Goal: Communication & Community: Answer question/provide support

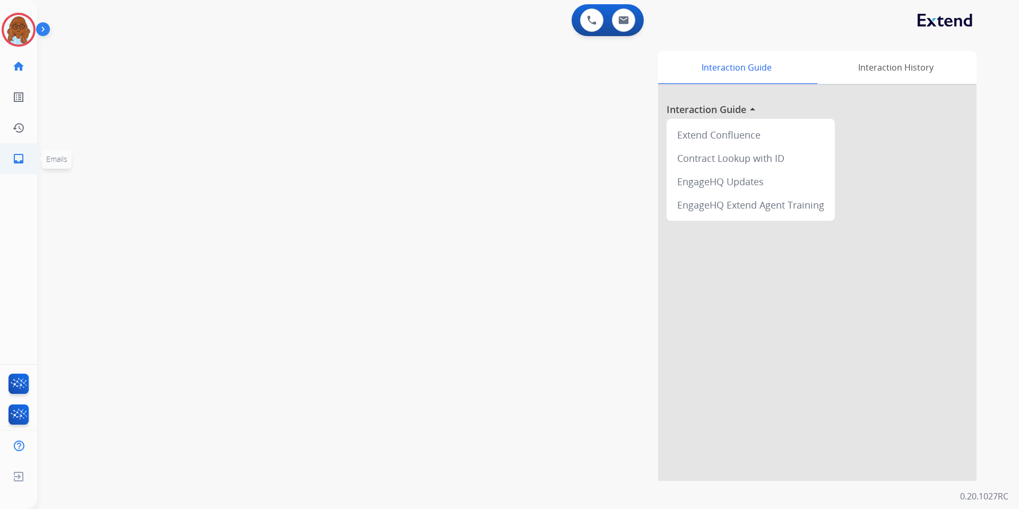
click at [23, 160] on mat-icon "inbox" at bounding box center [18, 158] width 13 height 13
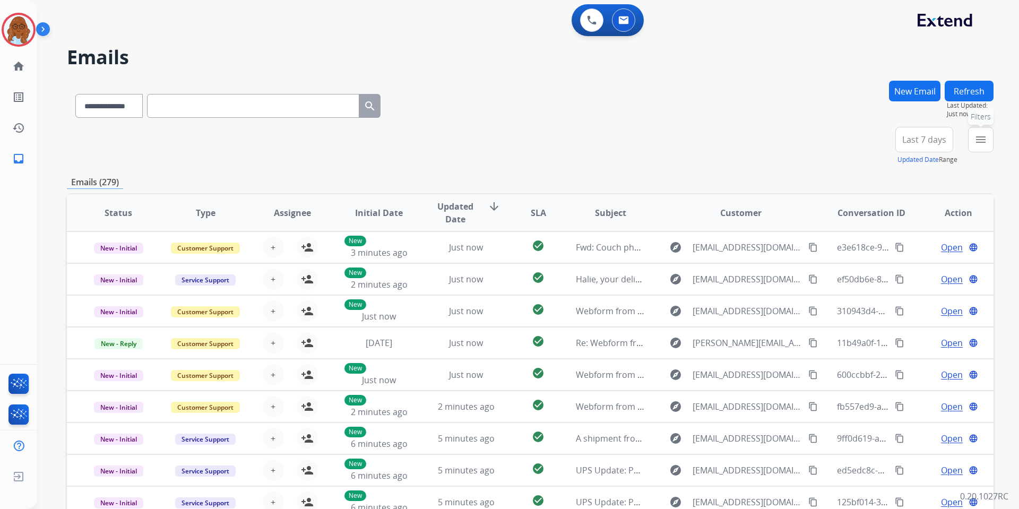
click at [990, 141] on button "menu Filters" at bounding box center [980, 139] width 25 height 25
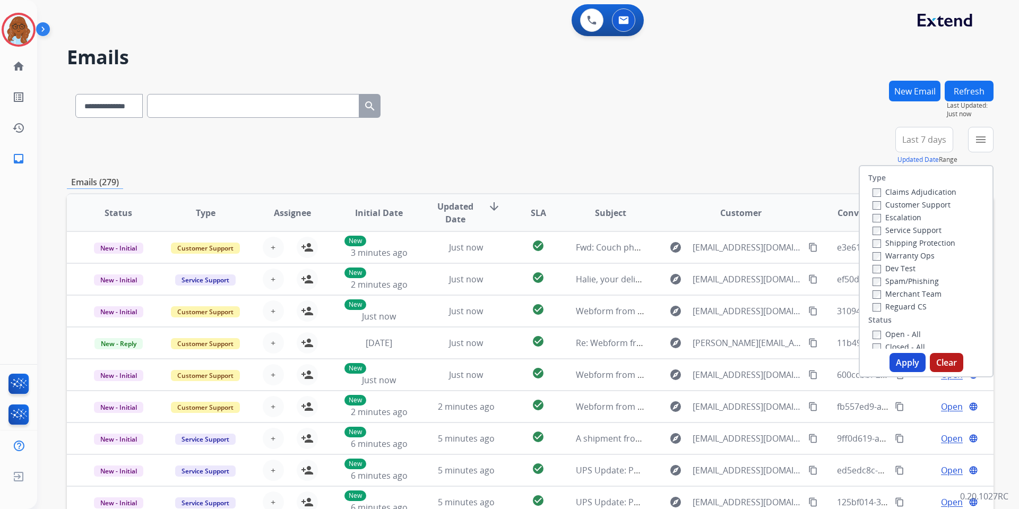
click at [902, 208] on label "Customer Support" at bounding box center [911, 205] width 78 height 10
click at [900, 245] on label "Shipping Protection" at bounding box center [913, 243] width 83 height 10
click at [897, 305] on label "Reguard CS" at bounding box center [899, 306] width 54 height 10
click at [896, 331] on label "Open - All" at bounding box center [896, 334] width 48 height 10
click at [905, 363] on button "Apply" at bounding box center [907, 362] width 36 height 19
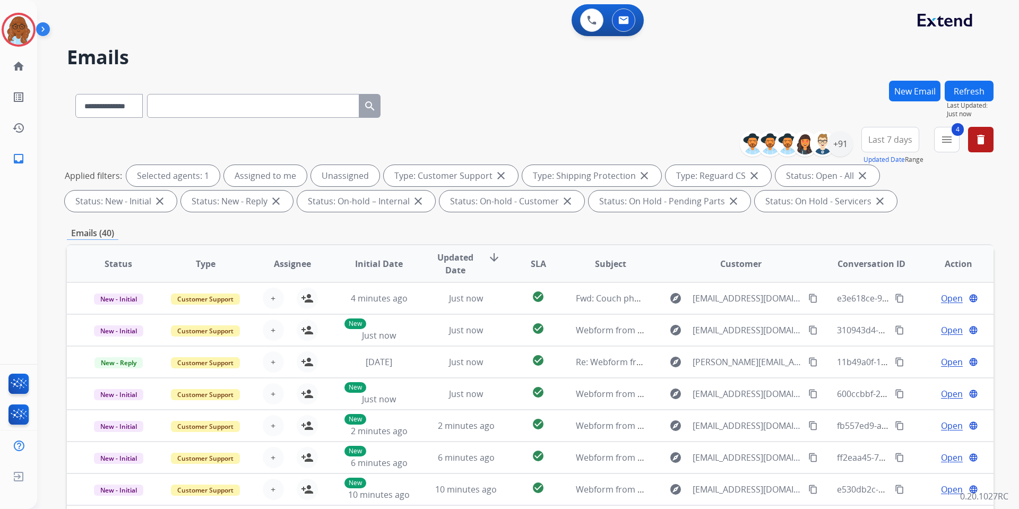
click at [897, 137] on span "Last 7 days" at bounding box center [890, 139] width 44 height 4
click at [881, 269] on div "Last 90 days" at bounding box center [887, 269] width 58 height 16
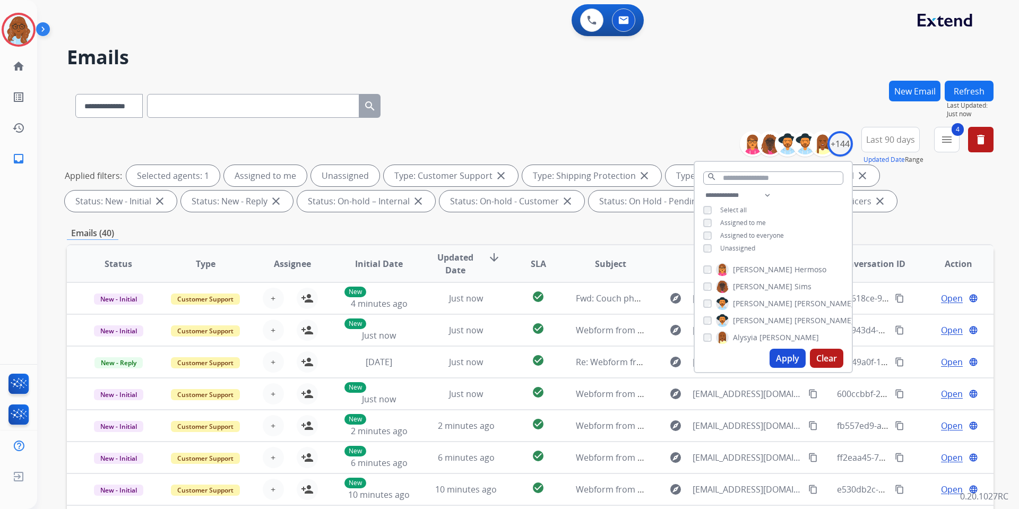
click at [734, 244] on span "Unassigned" at bounding box center [737, 248] width 35 height 9
click at [792, 359] on button "Apply" at bounding box center [787, 358] width 36 height 19
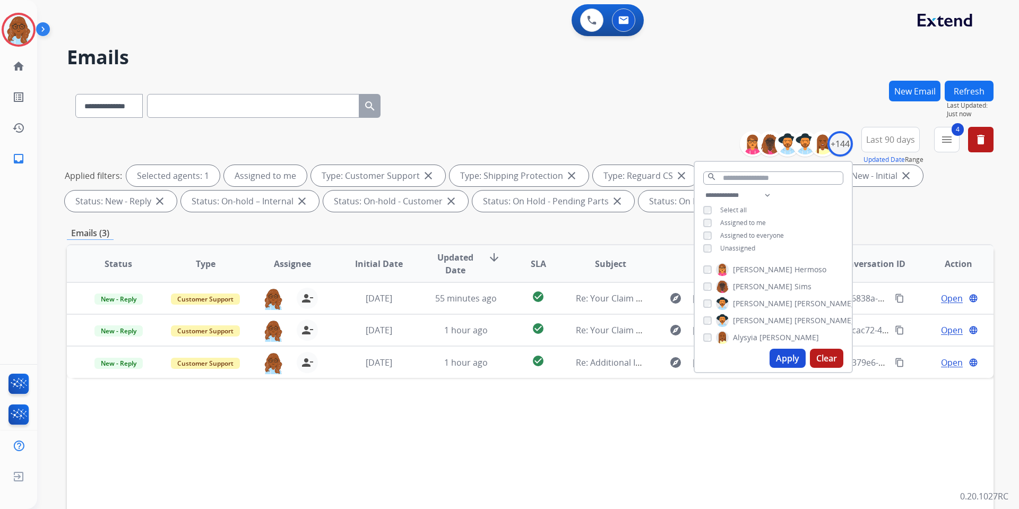
click at [629, 226] on div "**********" at bounding box center [530, 368] width 927 height 574
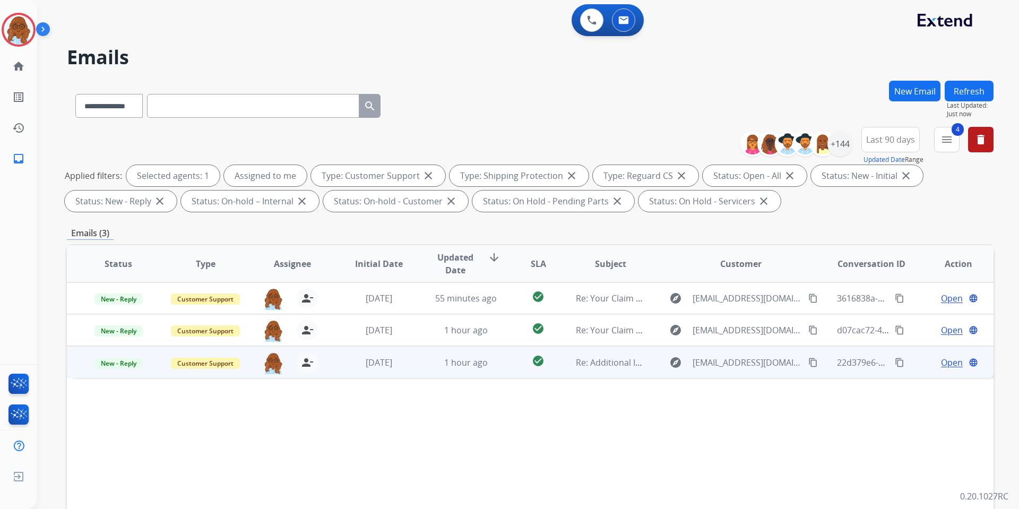
click at [941, 363] on span "Open" at bounding box center [952, 362] width 22 height 13
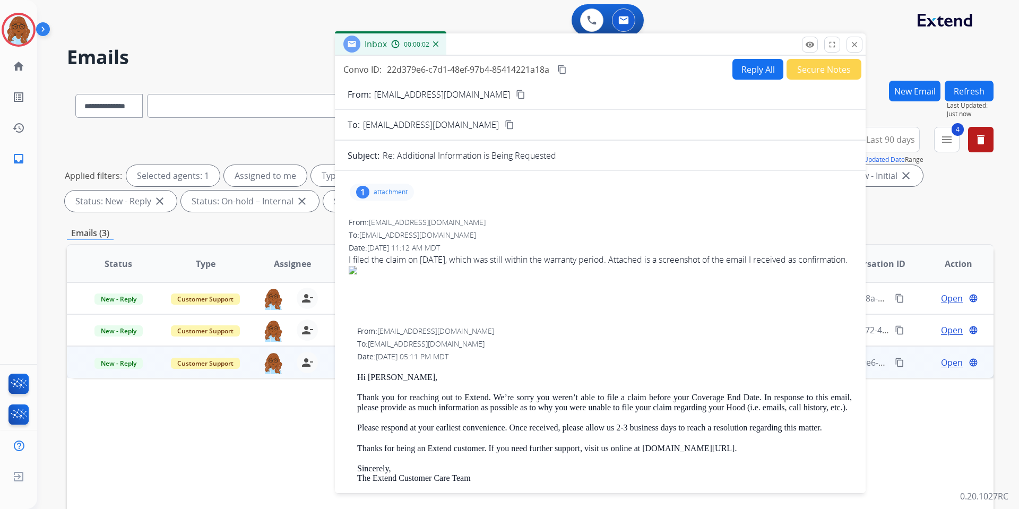
drag, startPoint x: 645, startPoint y: 73, endPoint x: 517, endPoint y: 41, distance: 131.7
click at [517, 41] on div "Inbox 00:00:02" at bounding box center [600, 44] width 531 height 22
click at [396, 191] on p "attachment" at bounding box center [391, 192] width 34 height 8
click at [385, 217] on div at bounding box center [386, 221] width 53 height 37
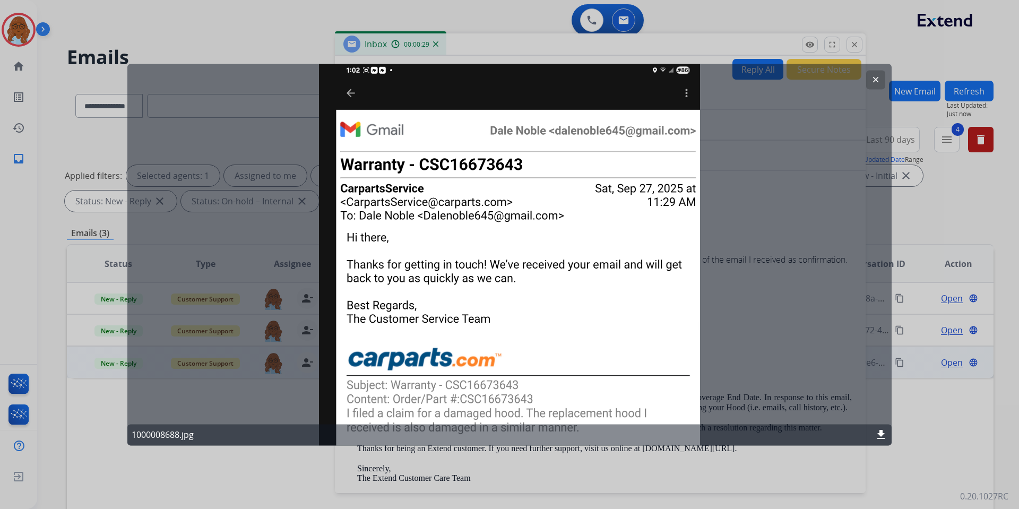
click at [550, 456] on div at bounding box center [509, 254] width 1019 height 509
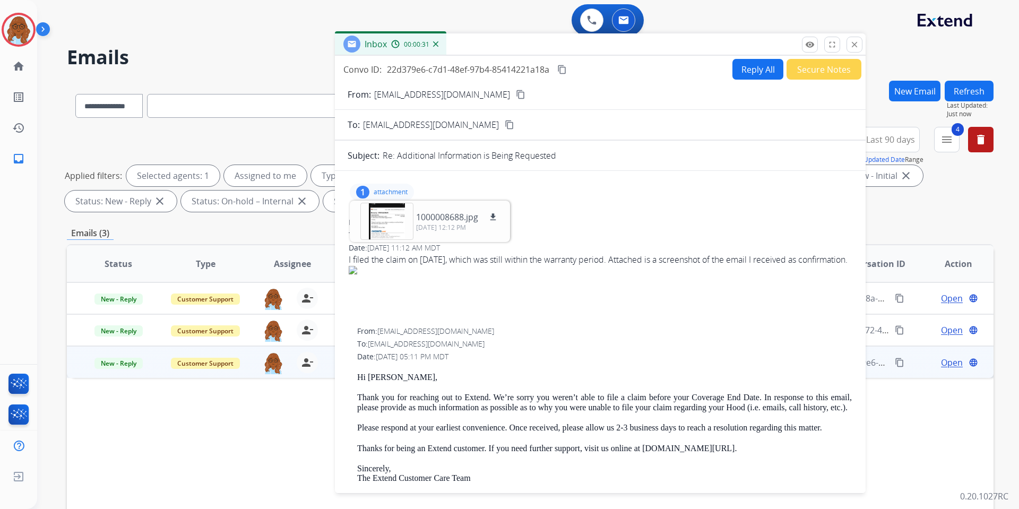
click at [396, 188] on p "attachment" at bounding box center [391, 192] width 34 height 8
click at [859, 45] on mat-icon "close" at bounding box center [855, 45] width 10 height 10
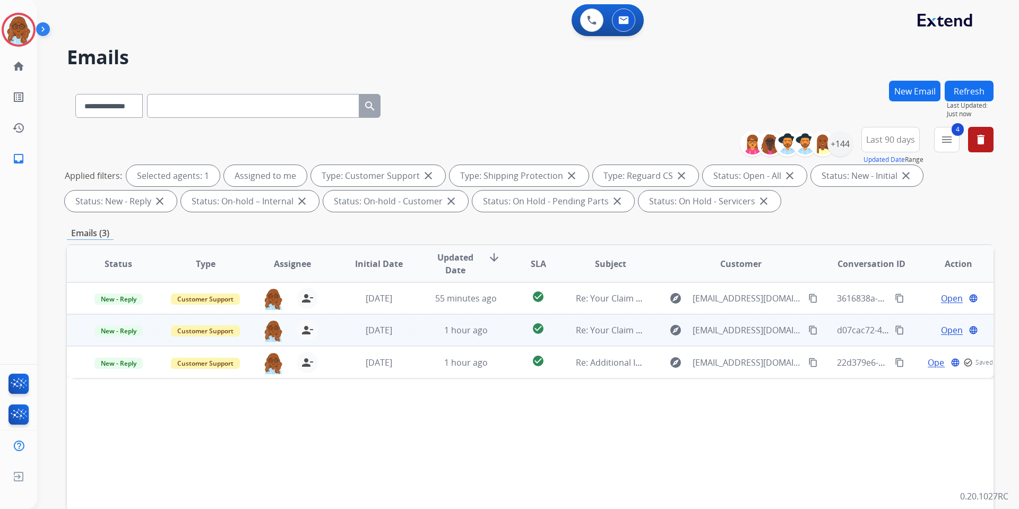
click at [946, 334] on span "Open" at bounding box center [952, 330] width 22 height 13
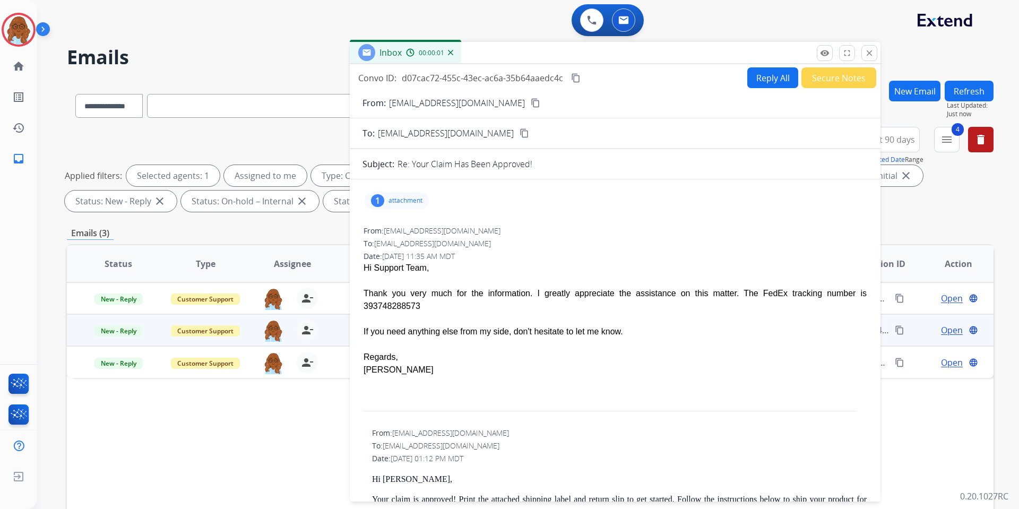
drag, startPoint x: 629, startPoint y: 80, endPoint x: 510, endPoint y: 55, distance: 120.9
click at [510, 55] on div "Inbox 00:00:01" at bounding box center [615, 53] width 531 height 22
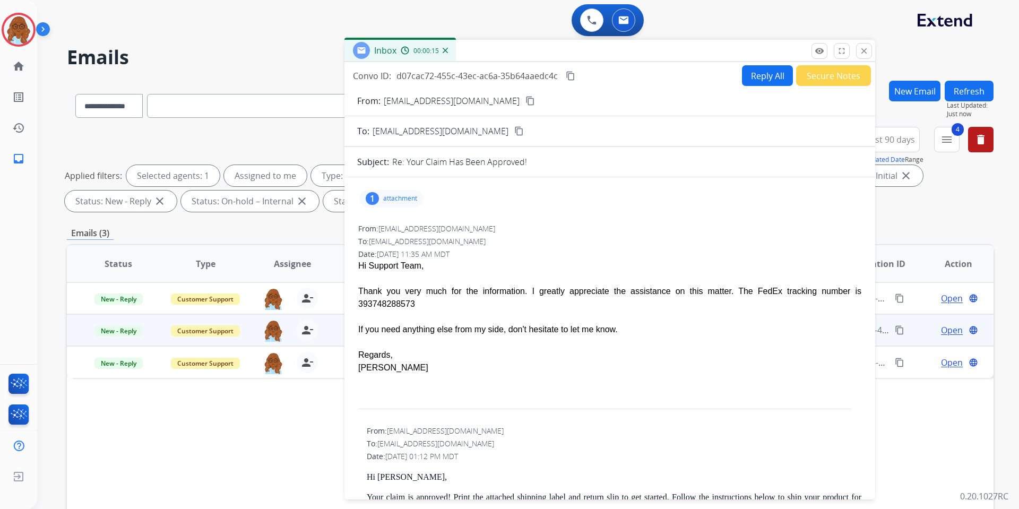
click at [386, 198] on p "attachment" at bounding box center [400, 198] width 34 height 8
click at [388, 196] on p "attachment" at bounding box center [400, 198] width 34 height 8
drag, startPoint x: 772, startPoint y: 295, endPoint x: 823, endPoint y: 293, distance: 51.5
click at [823, 293] on div "Thank you very much for the information. I greatly appreciate the assistance on…" at bounding box center [609, 297] width 503 height 25
copy div "393748288573"
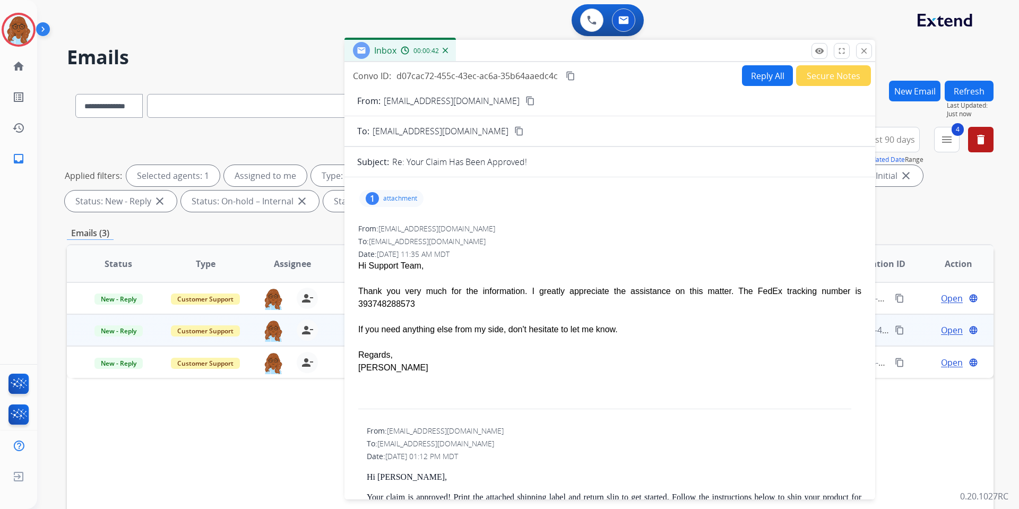
click at [524, 99] on button "content_copy" at bounding box center [530, 100] width 13 height 13
click at [6, 25] on img at bounding box center [19, 30] width 30 height 30
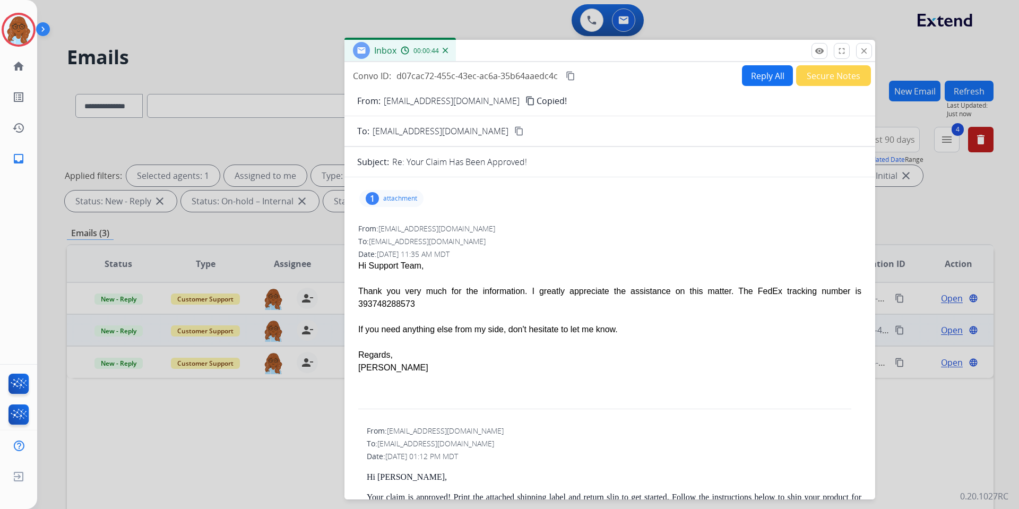
drag, startPoint x: 555, startPoint y: 45, endPoint x: 555, endPoint y: 159, distance: 114.1
click at [555, 62] on div "Inbox 00:00:44" at bounding box center [609, 51] width 531 height 22
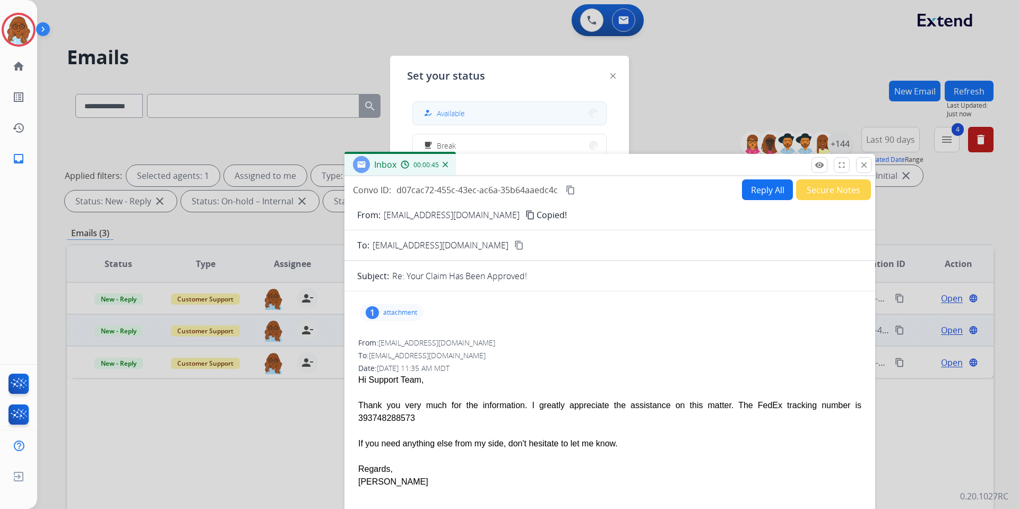
click at [541, 109] on button "how_to_reg Available" at bounding box center [509, 113] width 193 height 23
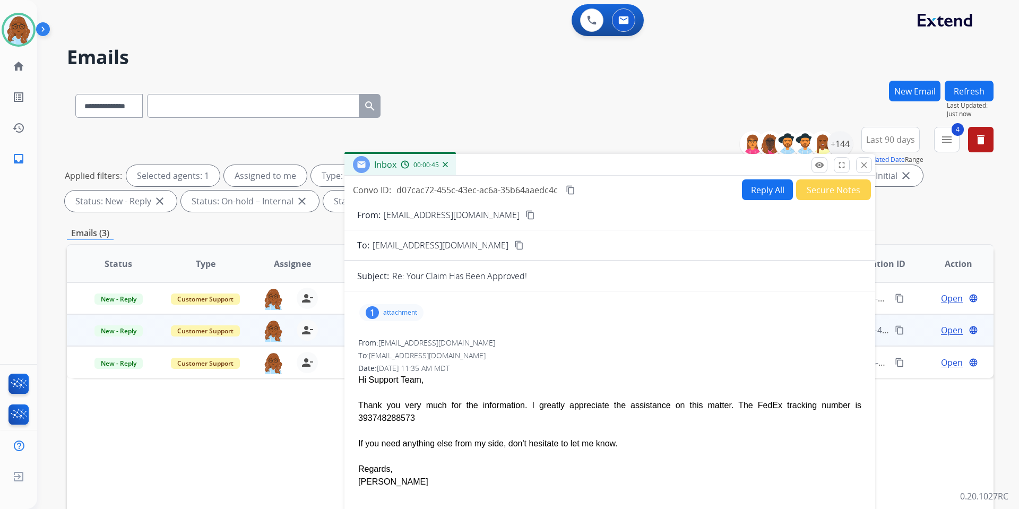
drag, startPoint x: 578, startPoint y: 173, endPoint x: 567, endPoint y: 42, distance: 131.6
click at [567, 154] on div "Inbox 00:00:45" at bounding box center [609, 165] width 531 height 22
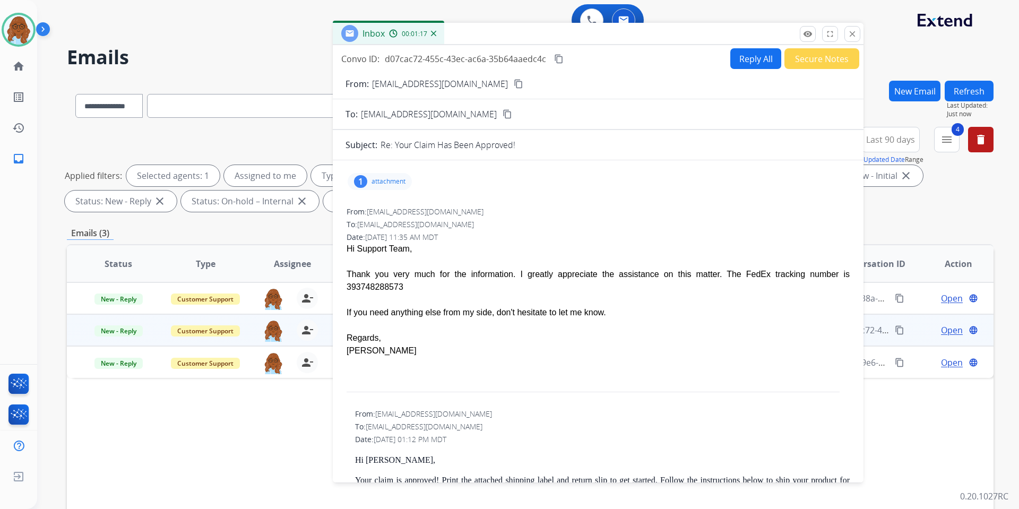
drag, startPoint x: 848, startPoint y: 36, endPoint x: 610, endPoint y: 75, distance: 241.6
click at [848, 36] on mat-icon "close" at bounding box center [852, 34] width 10 height 10
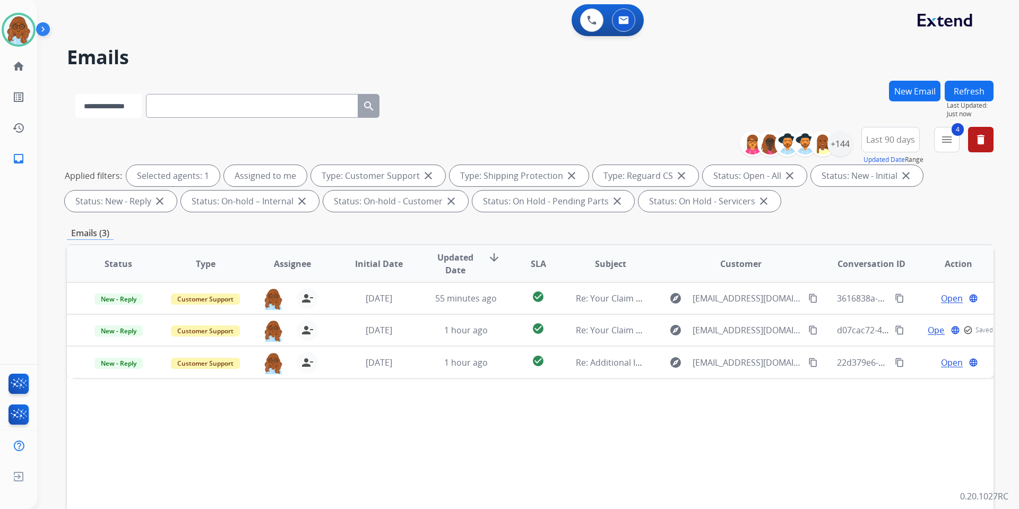
click at [125, 108] on select "**********" at bounding box center [108, 106] width 66 height 24
click at [75, 94] on select "**********" at bounding box center [108, 106] width 66 height 24
click at [127, 109] on select "**********" at bounding box center [108, 106] width 66 height 24
select select "**********"
click at [75, 94] on select "**********" at bounding box center [108, 106] width 66 height 24
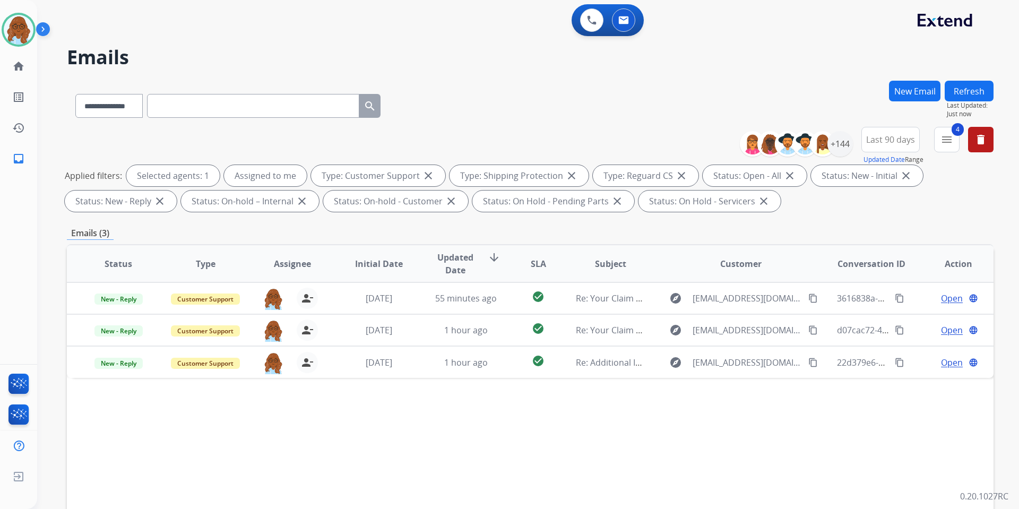
paste input "**********"
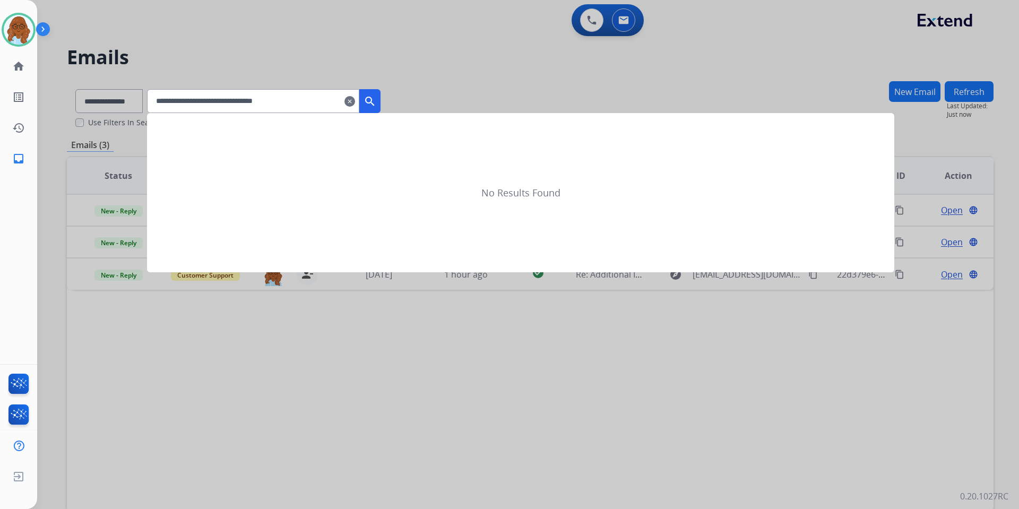
type input "**********"
drag, startPoint x: 389, startPoint y: 99, endPoint x: 412, endPoint y: 109, distance: 25.2
click at [376, 99] on mat-icon "search" at bounding box center [369, 101] width 13 height 13
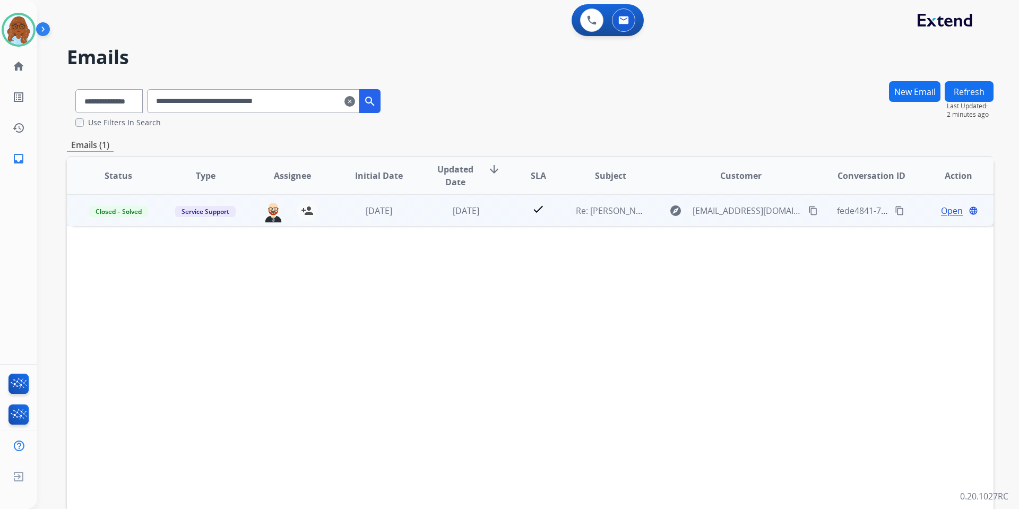
click at [941, 212] on span "Open" at bounding box center [952, 210] width 22 height 13
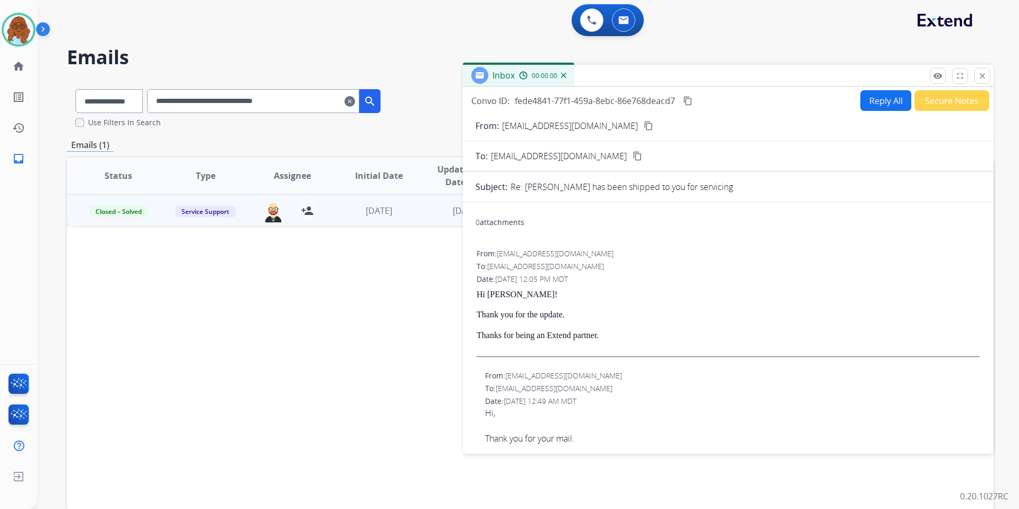
drag, startPoint x: 654, startPoint y: 82, endPoint x: 538, endPoint y: 59, distance: 118.4
click at [544, 65] on div "Inbox 00:00:00" at bounding box center [728, 76] width 531 height 22
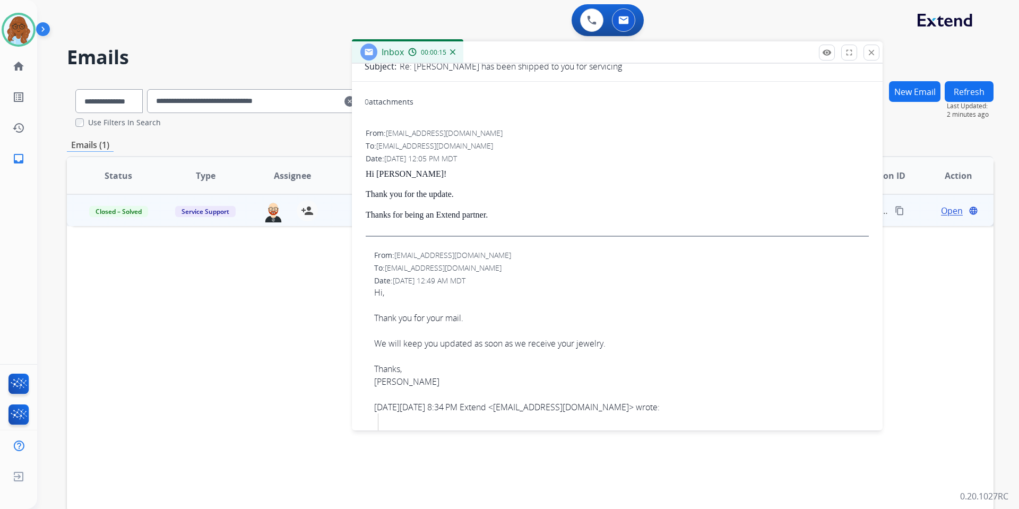
scroll to position [106, 0]
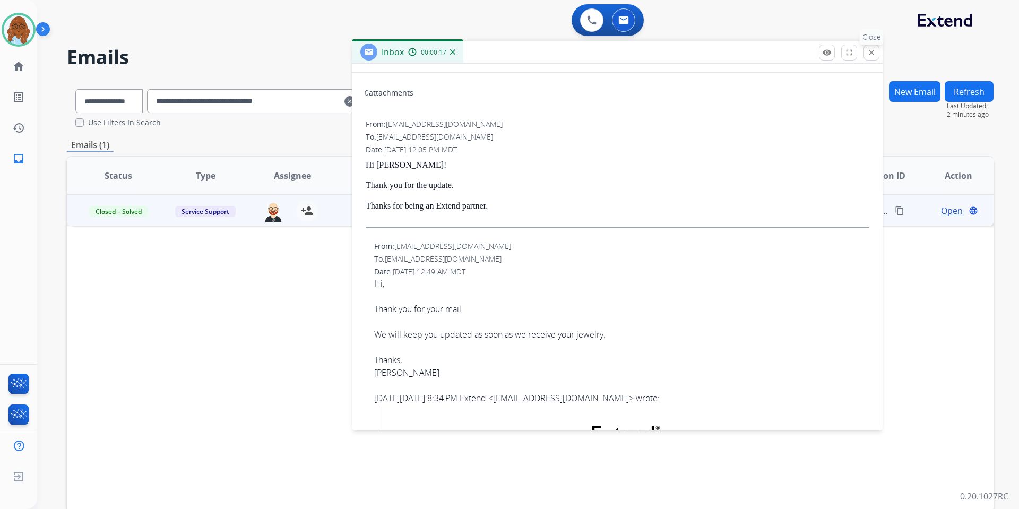
click at [879, 50] on button "close Close" at bounding box center [871, 53] width 16 height 16
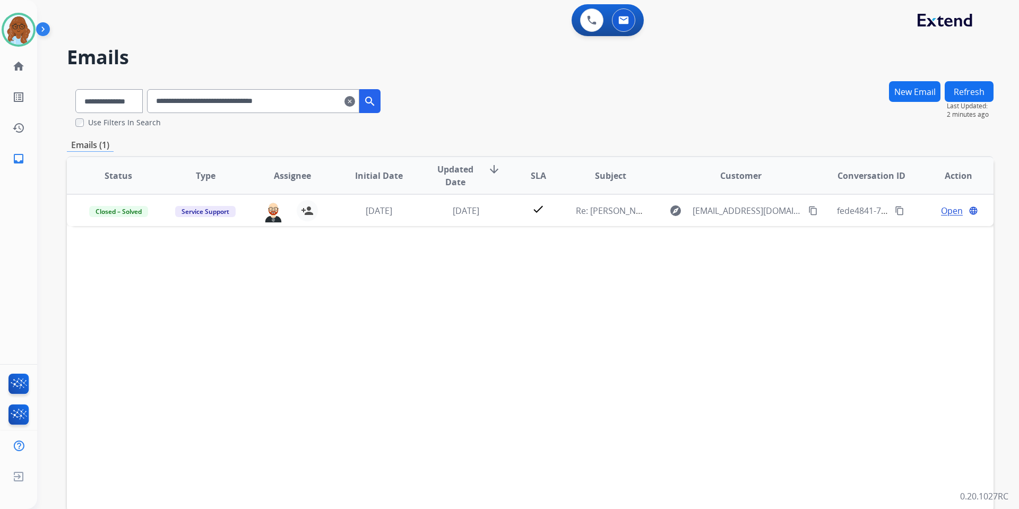
click at [355, 102] on mat-icon "clear" at bounding box center [349, 101] width 11 height 13
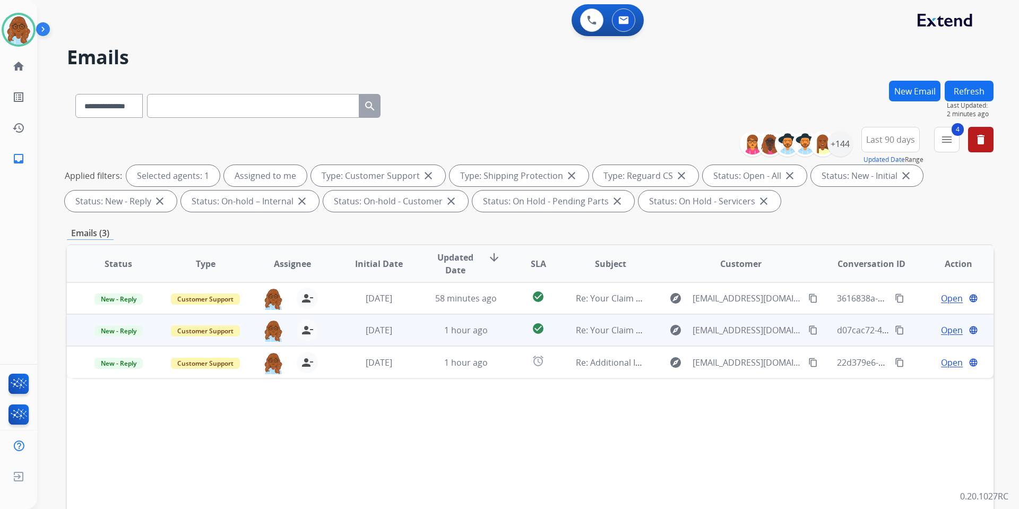
click at [941, 328] on span "Open" at bounding box center [952, 330] width 22 height 13
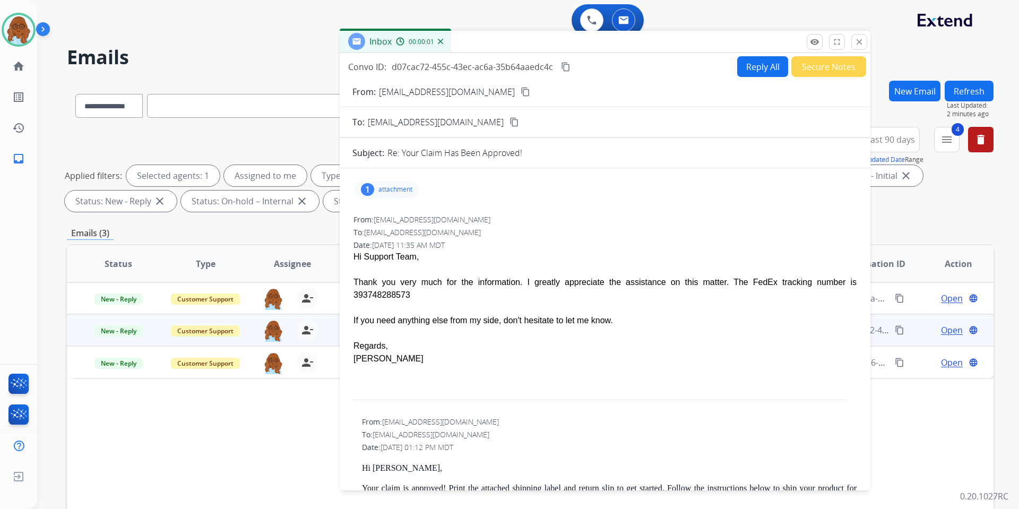
drag, startPoint x: 653, startPoint y: 81, endPoint x: 530, endPoint y: 47, distance: 127.7
click at [530, 47] on div "Inbox 00:00:01" at bounding box center [605, 42] width 531 height 22
click at [565, 70] on mat-icon "content_copy" at bounding box center [566, 67] width 10 height 10
drag, startPoint x: 698, startPoint y: 47, endPoint x: 645, endPoint y: 32, distance: 55.6
click at [645, 32] on div "Inbox 00:03:22" at bounding box center [605, 42] width 531 height 22
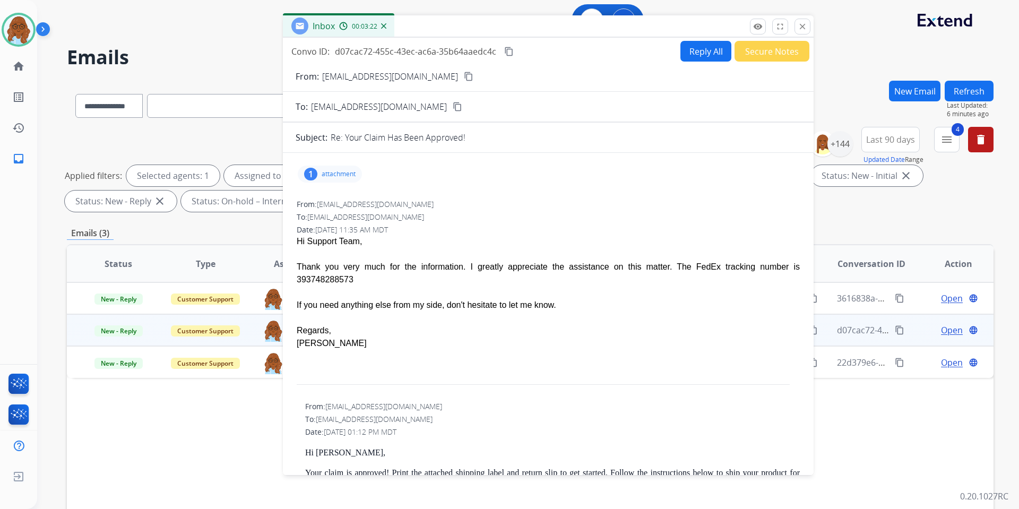
click at [685, 51] on button "Reply All" at bounding box center [705, 51] width 51 height 21
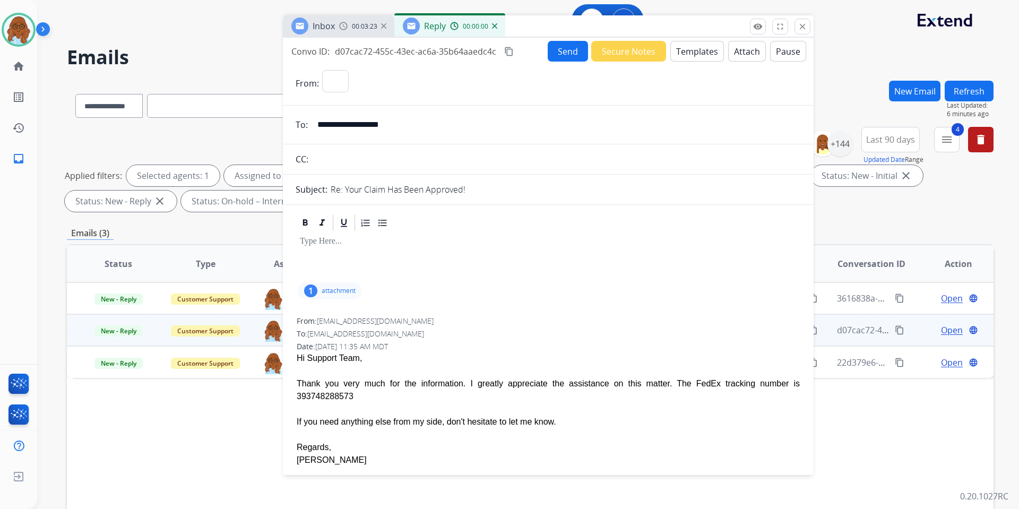
select select "**********"
click at [700, 52] on button "Templates" at bounding box center [697, 51] width 54 height 21
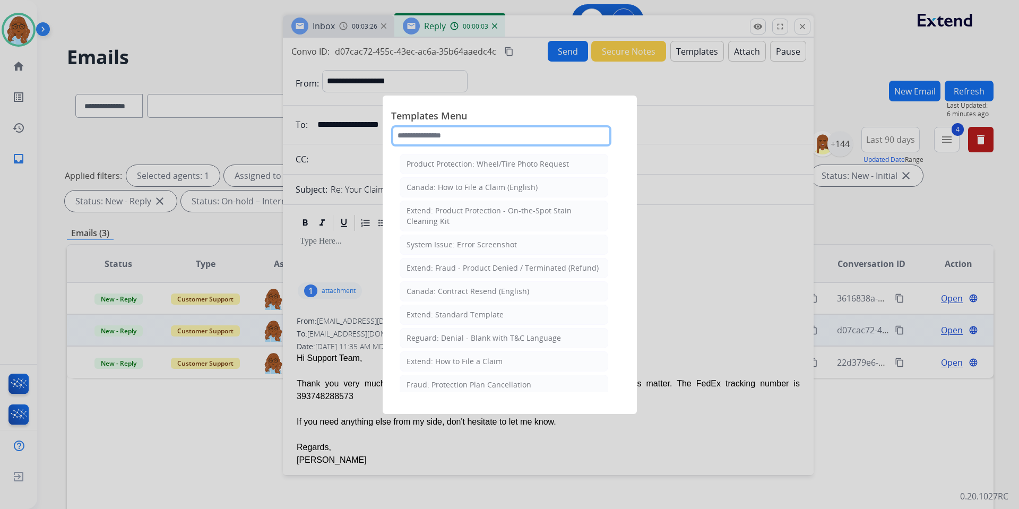
click at [461, 134] on input "text" at bounding box center [501, 135] width 220 height 21
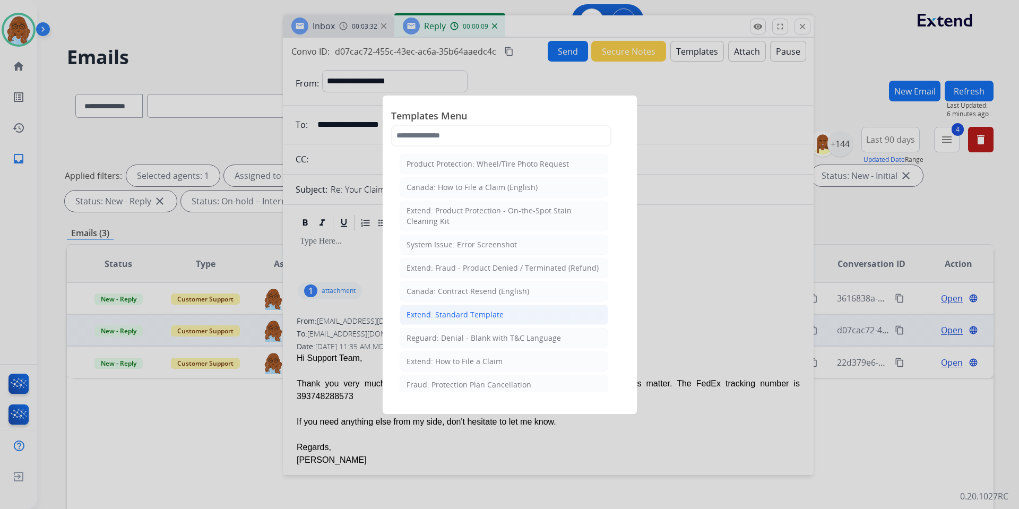
click at [491, 319] on div "Extend: Standard Template" at bounding box center [454, 314] width 97 height 11
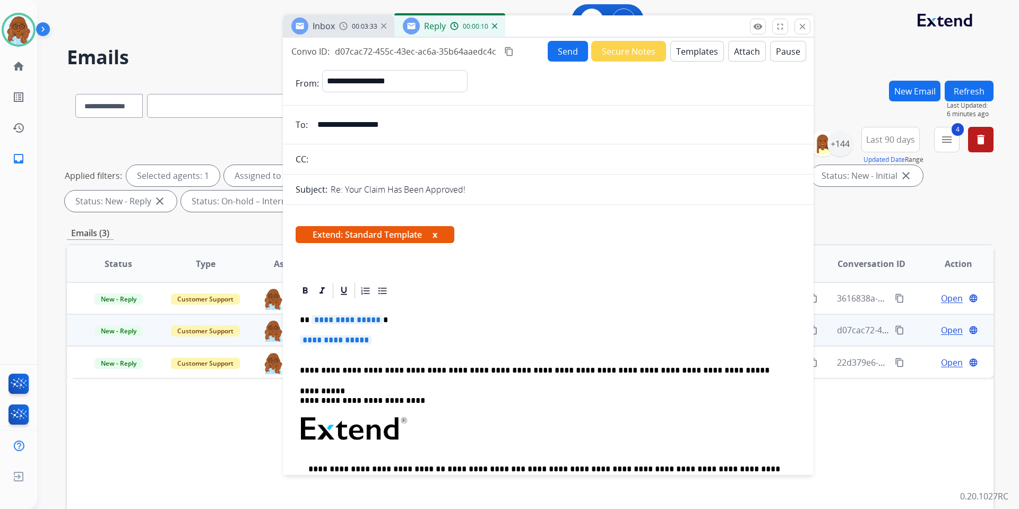
click at [326, 318] on span "**********" at bounding box center [347, 319] width 72 height 9
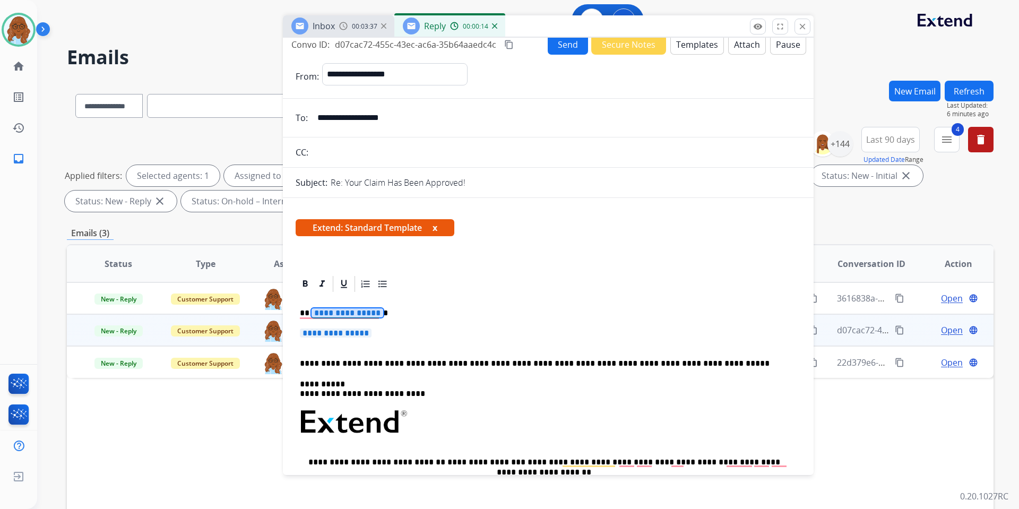
scroll to position [0, 0]
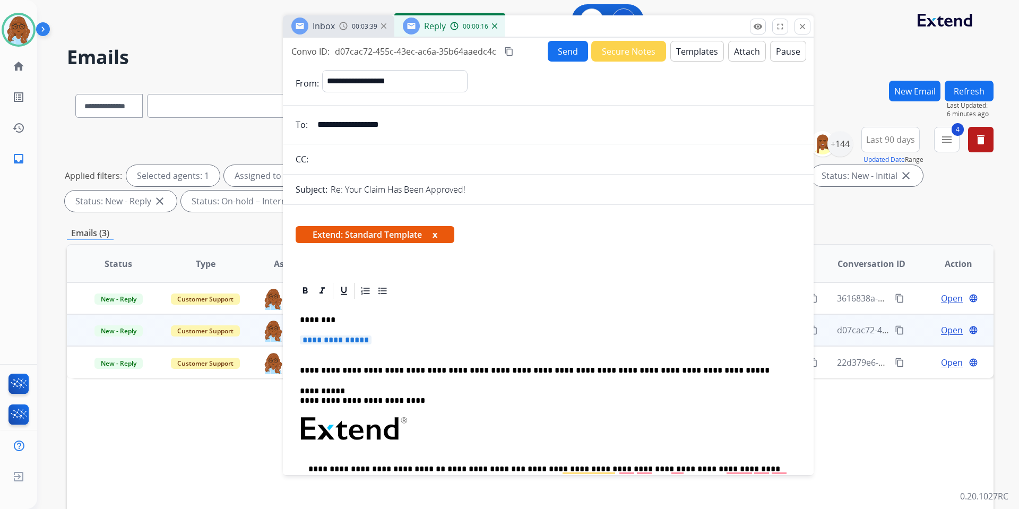
click at [343, 336] on span "**********" at bounding box center [336, 339] width 72 height 9
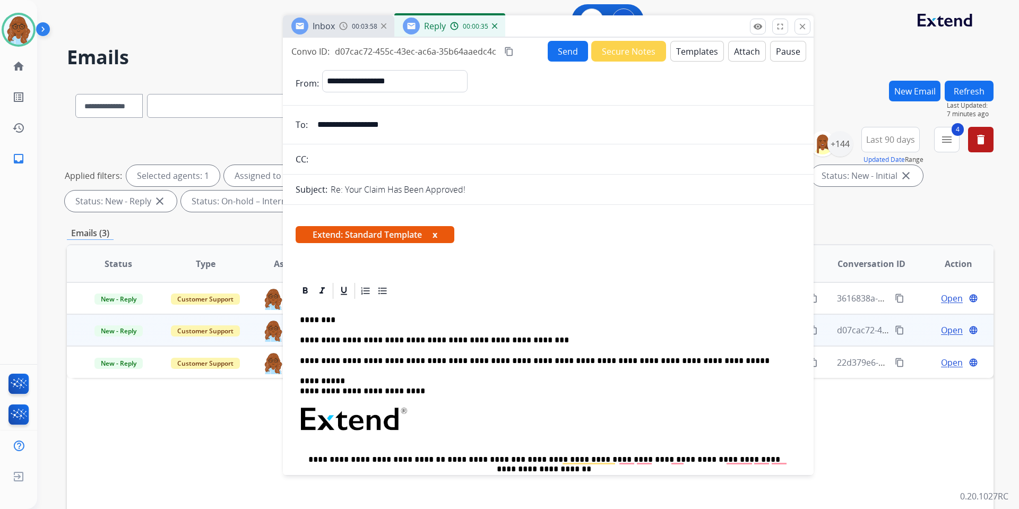
click at [576, 338] on p "**********" at bounding box center [544, 340] width 488 height 10
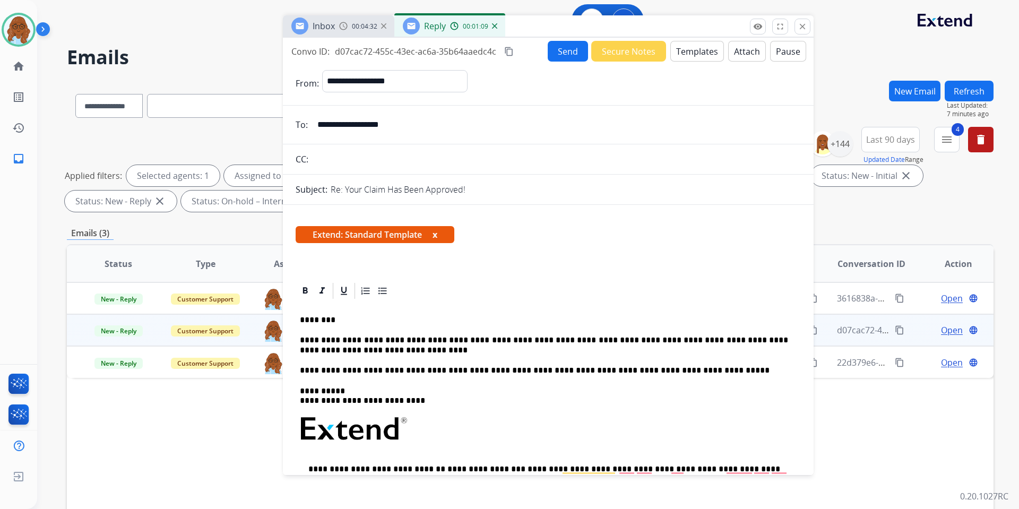
click at [436, 235] on button "x" at bounding box center [434, 234] width 5 height 13
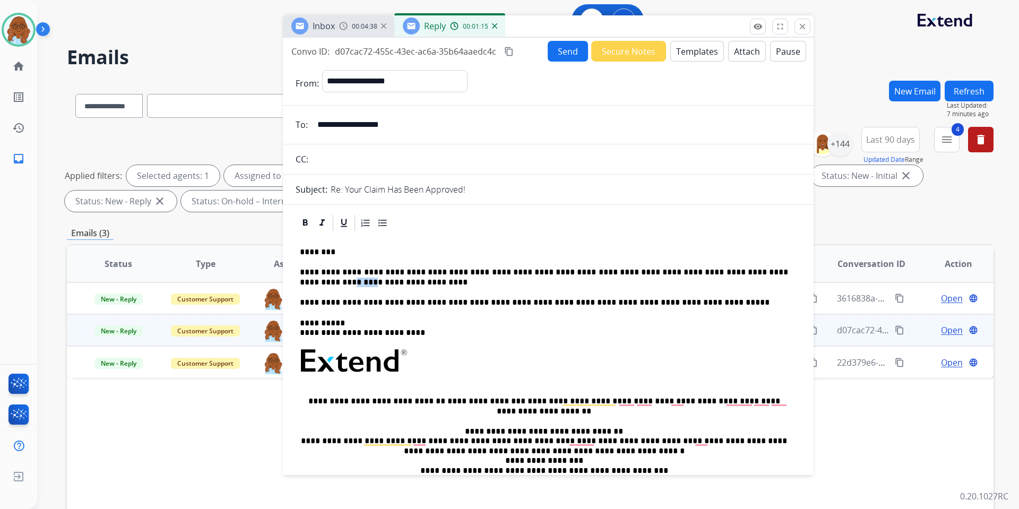
drag, startPoint x: 787, startPoint y: 273, endPoint x: 772, endPoint y: 273, distance: 15.4
click at [549, 57] on button "Send" at bounding box center [568, 51] width 40 height 21
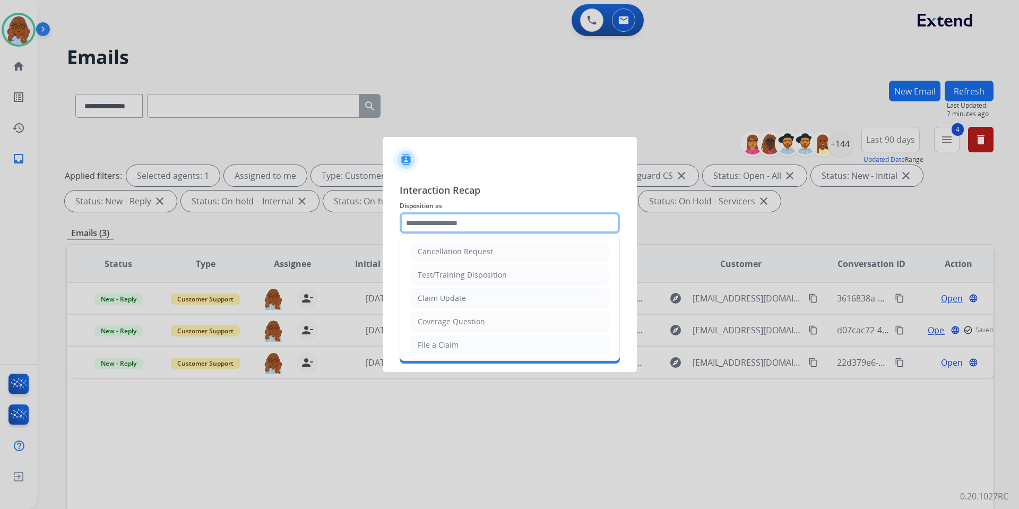
click at [445, 228] on input "text" at bounding box center [510, 222] width 220 height 21
drag, startPoint x: 438, startPoint y: 299, endPoint x: 426, endPoint y: 275, distance: 26.3
click at [438, 299] on div "Claim Update" at bounding box center [442, 298] width 48 height 11
type input "**********"
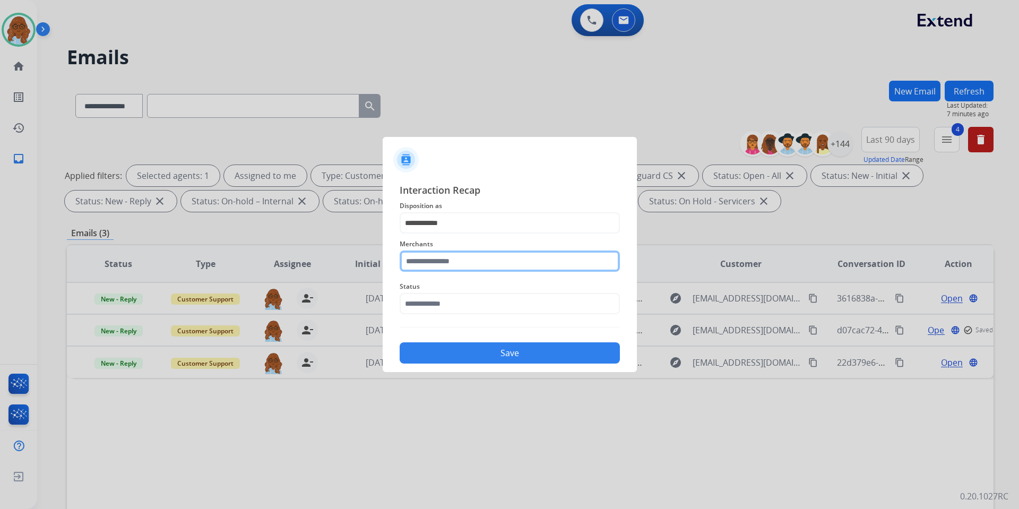
click at [426, 264] on input "text" at bounding box center [510, 260] width 220 height 21
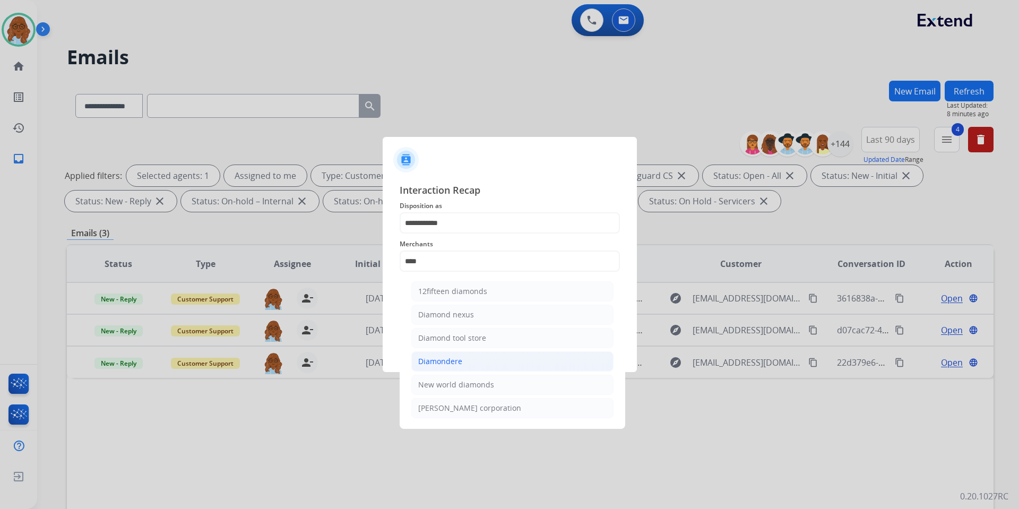
click at [437, 358] on div "Diamondere" at bounding box center [440, 361] width 44 height 11
type input "**********"
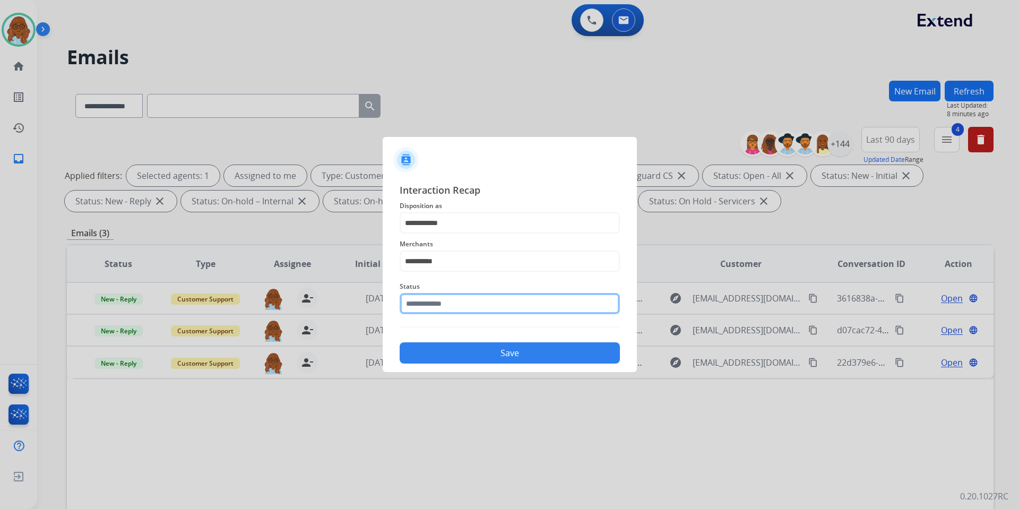
click at [437, 311] on input "text" at bounding box center [510, 303] width 220 height 21
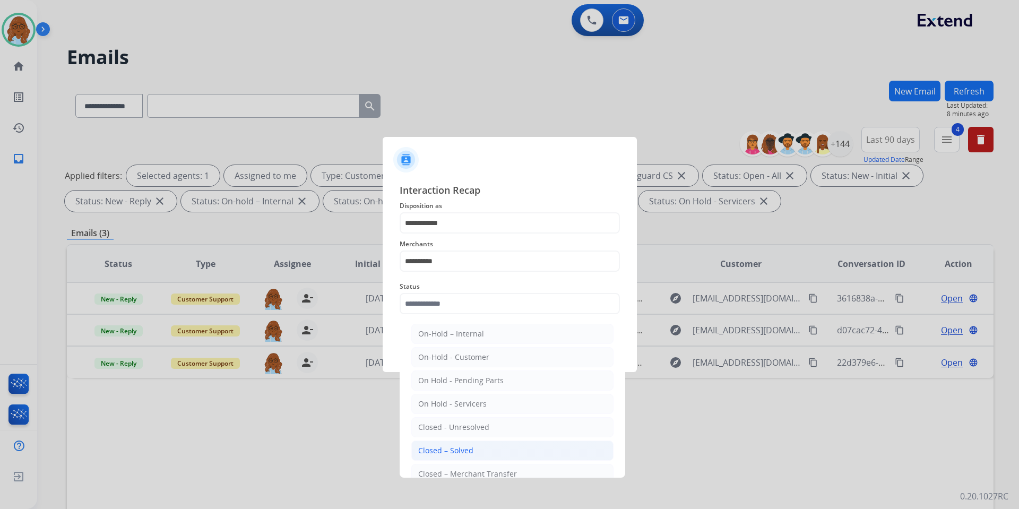
click at [439, 453] on div "Closed – Solved" at bounding box center [445, 450] width 55 height 11
type input "**********"
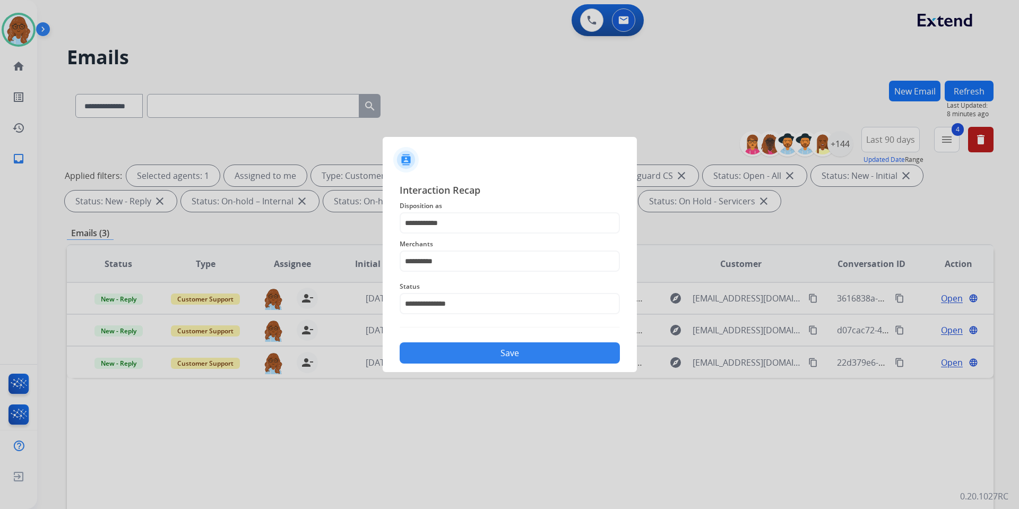
click at [453, 355] on button "Save" at bounding box center [510, 352] width 220 height 21
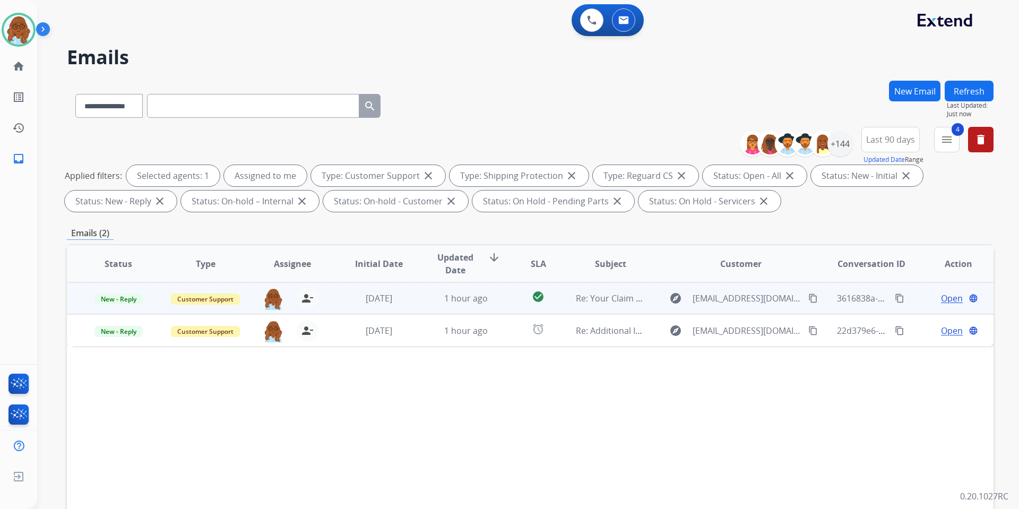
click at [949, 296] on span "Open" at bounding box center [952, 298] width 22 height 13
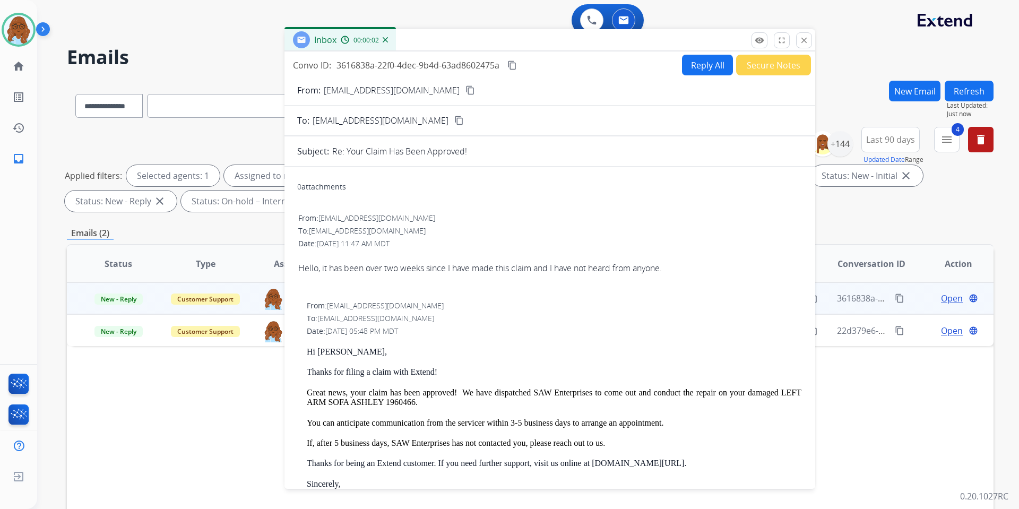
drag, startPoint x: 630, startPoint y: 68, endPoint x: 442, endPoint y: 28, distance: 192.6
click at [442, 29] on div "Inbox 00:00:02" at bounding box center [549, 40] width 531 height 22
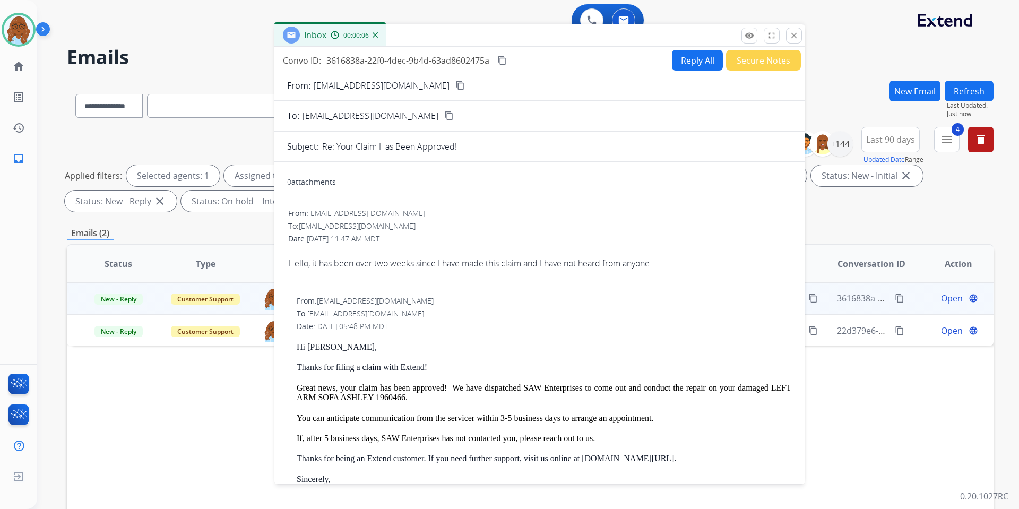
click at [455, 85] on mat-icon "content_copy" at bounding box center [460, 86] width 10 height 10
click at [694, 67] on button "Reply All" at bounding box center [697, 60] width 51 height 21
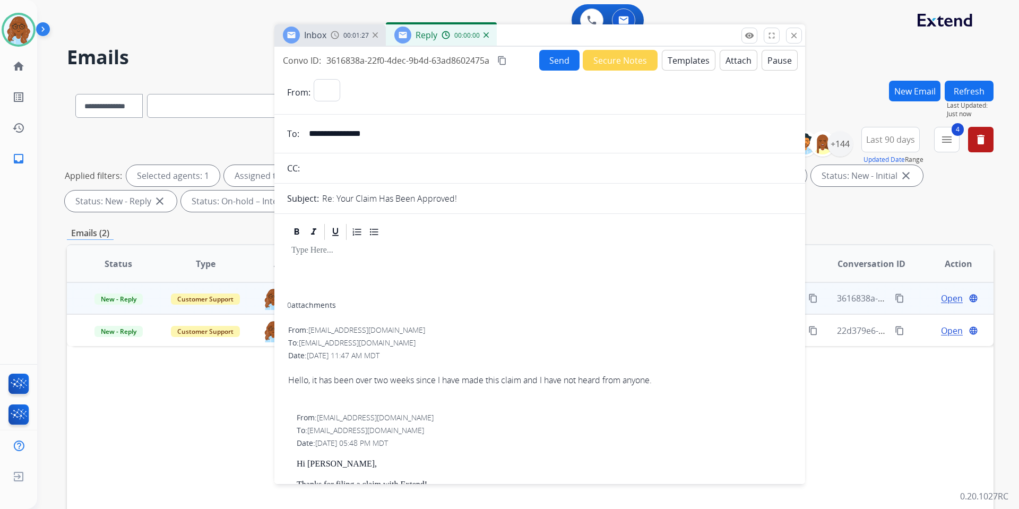
select select "**********"
click at [677, 63] on button "Templates" at bounding box center [689, 60] width 54 height 21
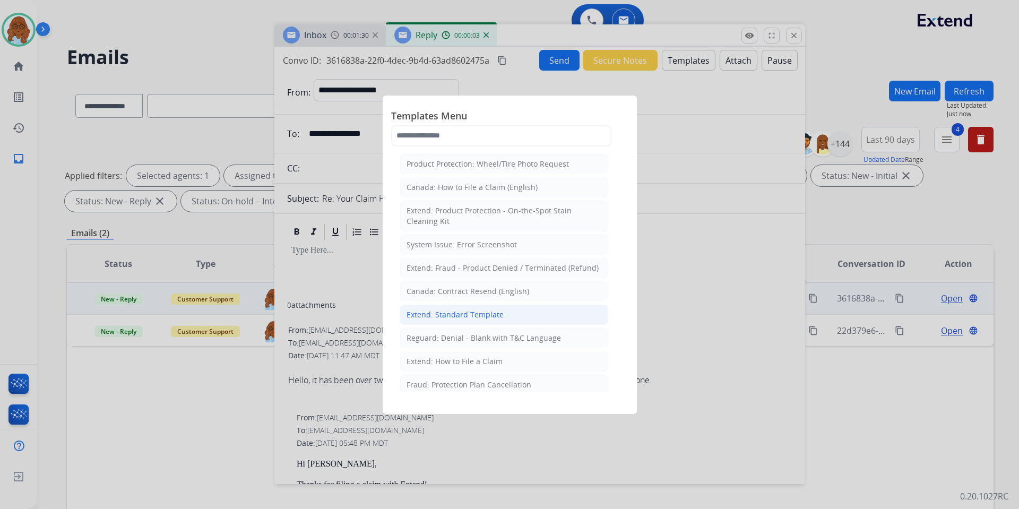
click at [452, 316] on div "Extend: Standard Template" at bounding box center [454, 314] width 97 height 11
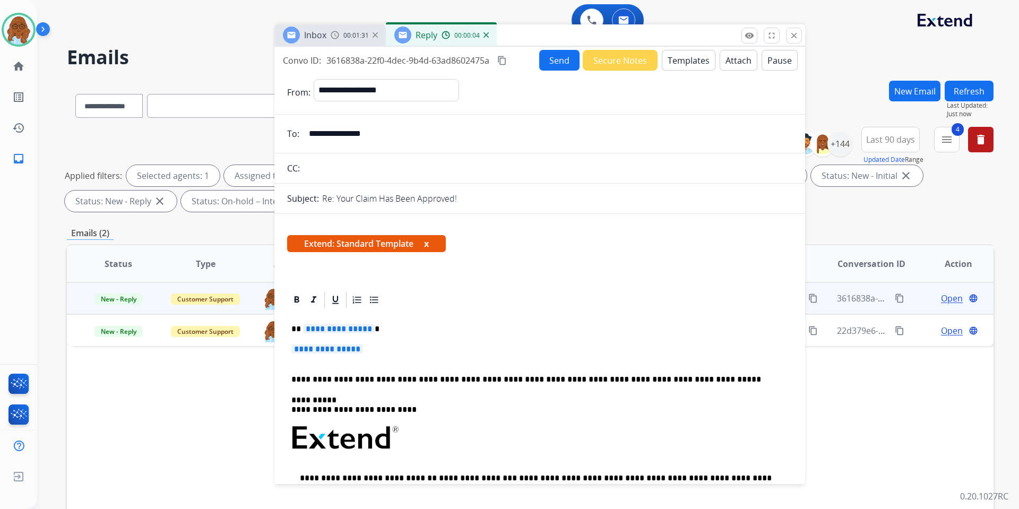
click at [320, 326] on span "**********" at bounding box center [339, 328] width 72 height 9
drag, startPoint x: 327, startPoint y: 350, endPoint x: 336, endPoint y: 343, distance: 11.5
click at [327, 349] on span "**********" at bounding box center [327, 348] width 72 height 9
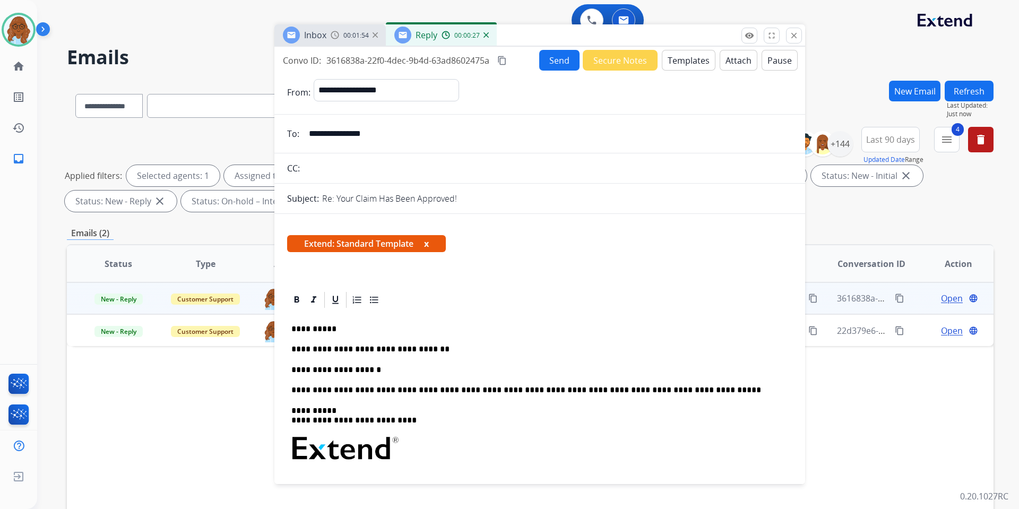
click at [370, 366] on p "**********" at bounding box center [535, 370] width 488 height 10
drag, startPoint x: 397, startPoint y: 371, endPoint x: 382, endPoint y: 368, distance: 15.7
click at [382, 368] on p "**********" at bounding box center [535, 370] width 488 height 10
click at [474, 368] on p "**********" at bounding box center [535, 370] width 488 height 10
click at [555, 366] on p "**********" at bounding box center [535, 370] width 488 height 10
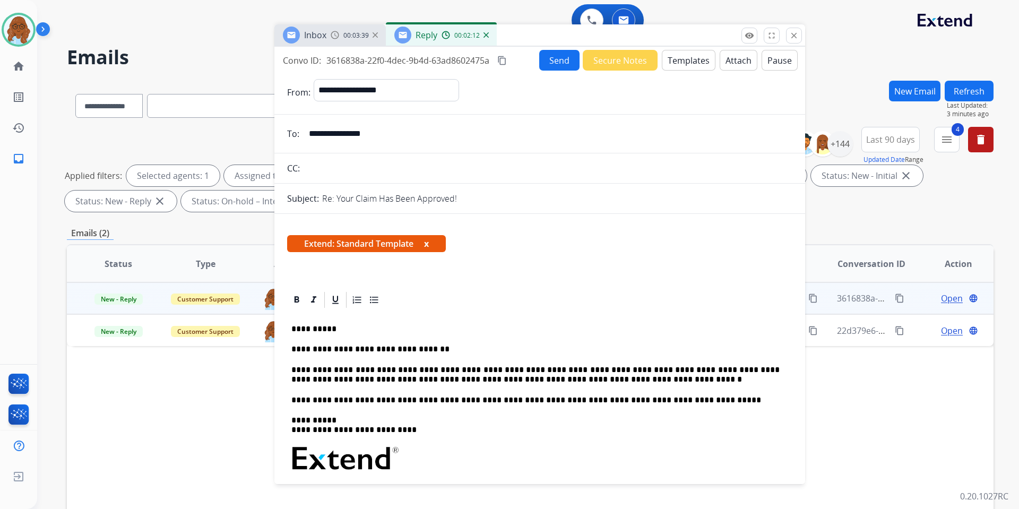
click at [589, 383] on p "**********" at bounding box center [535, 375] width 488 height 20
click at [431, 244] on span "Extend: Standard Template x" at bounding box center [366, 243] width 159 height 17
click at [429, 244] on button "x" at bounding box center [426, 243] width 5 height 13
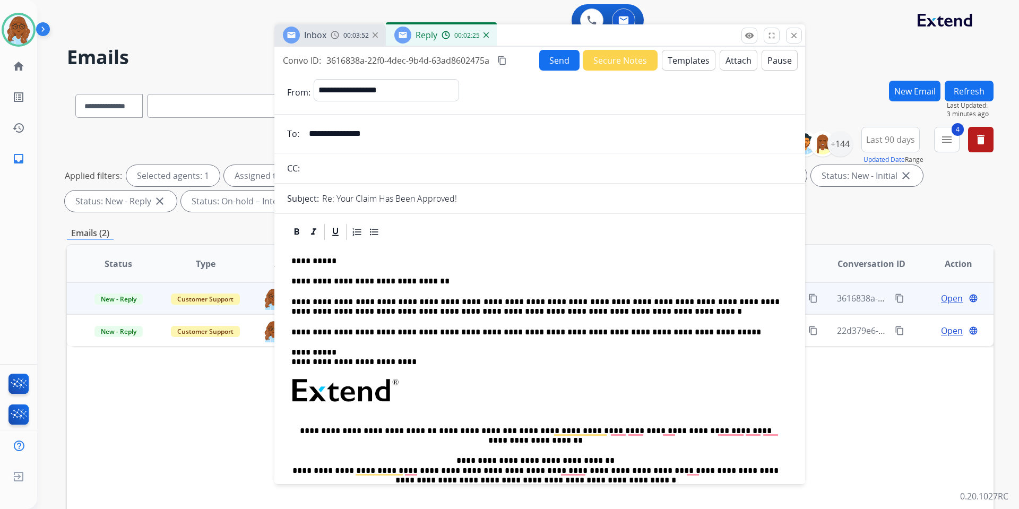
click at [602, 310] on p "**********" at bounding box center [535, 307] width 488 height 20
click at [624, 317] on div "**********" at bounding box center [539, 411] width 505 height 340
click at [616, 309] on p "**********" at bounding box center [535, 307] width 488 height 20
click at [504, 62] on mat-icon "content_copy" at bounding box center [502, 61] width 10 height 10
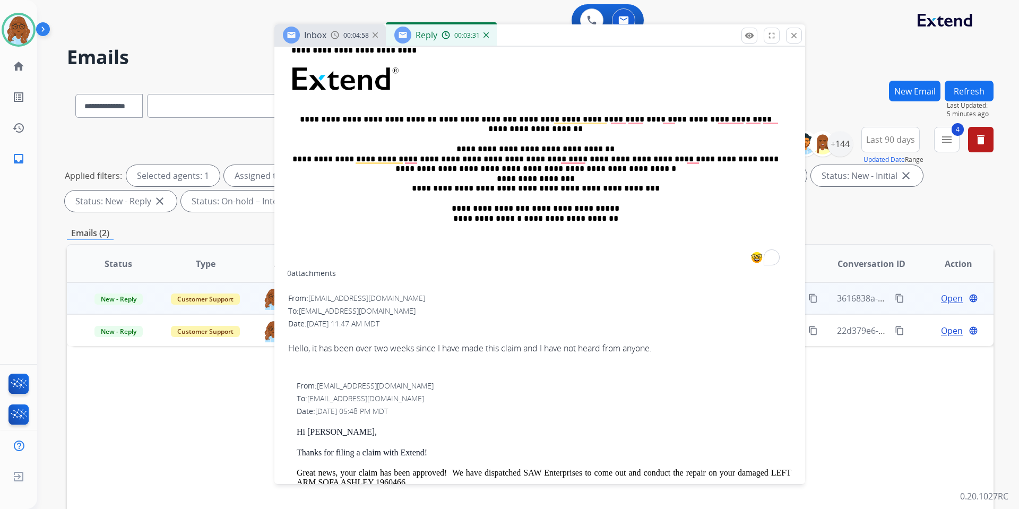
scroll to position [371, 0]
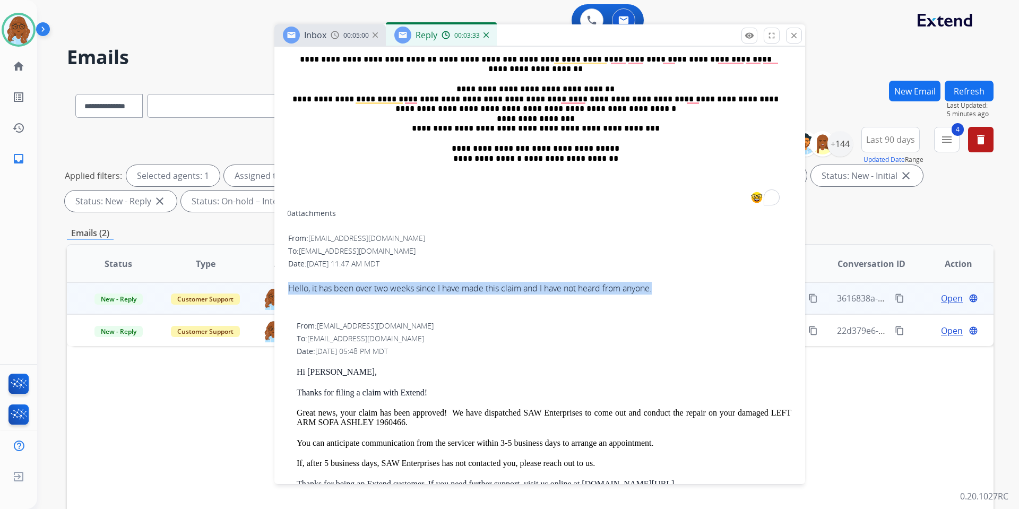
drag, startPoint x: 663, startPoint y: 287, endPoint x: 297, endPoint y: 287, distance: 366.7
click at [288, 287] on div "Hello, it has been over two weeks since I have made this claim and I have not h…" at bounding box center [539, 288] width 503 height 13
copy div "Hello, it has been over two weeks since I have made this claim and I have not h…"
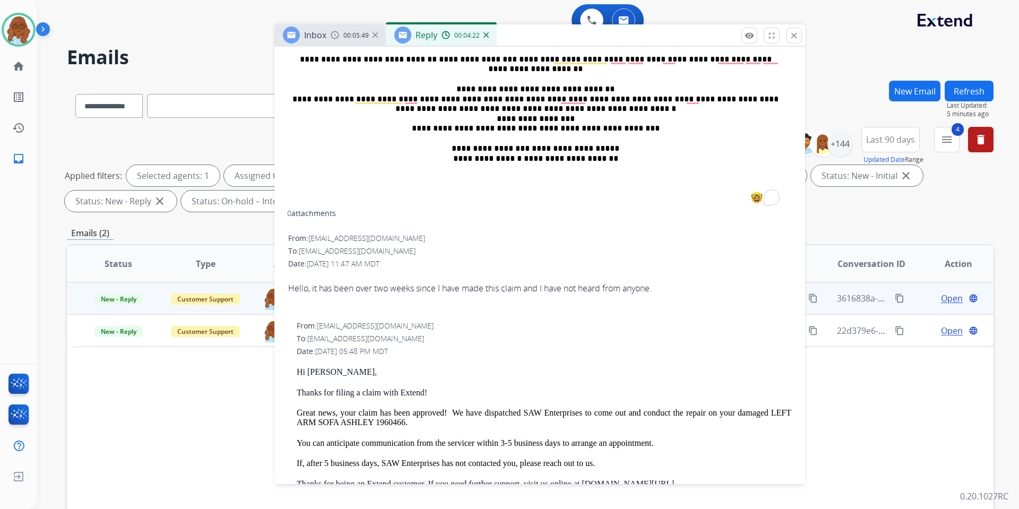
click at [643, 345] on div "From: [EMAIL_ADDRESS][DOMAIN_NAME] To: [EMAIL_ADDRESS][DOMAIN_NAME] Date: [DATE…" at bounding box center [539, 508] width 505 height 379
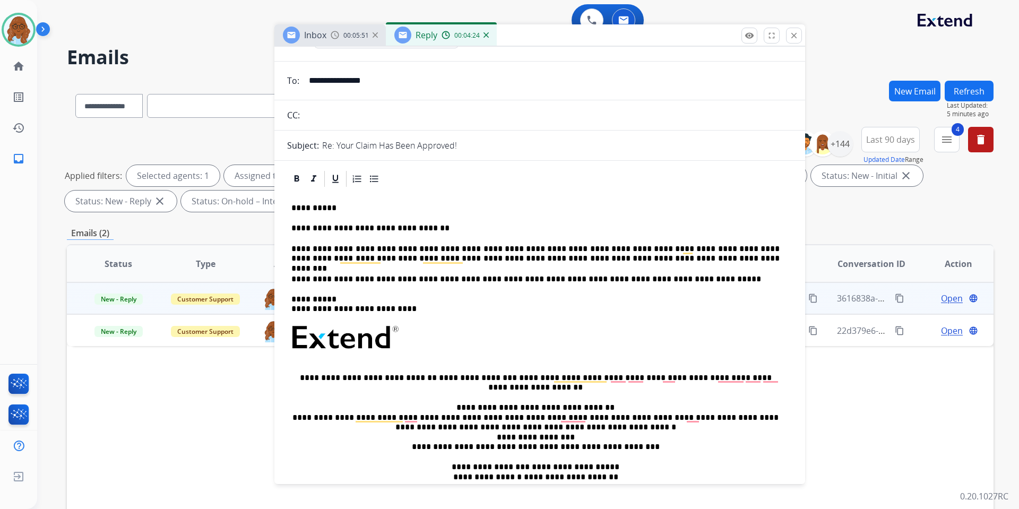
scroll to position [0, 0]
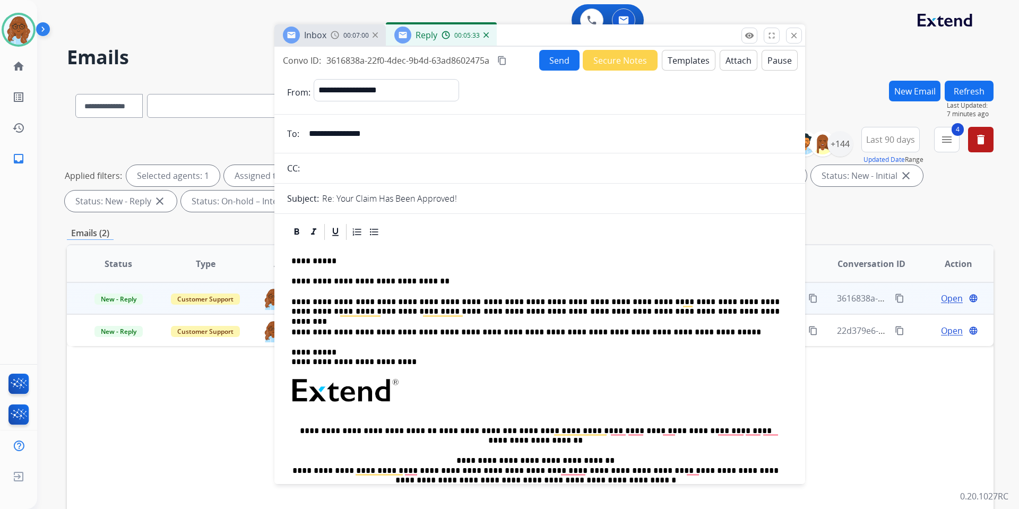
click at [553, 67] on button "Send" at bounding box center [559, 60] width 40 height 21
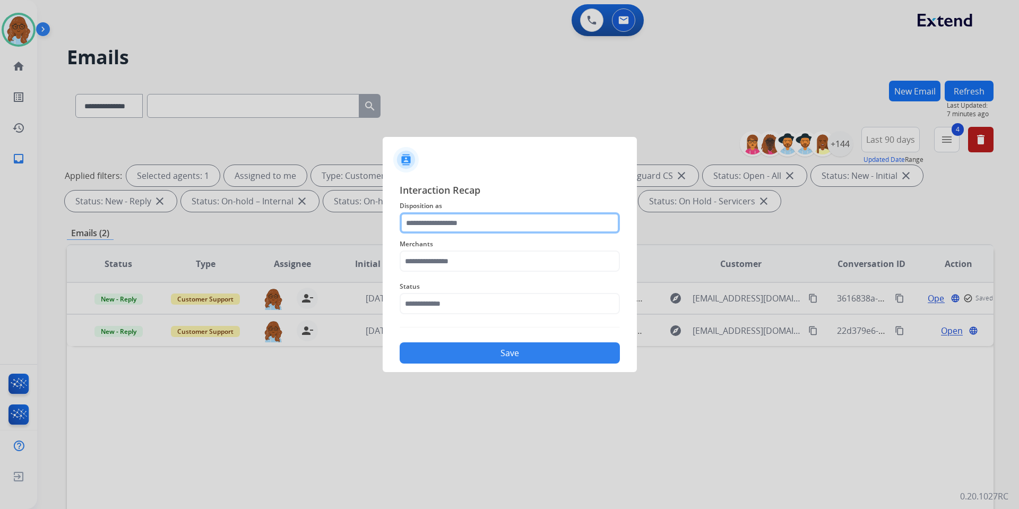
click at [470, 231] on input "text" at bounding box center [510, 222] width 220 height 21
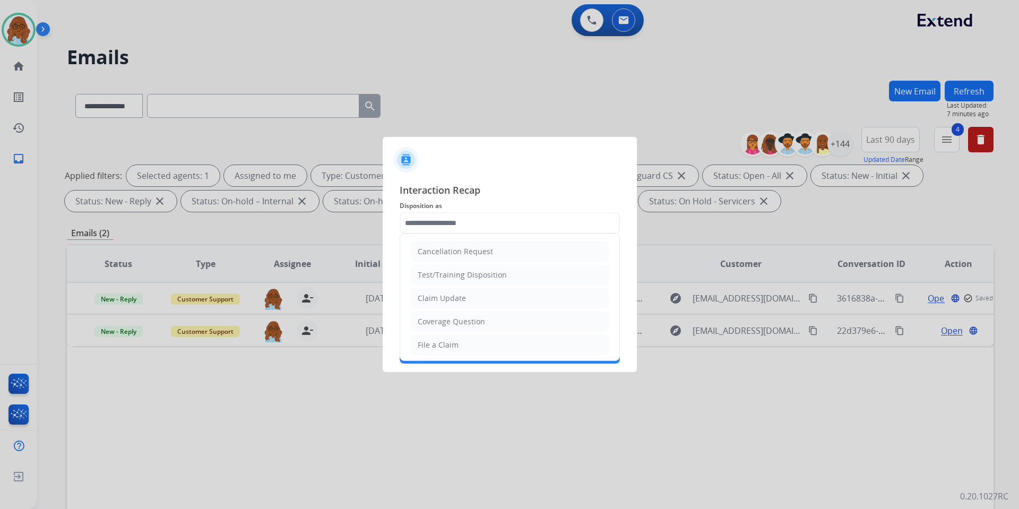
drag, startPoint x: 456, startPoint y: 291, endPoint x: 430, endPoint y: 269, distance: 33.8
click at [455, 291] on li "Claim Update" at bounding box center [510, 298] width 198 height 20
type input "**********"
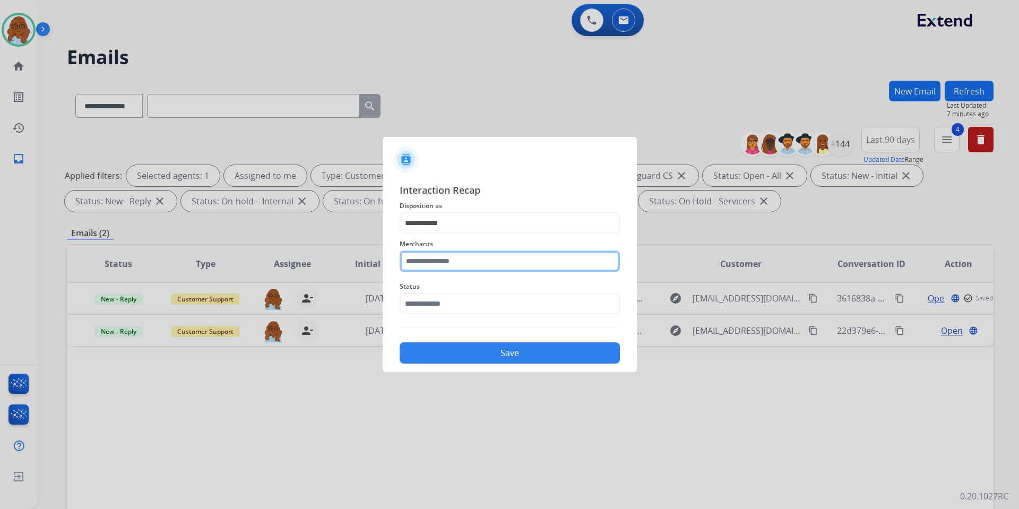
click at [427, 260] on input "text" at bounding box center [510, 260] width 220 height 21
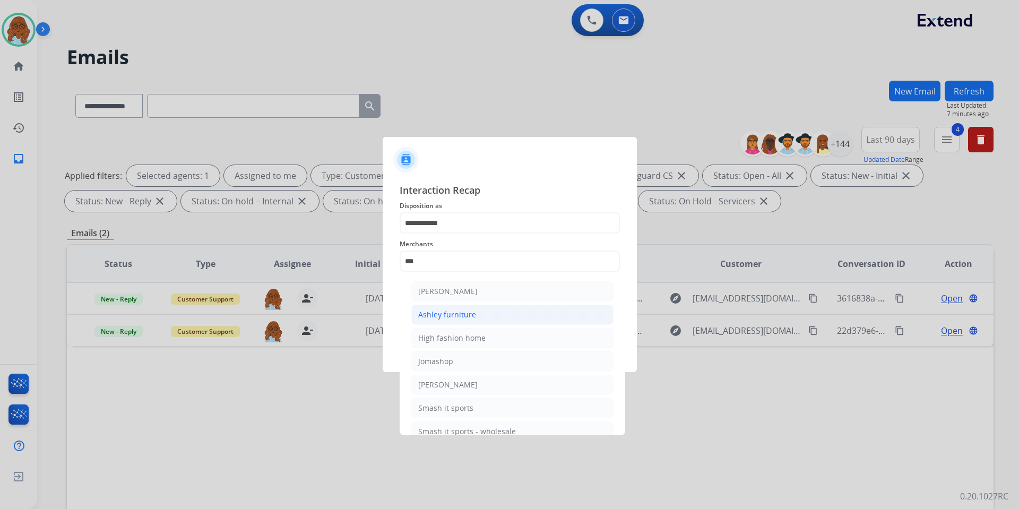
click at [443, 312] on div "Ashley furniture" at bounding box center [447, 314] width 58 height 11
type input "**********"
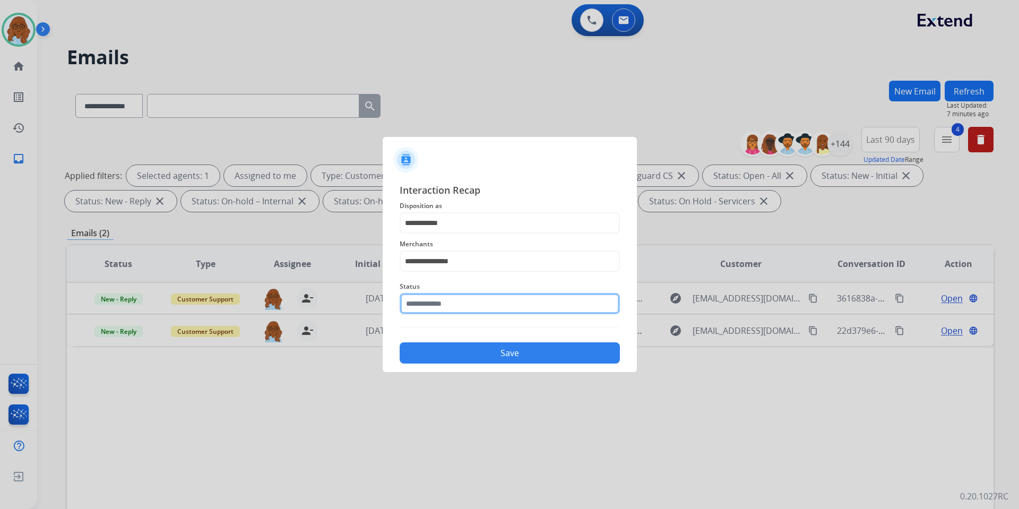
click at [450, 306] on input "text" at bounding box center [510, 303] width 220 height 21
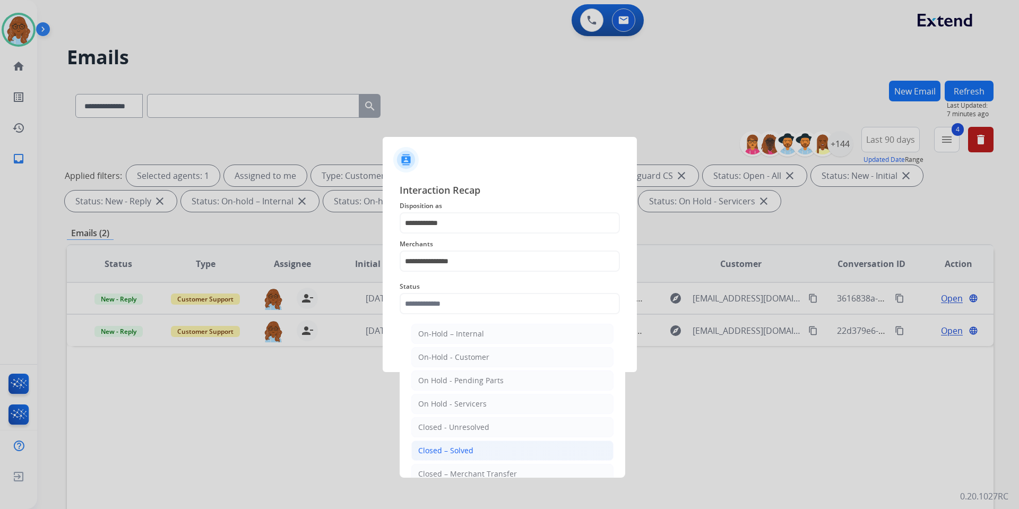
click at [453, 453] on div "Closed – Solved" at bounding box center [445, 450] width 55 height 11
type input "**********"
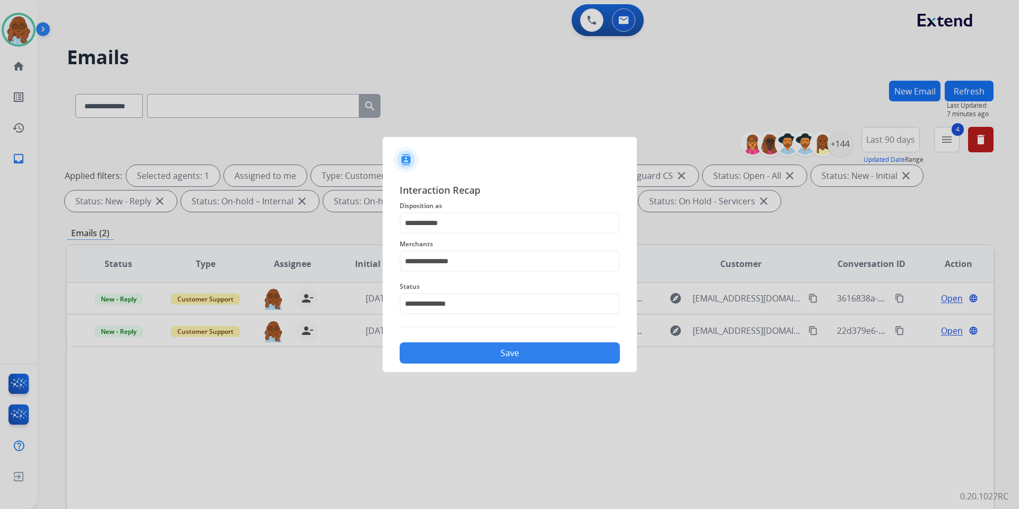
click at [454, 355] on button "Save" at bounding box center [510, 352] width 220 height 21
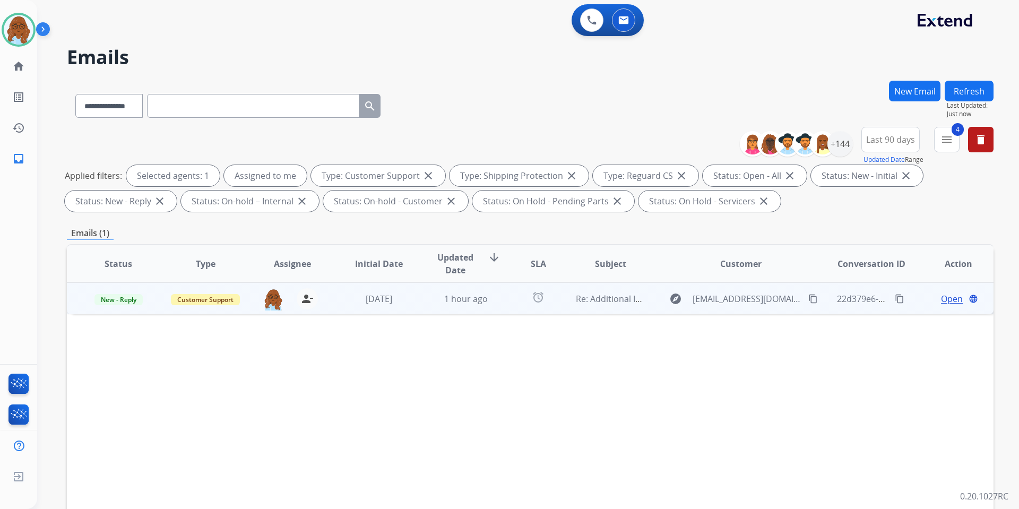
click at [808, 298] on mat-icon "content_copy" at bounding box center [813, 299] width 10 height 10
click at [941, 298] on span "Open" at bounding box center [952, 298] width 22 height 13
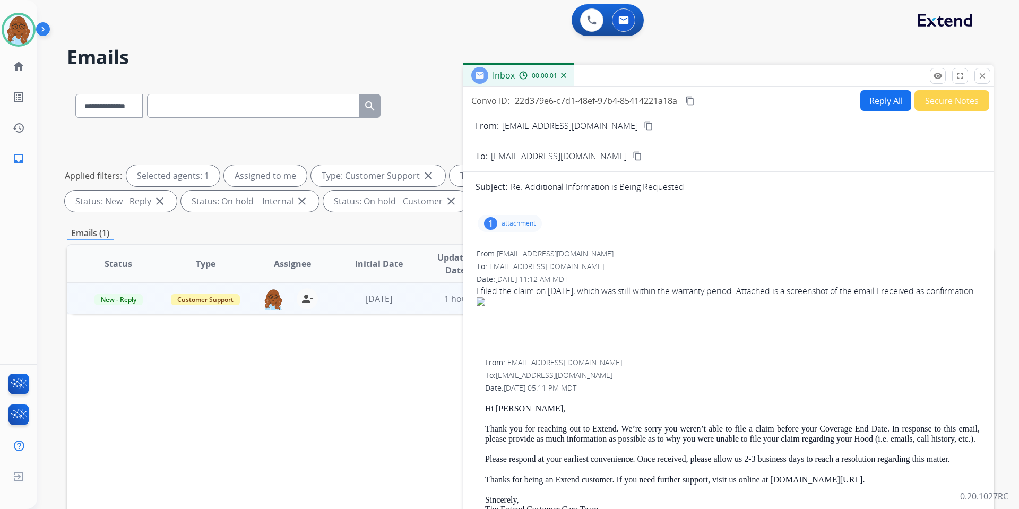
drag, startPoint x: 666, startPoint y: 73, endPoint x: 422, endPoint y: 34, distance: 247.2
click at [463, 65] on div "Inbox 00:00:01" at bounding box center [728, 76] width 531 height 22
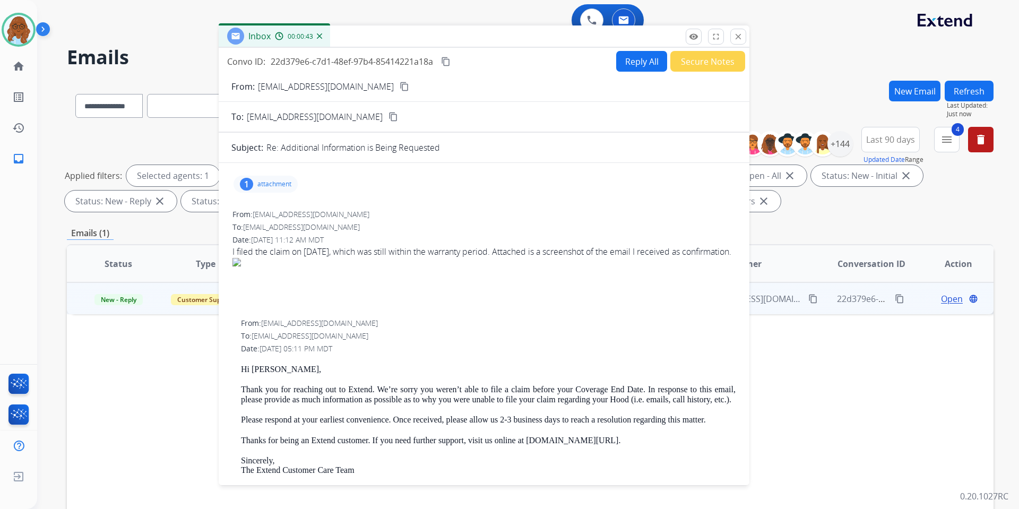
click at [272, 183] on p "attachment" at bounding box center [274, 184] width 34 height 8
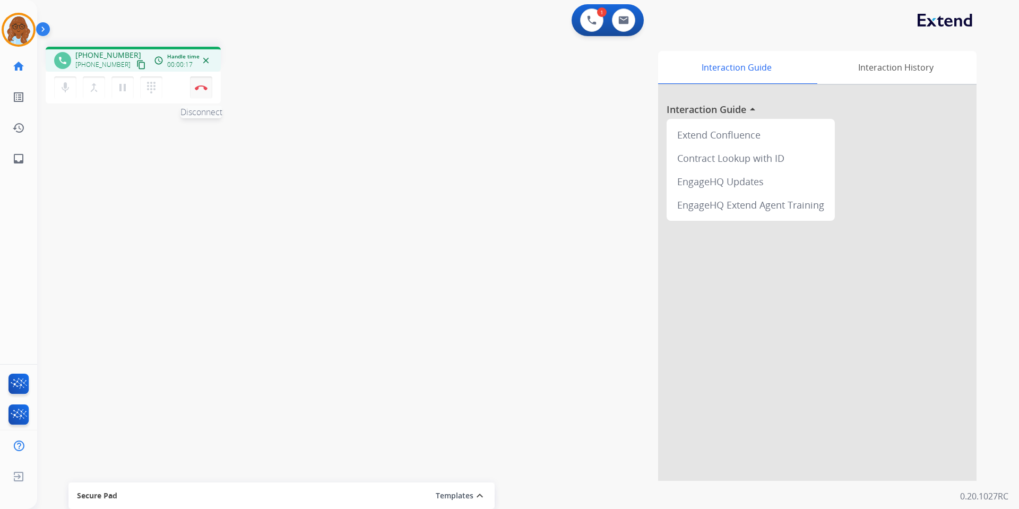
click at [201, 86] on img at bounding box center [201, 87] width 13 height 5
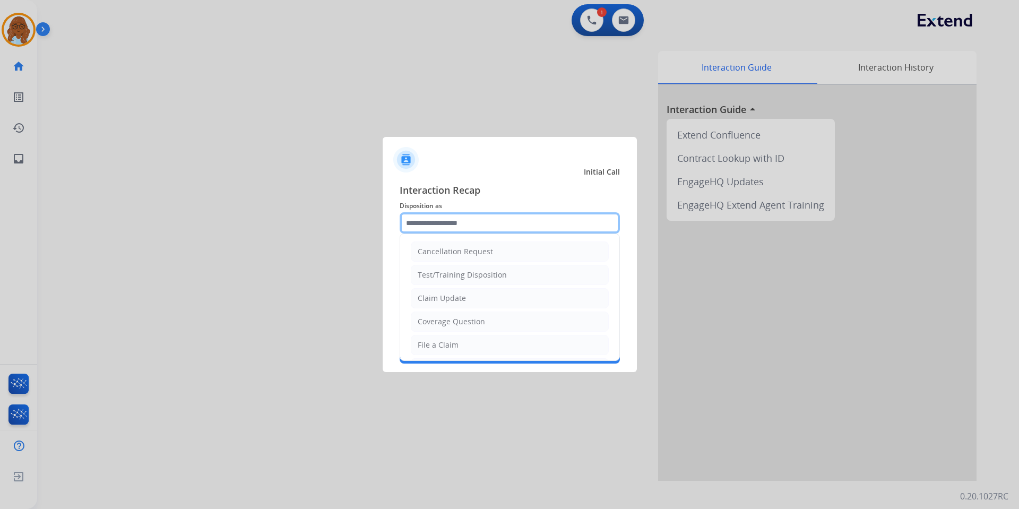
click at [460, 222] on input "text" at bounding box center [510, 222] width 220 height 21
click at [460, 221] on input "text" at bounding box center [510, 222] width 220 height 21
click at [499, 189] on span "Interaction Recap" at bounding box center [510, 191] width 220 height 17
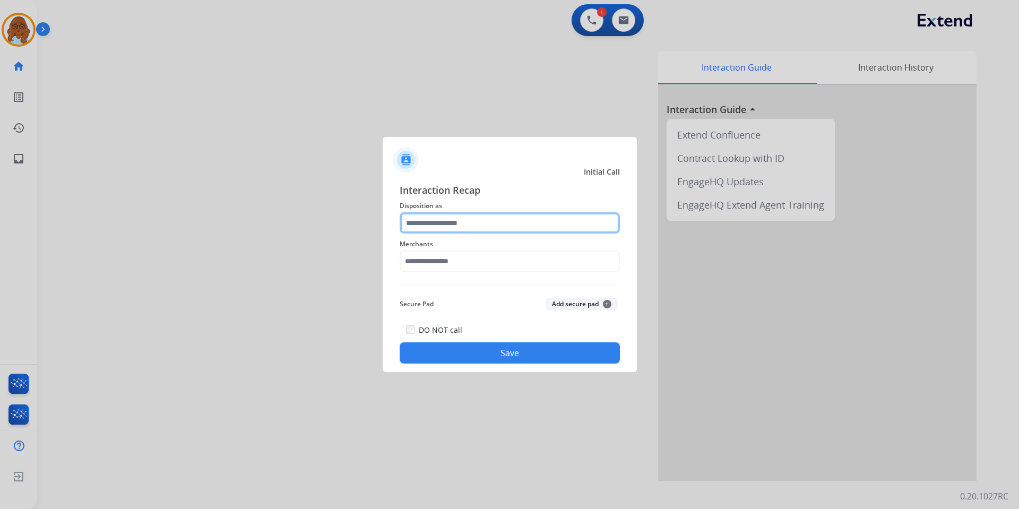
click at [458, 223] on input "text" at bounding box center [510, 222] width 220 height 21
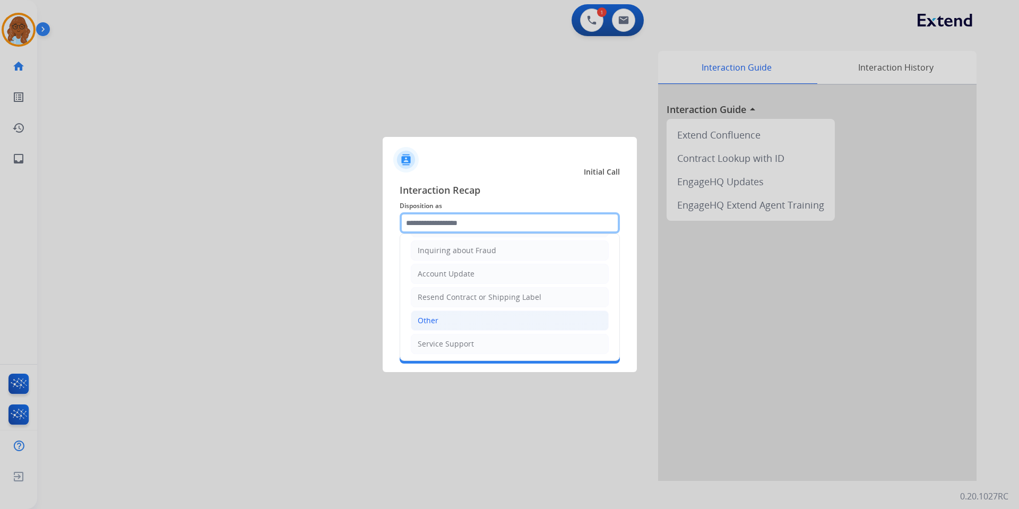
scroll to position [166, 0]
click at [431, 316] on div "Other" at bounding box center [428, 319] width 21 height 11
type input "*****"
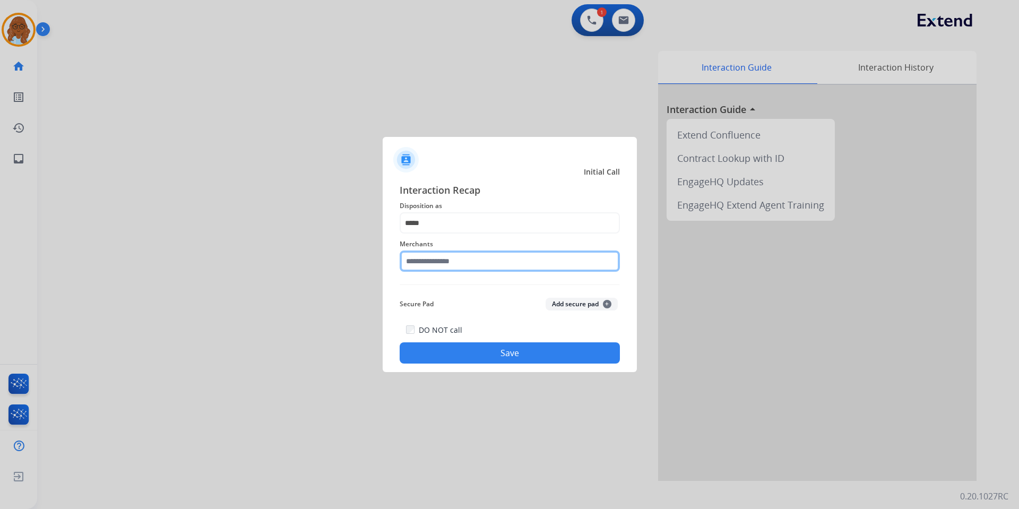
click at [434, 264] on input "text" at bounding box center [510, 260] width 220 height 21
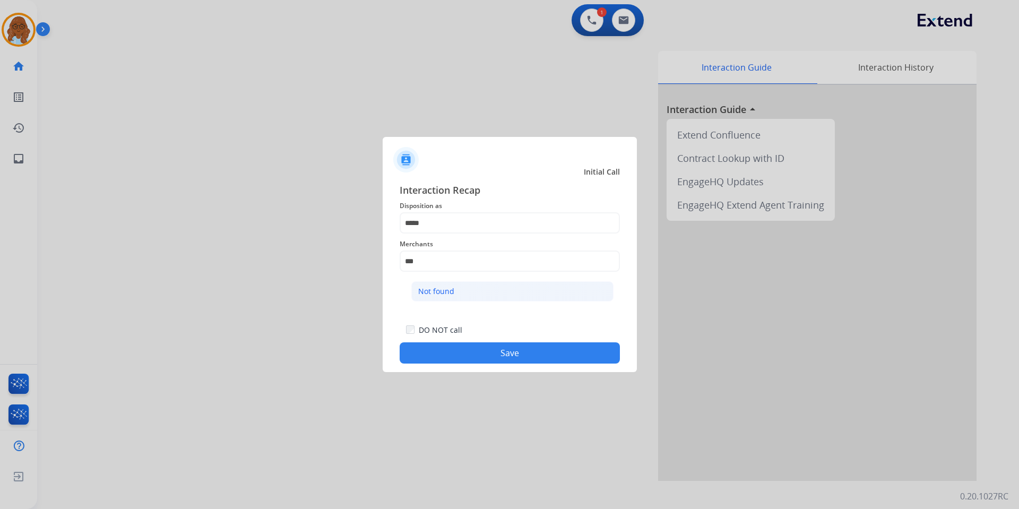
click at [439, 289] on div "Not found" at bounding box center [436, 291] width 36 height 11
type input "*********"
click at [481, 357] on button "Save" at bounding box center [510, 352] width 220 height 21
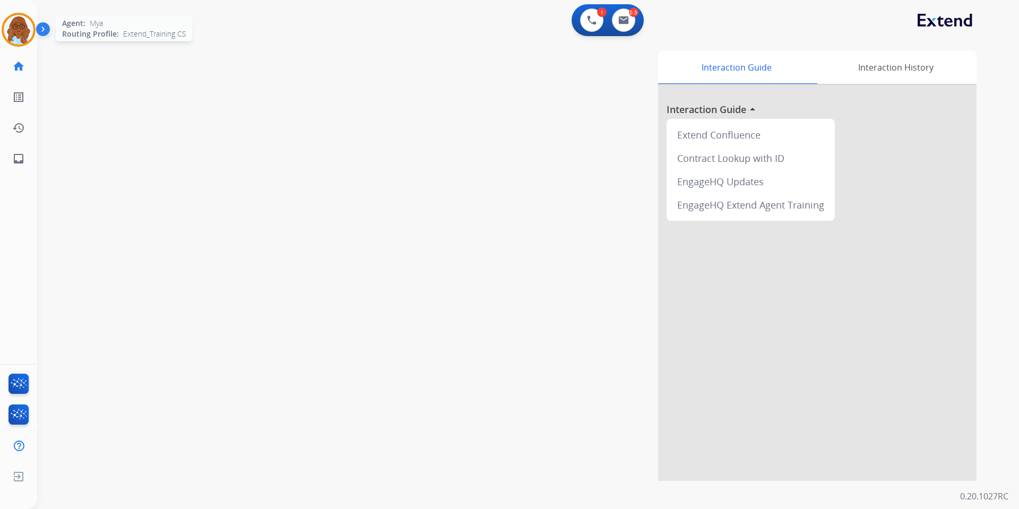
click at [29, 34] on img at bounding box center [19, 30] width 30 height 30
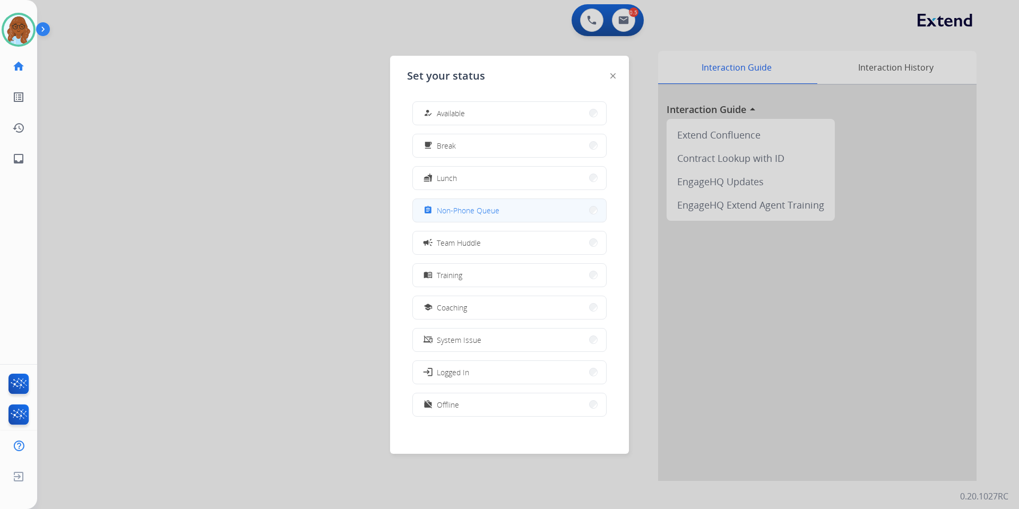
click at [453, 204] on div "assignment Non-Phone Queue" at bounding box center [460, 210] width 78 height 13
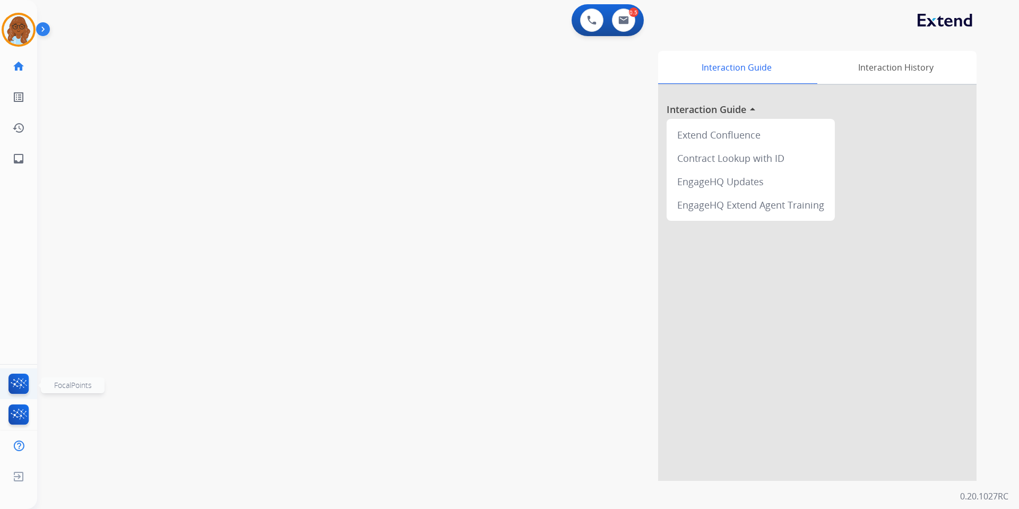
click at [12, 386] on img at bounding box center [18, 386] width 25 height 24
click at [16, 157] on mat-icon "inbox" at bounding box center [18, 158] width 13 height 13
select select "**********"
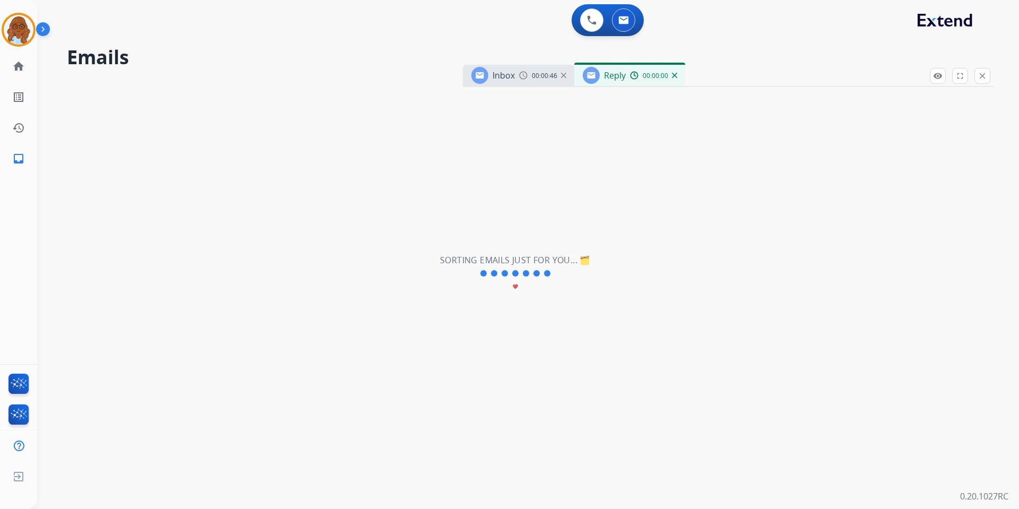
select select "**********"
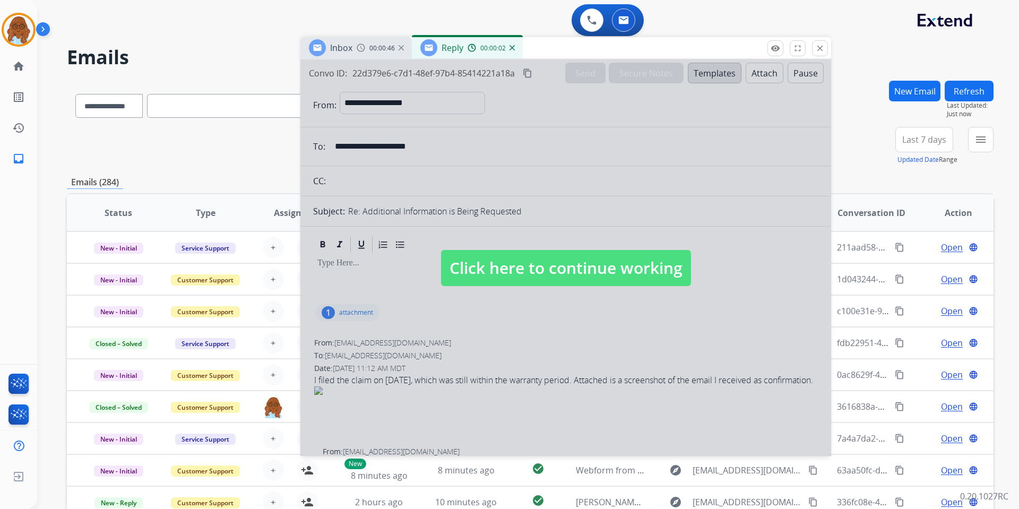
drag, startPoint x: 733, startPoint y: 75, endPoint x: 545, endPoint y: 38, distance: 191.6
click at [545, 38] on div "Inbox 00:00:46 Reply 00:00:02" at bounding box center [565, 48] width 531 height 22
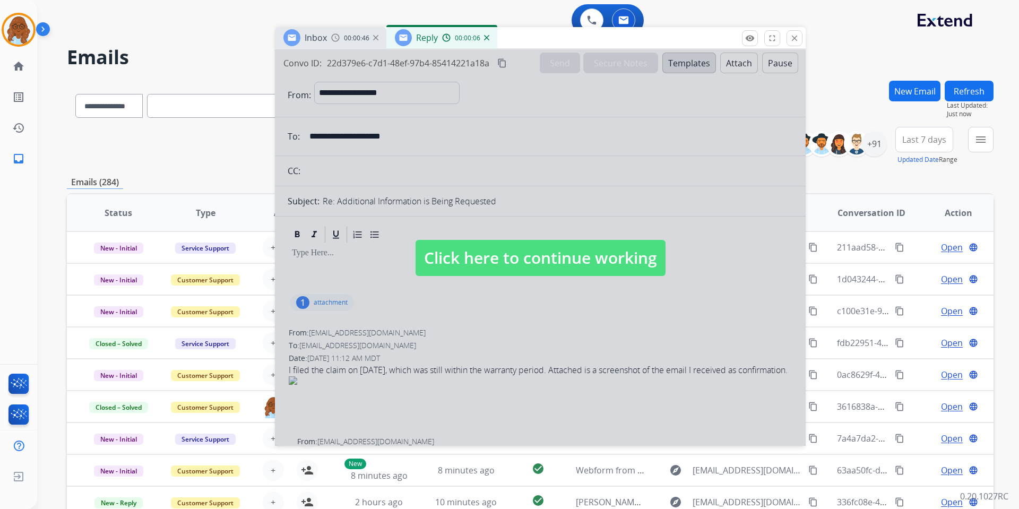
click at [550, 169] on div at bounding box center [540, 247] width 531 height 396
select select
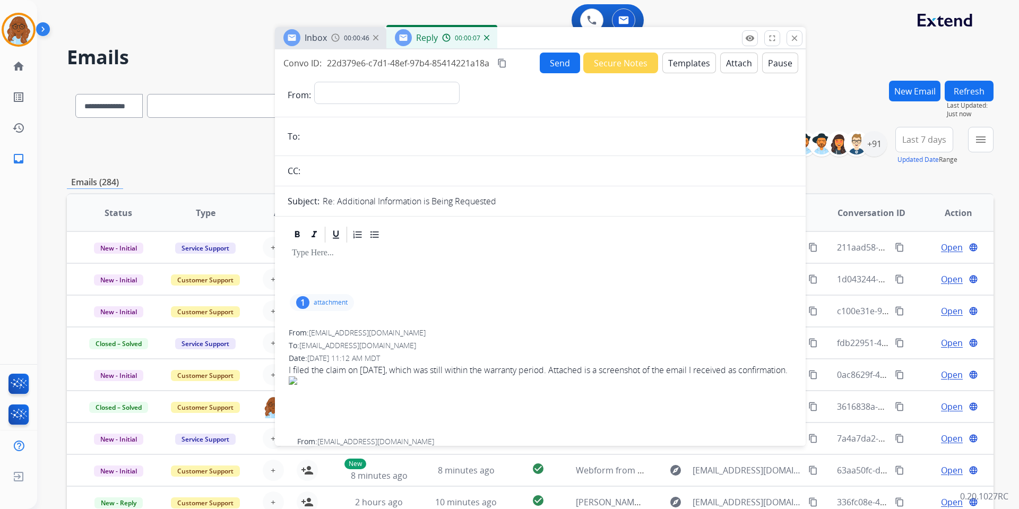
click at [804, 37] on div "Inbox 00:00:46 Reply 00:00:07" at bounding box center [540, 38] width 531 height 22
click at [791, 39] on mat-icon "close" at bounding box center [795, 38] width 10 height 10
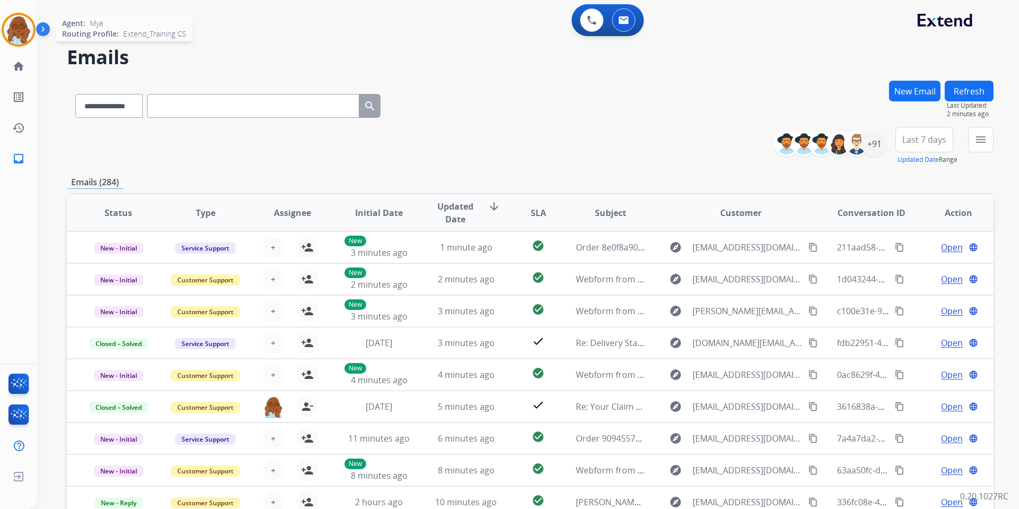
click at [20, 31] on img at bounding box center [19, 30] width 30 height 30
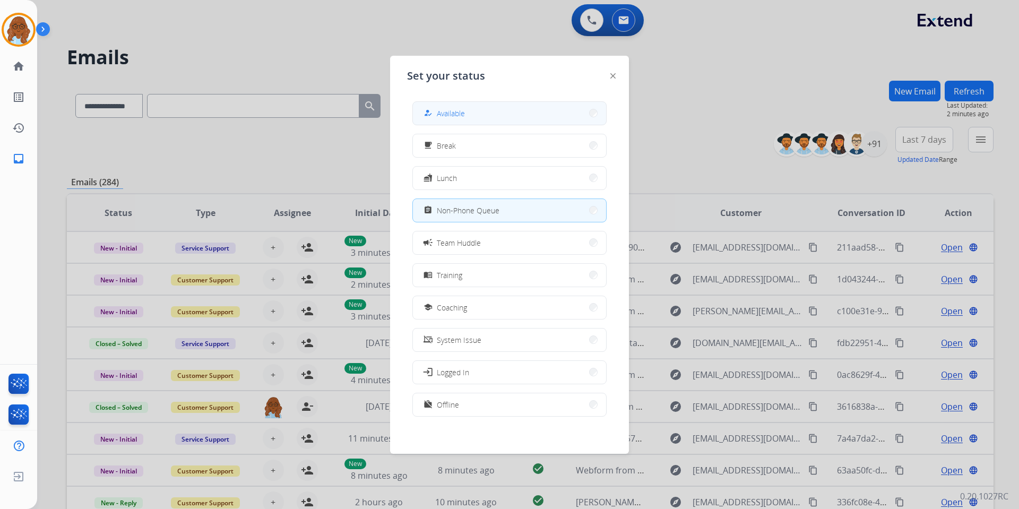
click at [513, 120] on button "how_to_reg Available" at bounding box center [509, 113] width 193 height 23
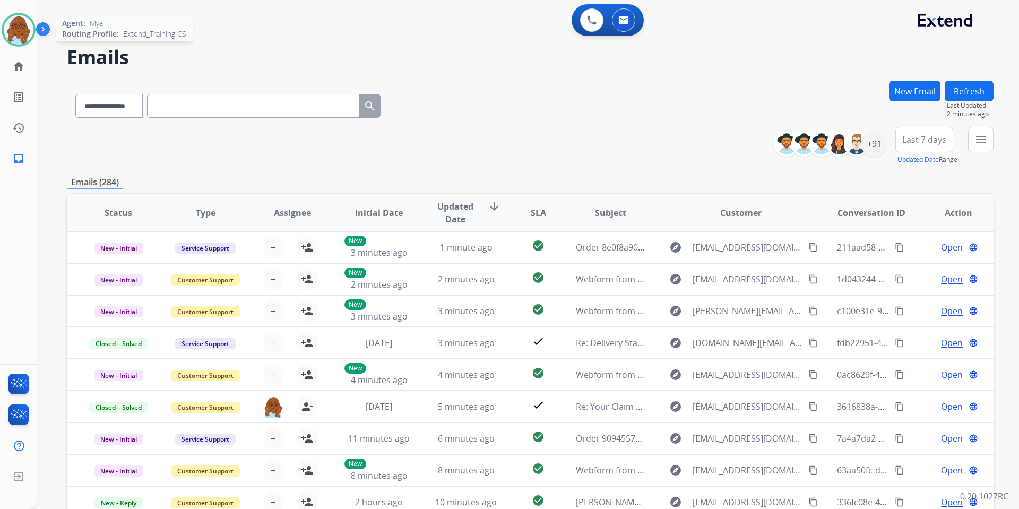
click at [15, 30] on img at bounding box center [19, 30] width 30 height 30
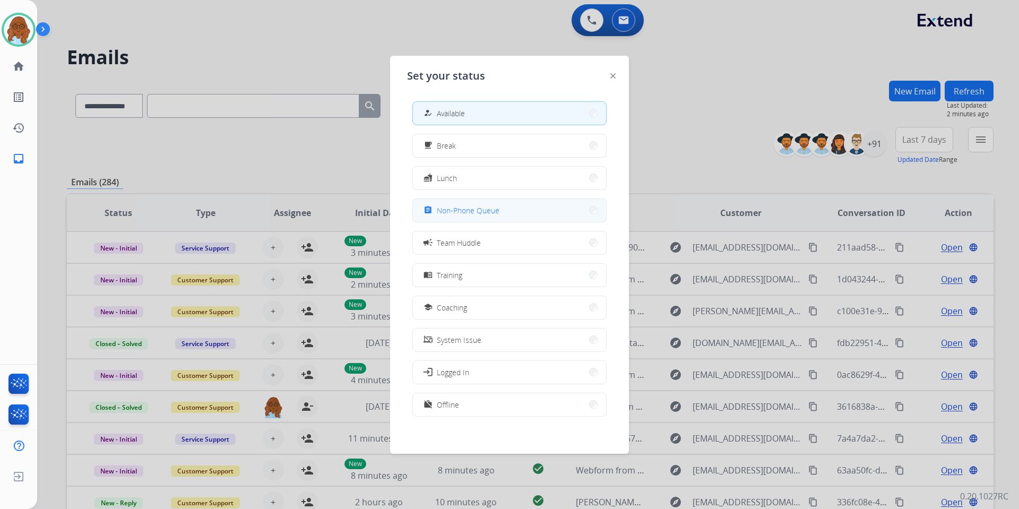
click at [466, 202] on button "assignment Non-Phone Queue" at bounding box center [509, 210] width 193 height 23
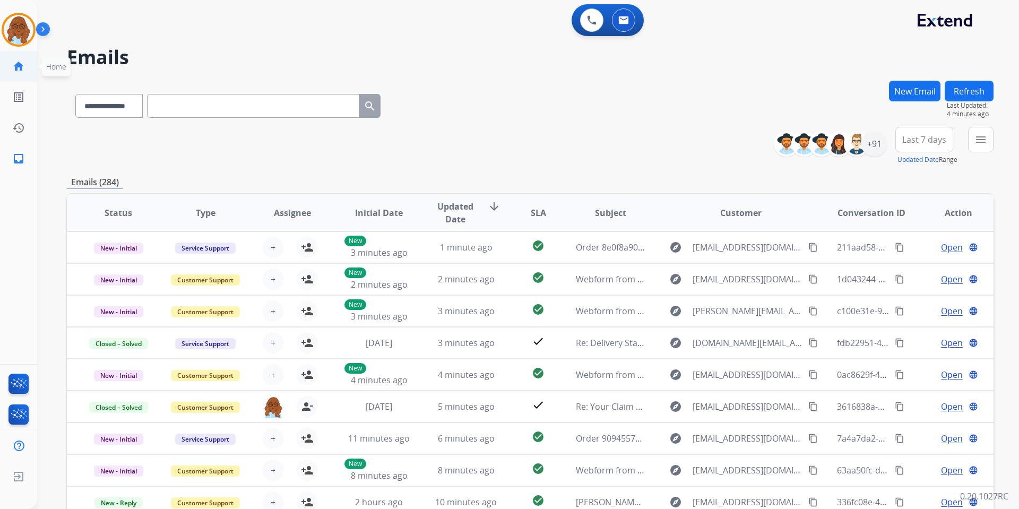
click at [5, 62] on link "home Home" at bounding box center [19, 66] width 30 height 30
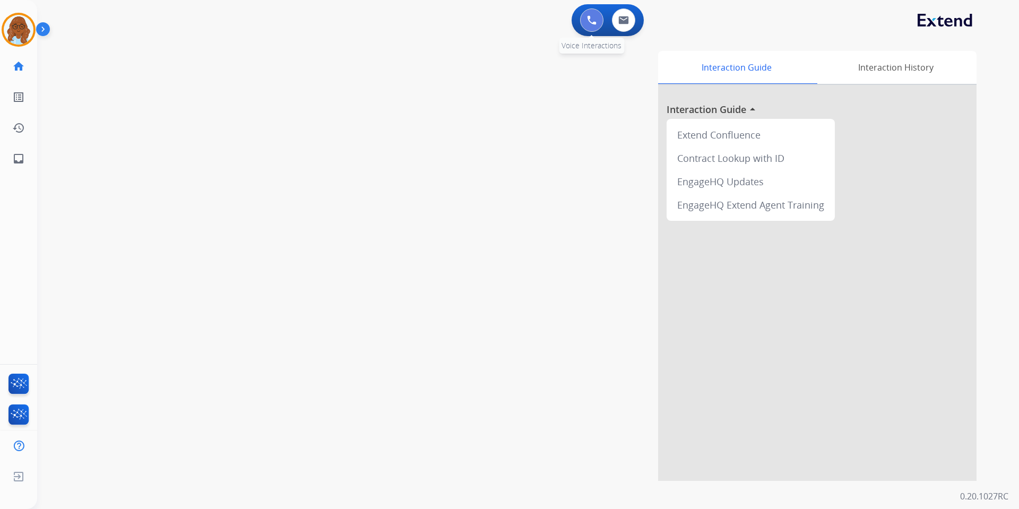
drag, startPoint x: 581, startPoint y: 16, endPoint x: 583, endPoint y: 23, distance: 7.4
click at [581, 18] on button at bounding box center [591, 19] width 23 height 23
click at [591, 24] on img at bounding box center [592, 20] width 10 height 10
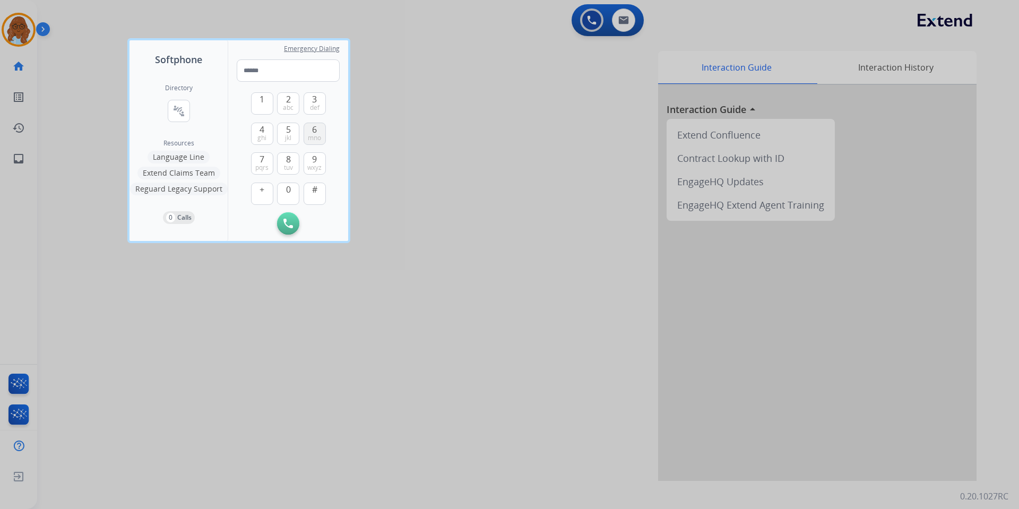
click at [312, 137] on span "mno" at bounding box center [314, 138] width 13 height 8
click at [292, 157] on button "8 tuv" at bounding box center [288, 163] width 22 height 22
click at [309, 161] on button "9 wxyz" at bounding box center [315, 163] width 22 height 22
click at [281, 103] on button "2 abc" at bounding box center [288, 103] width 22 height 22
click at [309, 131] on button "6 mno" at bounding box center [315, 134] width 22 height 22
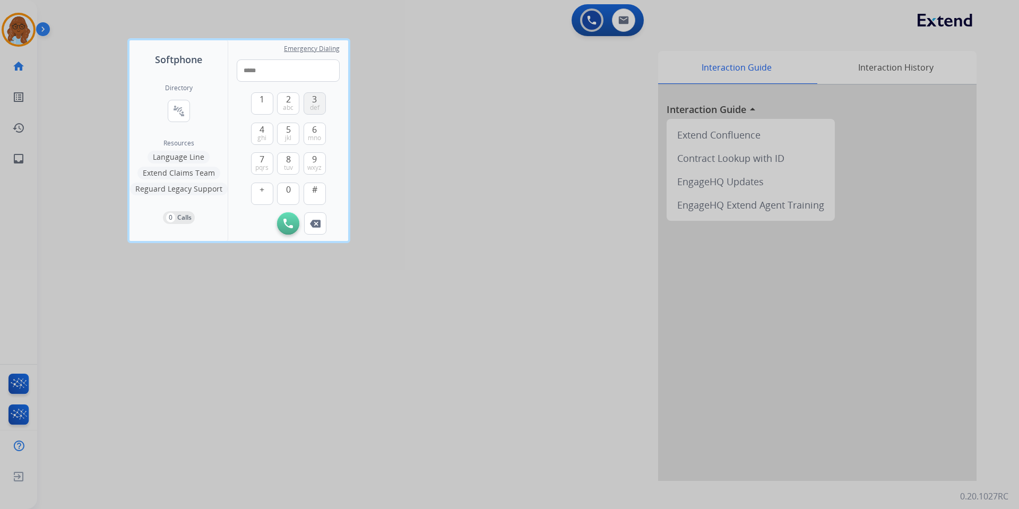
click at [314, 103] on span "def" at bounding box center [315, 107] width 10 height 8
click at [288, 154] on span "8" at bounding box center [288, 159] width 5 height 13
click at [284, 134] on button "5 jkl" at bounding box center [288, 134] width 22 height 22
click at [311, 153] on button "9 wxyz" at bounding box center [315, 163] width 22 height 22
click at [284, 140] on button "5 jkl" at bounding box center [288, 134] width 22 height 22
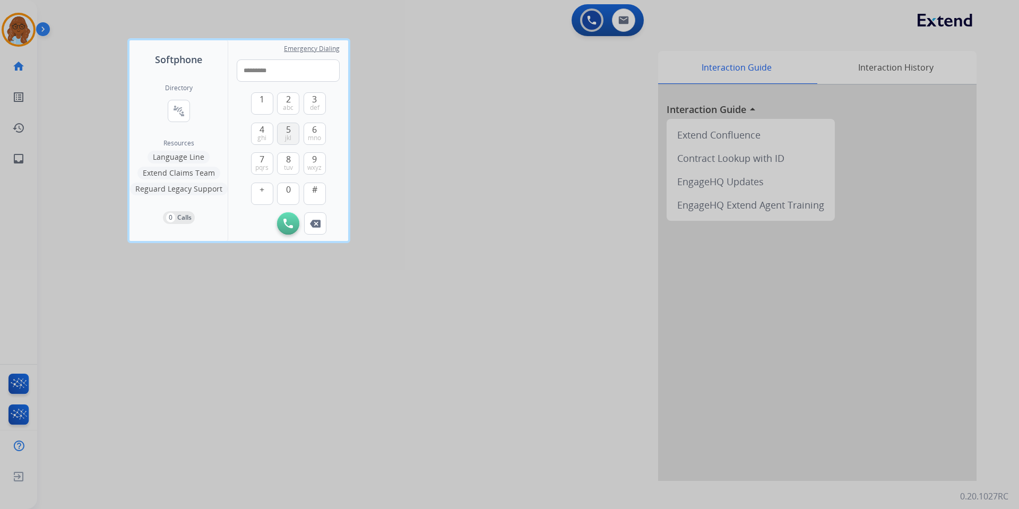
type input "**********"
click at [285, 213] on button "Initiate Call" at bounding box center [288, 223] width 22 height 22
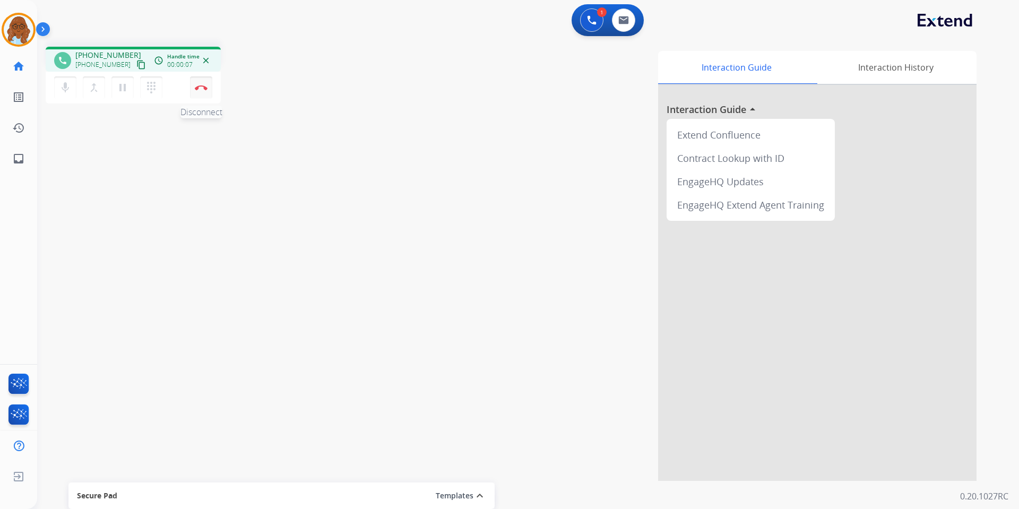
click at [201, 90] on button "Disconnect" at bounding box center [201, 87] width 22 height 22
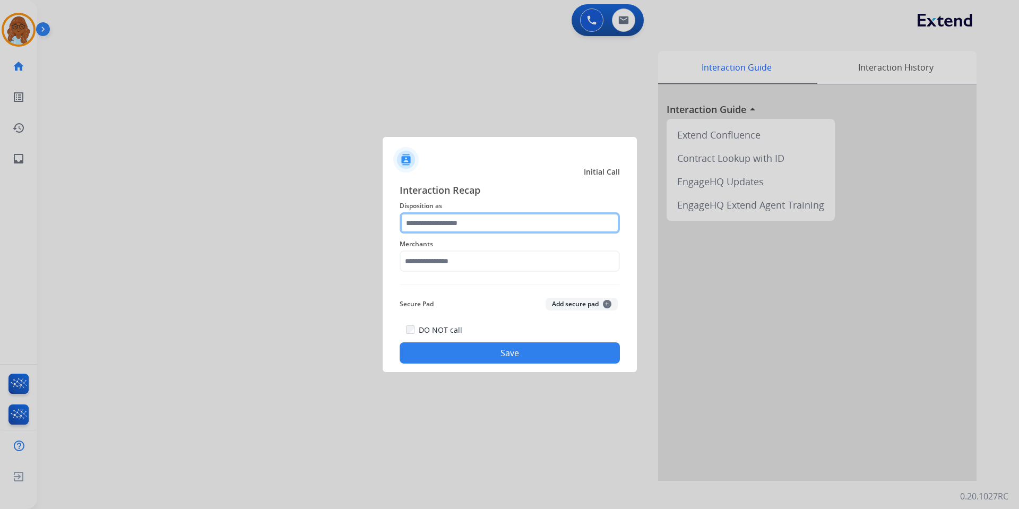
click at [518, 230] on input "text" at bounding box center [510, 222] width 220 height 21
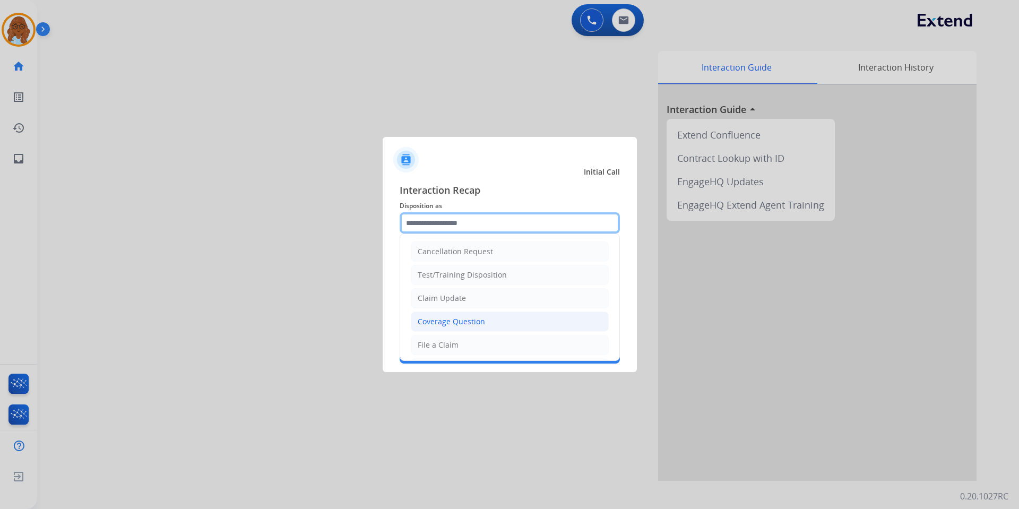
scroll to position [159, 0]
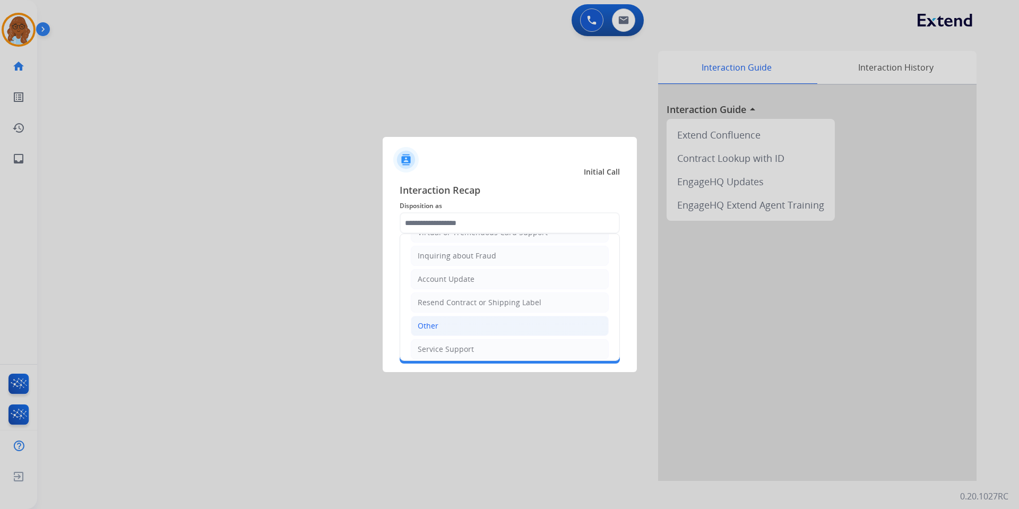
click at [434, 326] on div "Other" at bounding box center [428, 326] width 21 height 11
type input "*****"
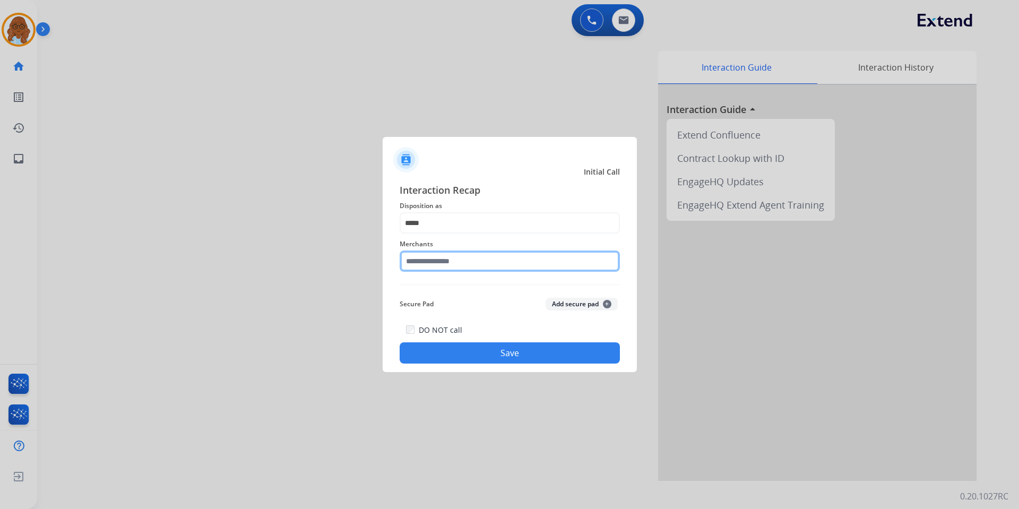
click at [446, 266] on input "text" at bounding box center [510, 260] width 220 height 21
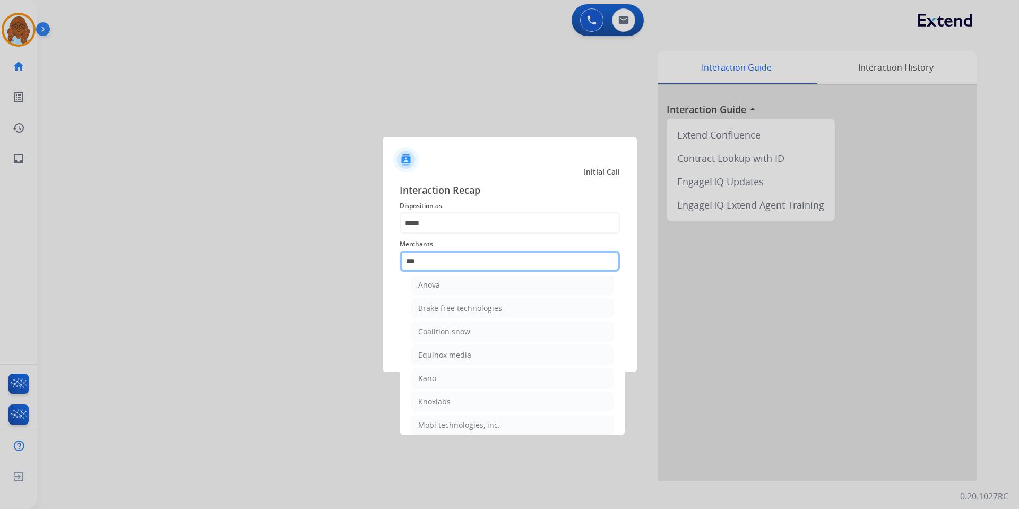
scroll to position [0, 0]
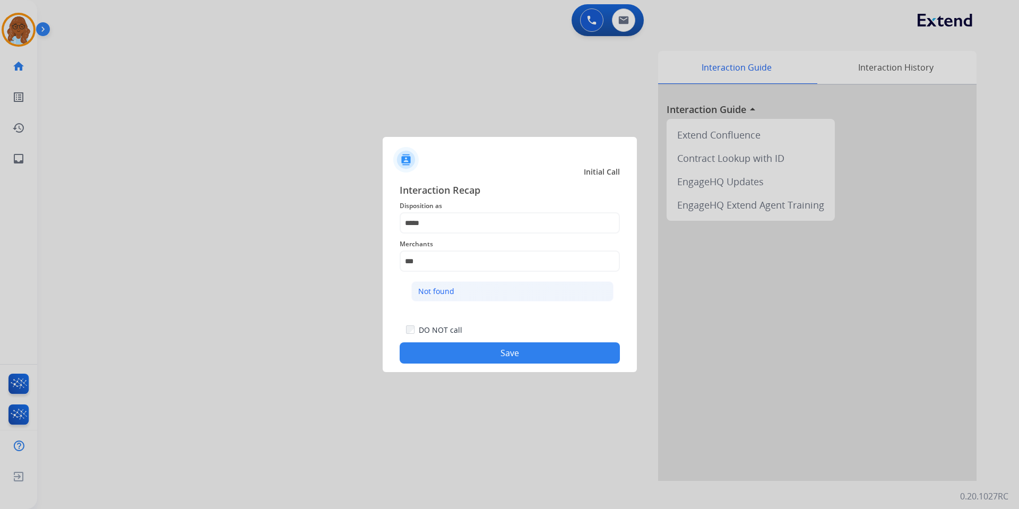
click at [485, 289] on li "Not found" at bounding box center [512, 291] width 202 height 20
type input "*********"
click at [490, 359] on button "Save" at bounding box center [510, 352] width 220 height 21
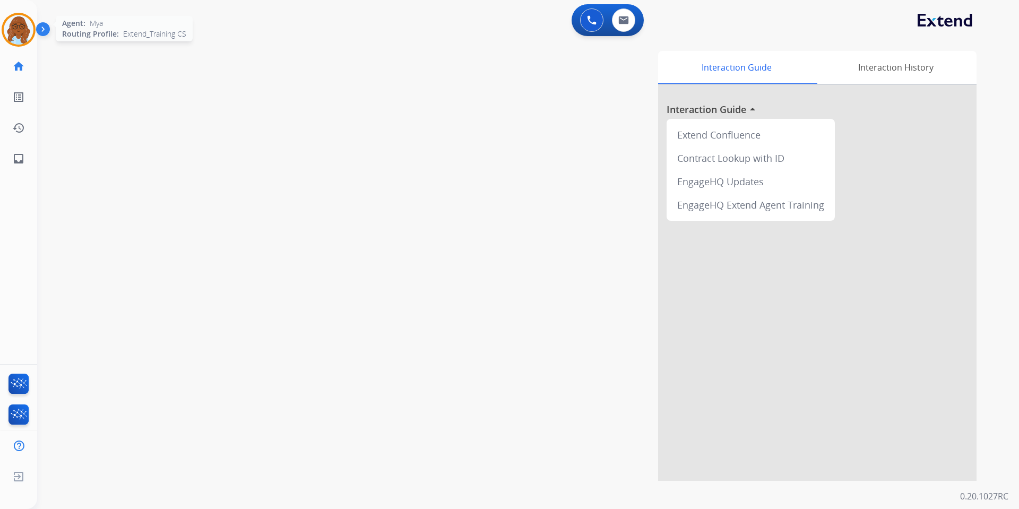
click at [24, 39] on img at bounding box center [19, 30] width 30 height 30
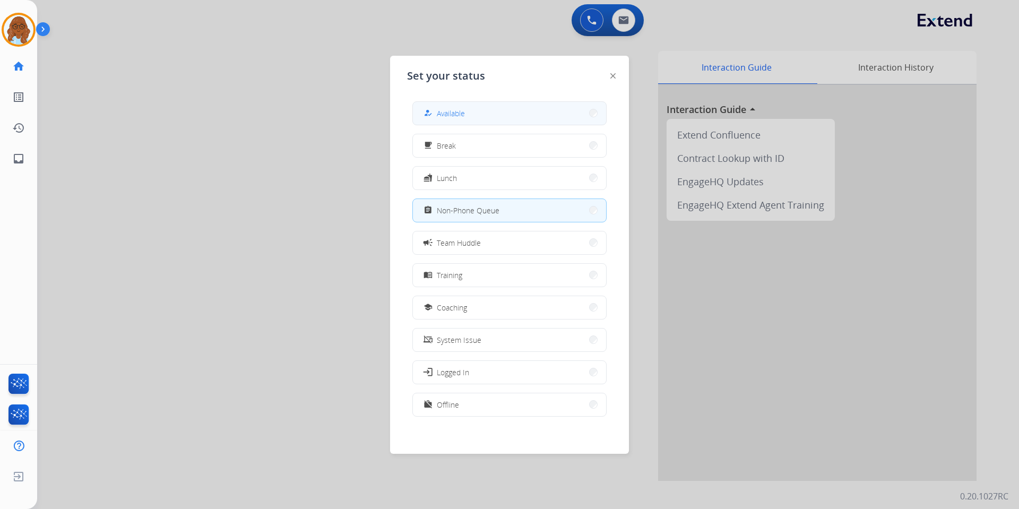
click at [474, 118] on button "how_to_reg Available" at bounding box center [509, 113] width 193 height 23
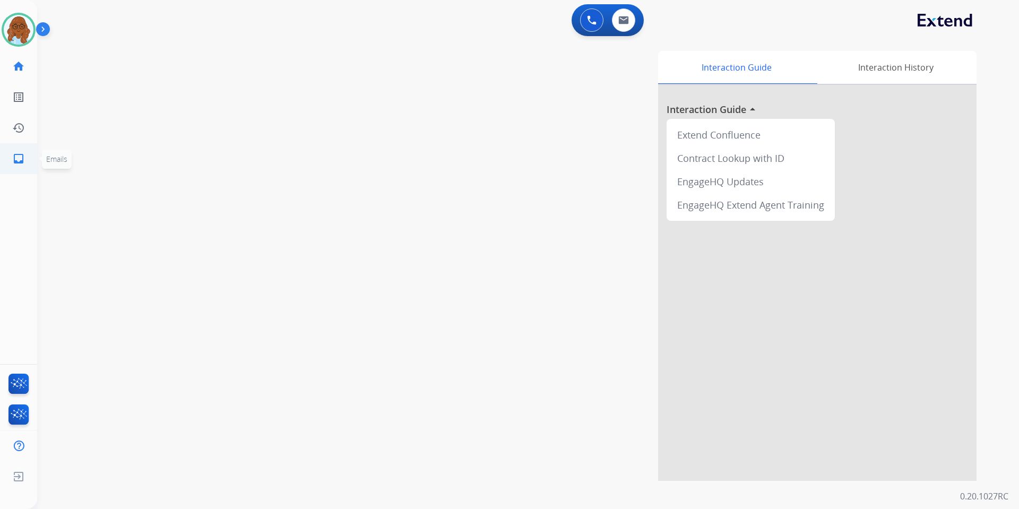
click at [8, 163] on link "inbox Emails" at bounding box center [19, 159] width 30 height 30
select select "**********"
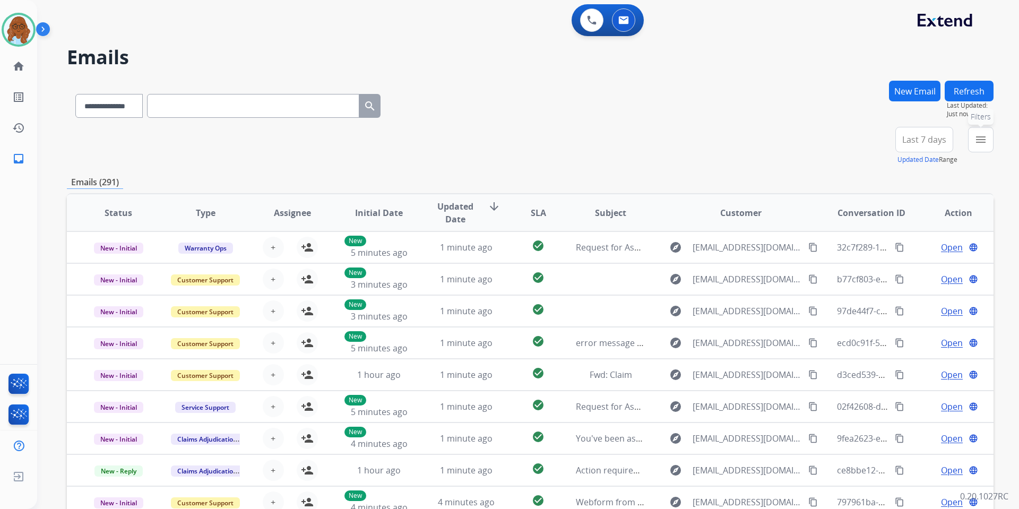
click at [986, 148] on button "menu Filters" at bounding box center [980, 139] width 25 height 25
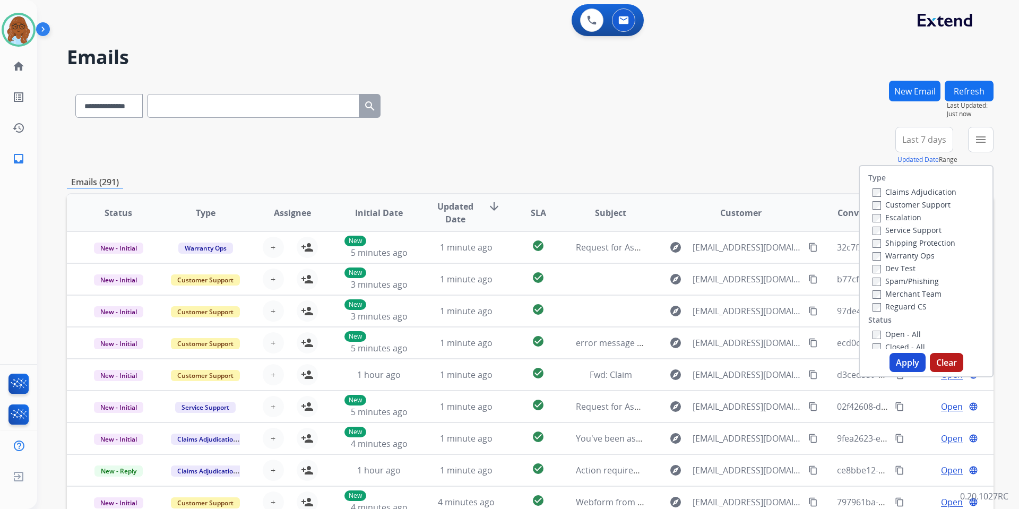
click at [897, 207] on label "Customer Support" at bounding box center [911, 205] width 78 height 10
click at [898, 248] on div "Shipping Protection" at bounding box center [914, 242] width 84 height 13
click at [899, 245] on label "Shipping Protection" at bounding box center [913, 243] width 83 height 10
click at [894, 309] on label "Reguard CS" at bounding box center [899, 306] width 54 height 10
click at [894, 334] on label "Open - All" at bounding box center [896, 334] width 48 height 10
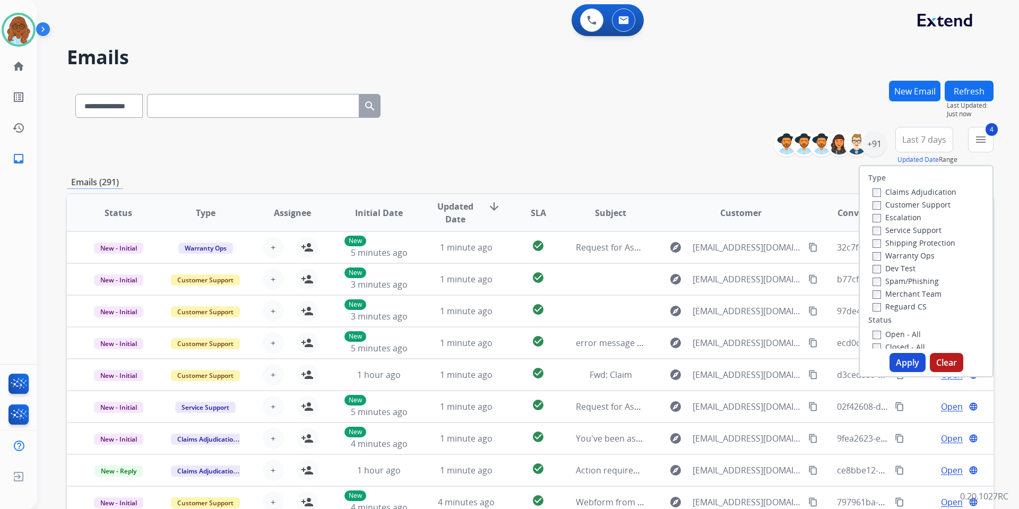
click at [905, 356] on button "Apply" at bounding box center [907, 362] width 36 height 19
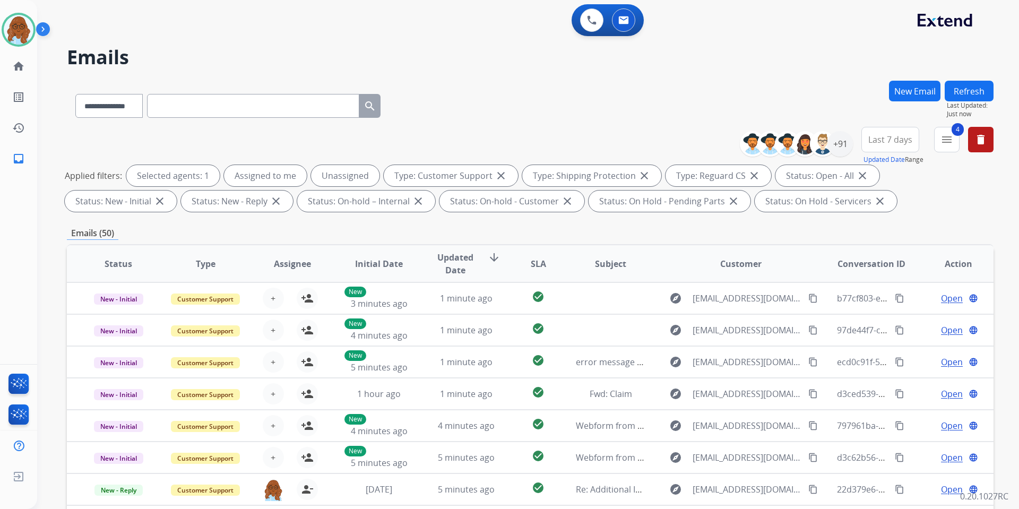
click at [897, 142] on span "Last 7 days" at bounding box center [890, 139] width 44 height 4
click at [873, 264] on div "Last 90 days" at bounding box center [887, 269] width 58 height 16
click at [841, 137] on div "+91" at bounding box center [839, 143] width 25 height 25
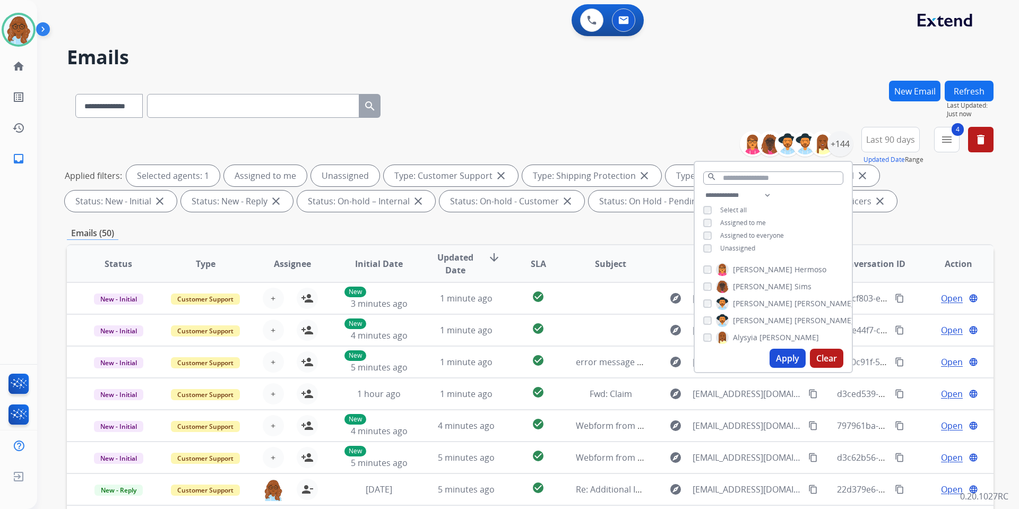
click at [727, 247] on span "Unassigned" at bounding box center [737, 248] width 35 height 9
click at [786, 358] on button "Apply" at bounding box center [787, 358] width 36 height 19
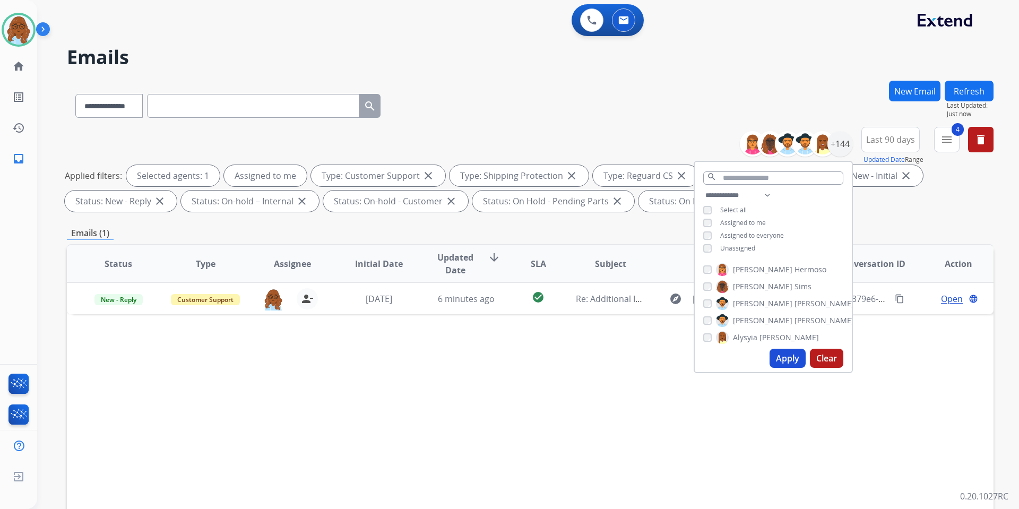
click at [560, 342] on div "Status Type Assignee Initial Date Updated Date arrow_downward SLA Subject Custo…" at bounding box center [530, 422] width 927 height 356
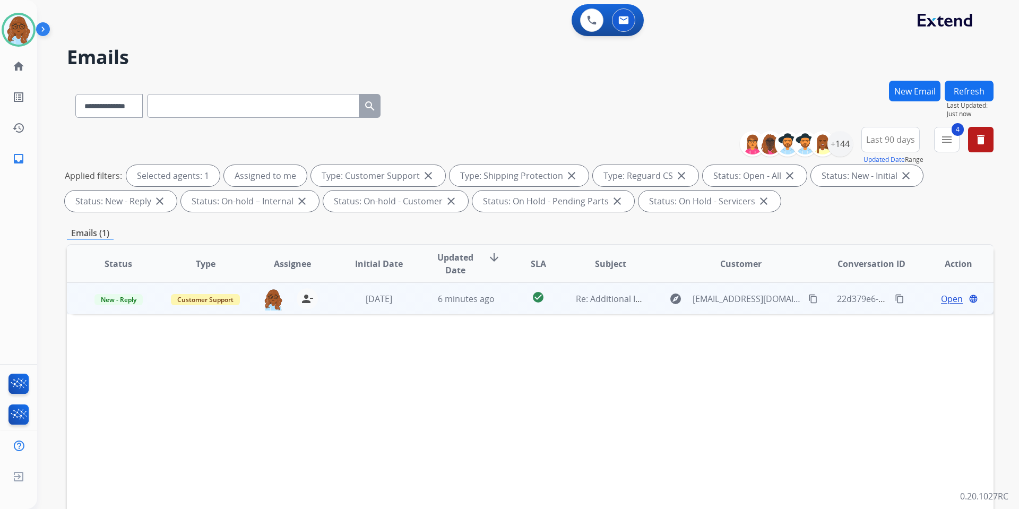
click at [941, 297] on span "Open" at bounding box center [952, 298] width 22 height 13
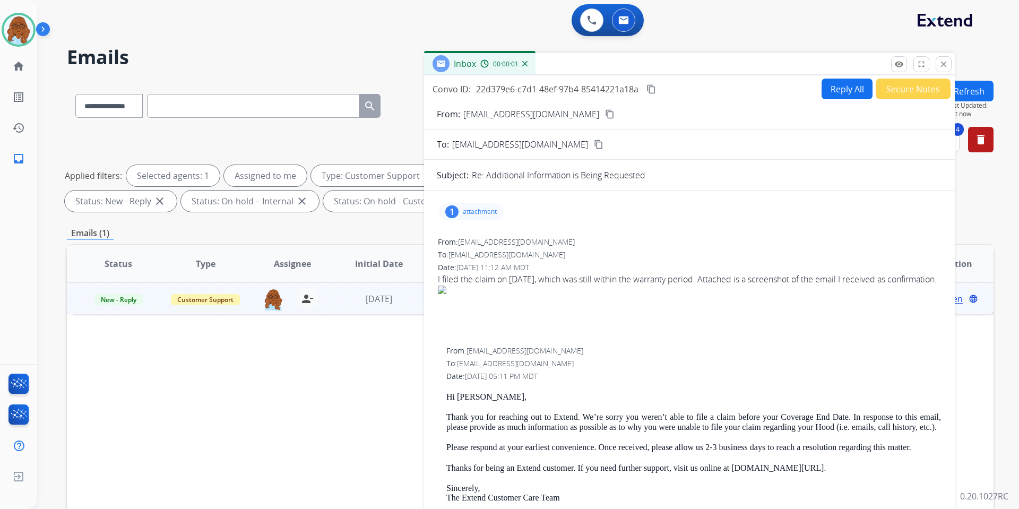
drag, startPoint x: 717, startPoint y: 76, endPoint x: 555, endPoint y: 39, distance: 167.2
click at [555, 53] on div "Inbox 00:00:01" at bounding box center [689, 64] width 531 height 22
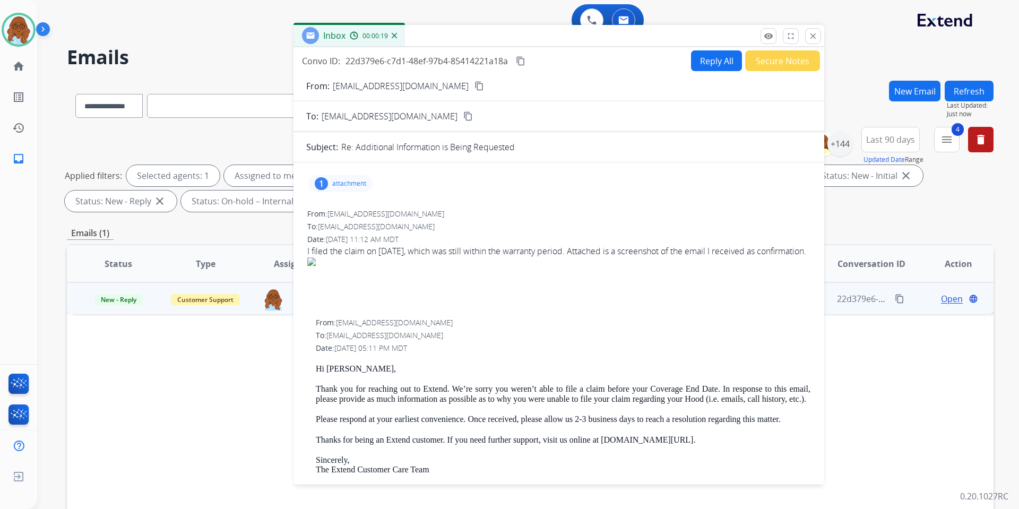
click at [326, 178] on div "1 attachment" at bounding box center [340, 183] width 64 height 17
click at [371, 207] on div at bounding box center [345, 212] width 53 height 37
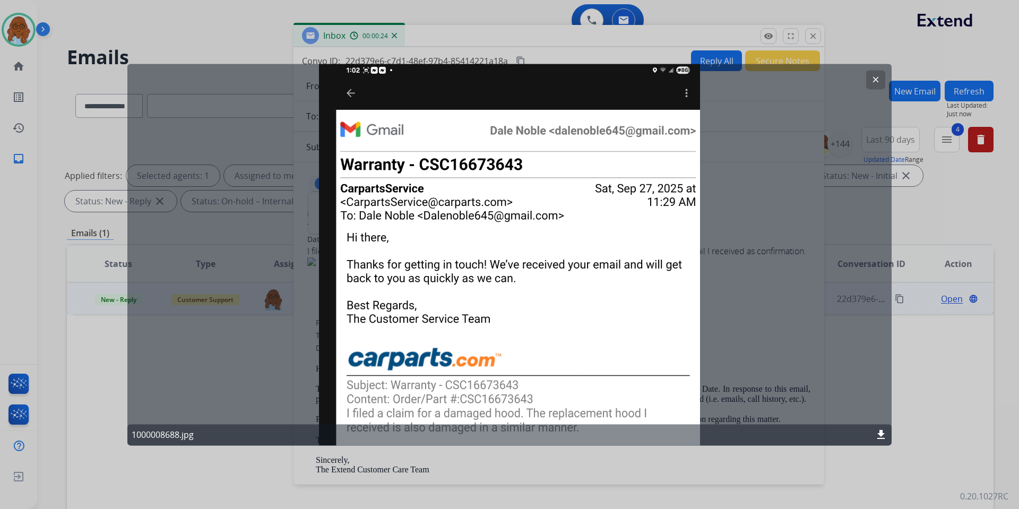
click at [496, 40] on div at bounding box center [509, 254] width 1019 height 509
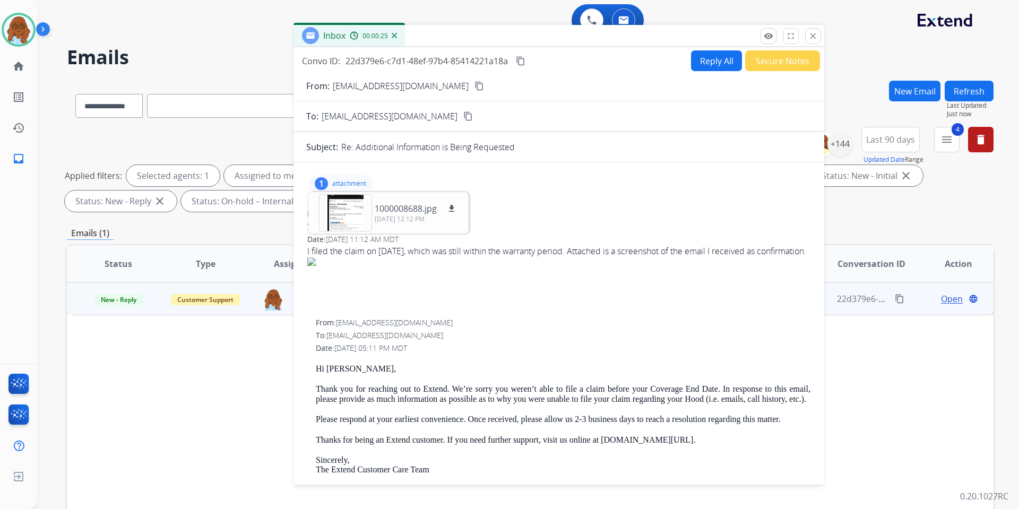
click at [702, 57] on button "Reply All" at bounding box center [716, 60] width 51 height 21
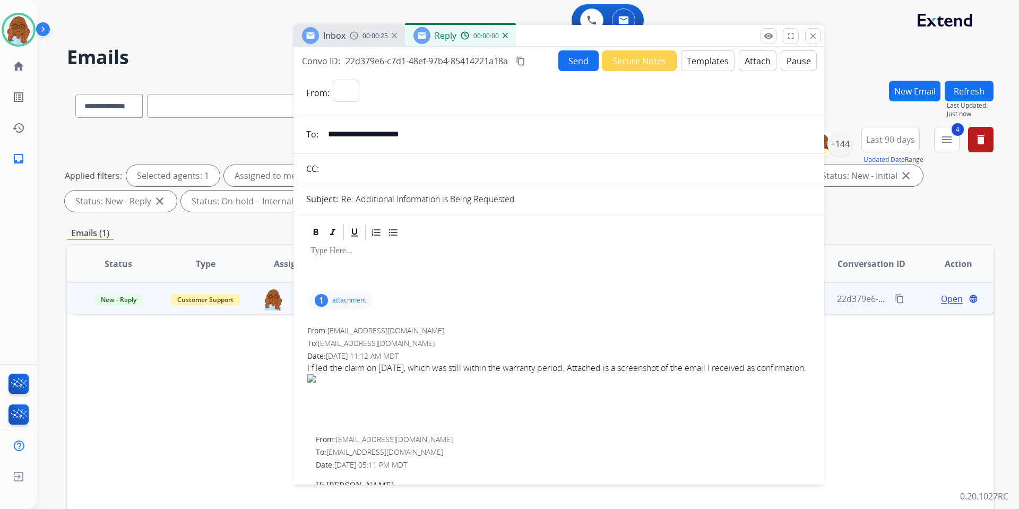
select select "**********"
click at [691, 64] on button "Templates" at bounding box center [708, 60] width 54 height 21
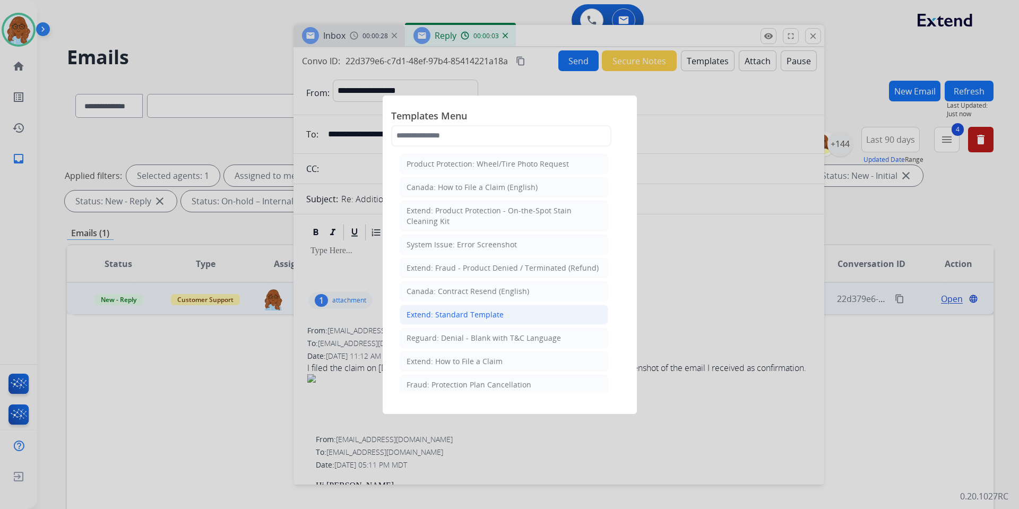
click at [443, 314] on div "Extend: Standard Template" at bounding box center [454, 314] width 97 height 11
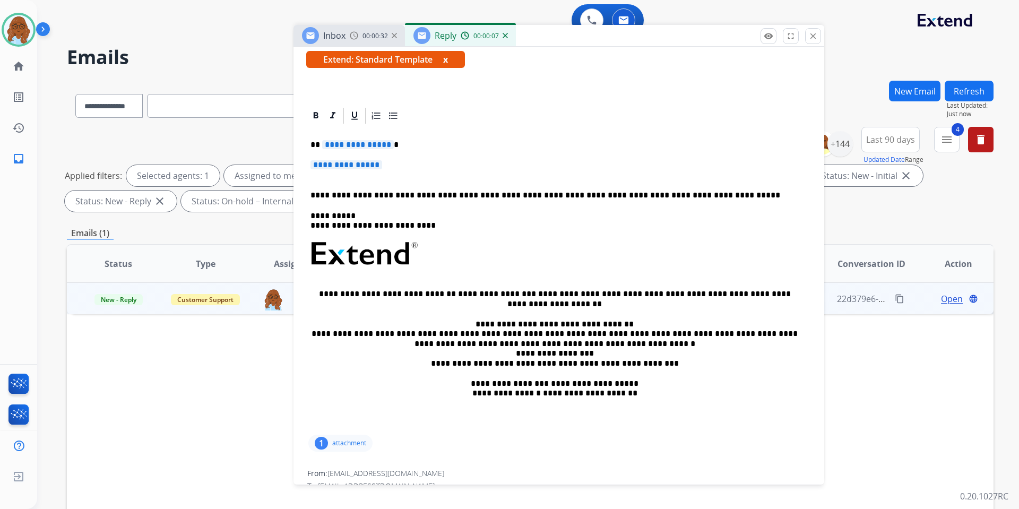
scroll to position [265, 0]
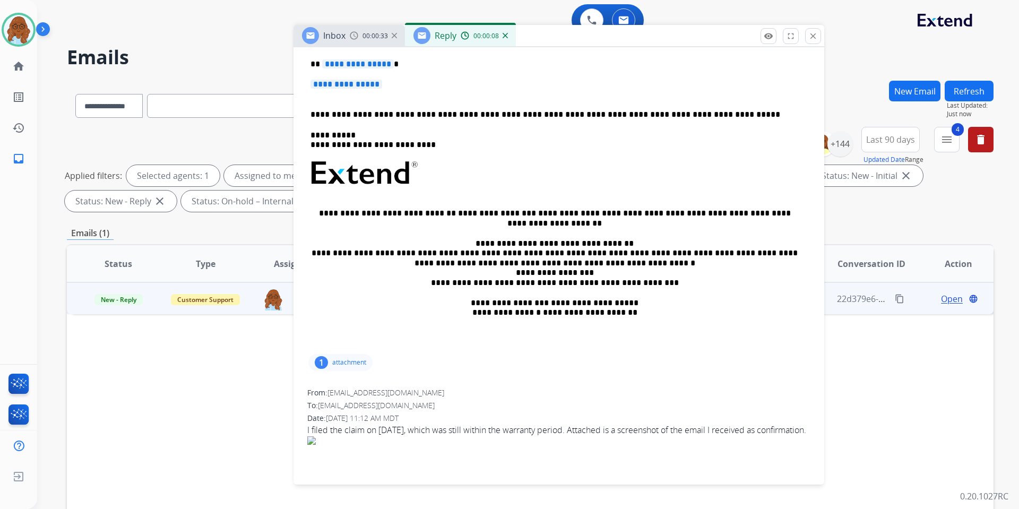
click at [340, 367] on div "1 attachment" at bounding box center [340, 362] width 64 height 17
click at [350, 380] on div at bounding box center [345, 391] width 53 height 37
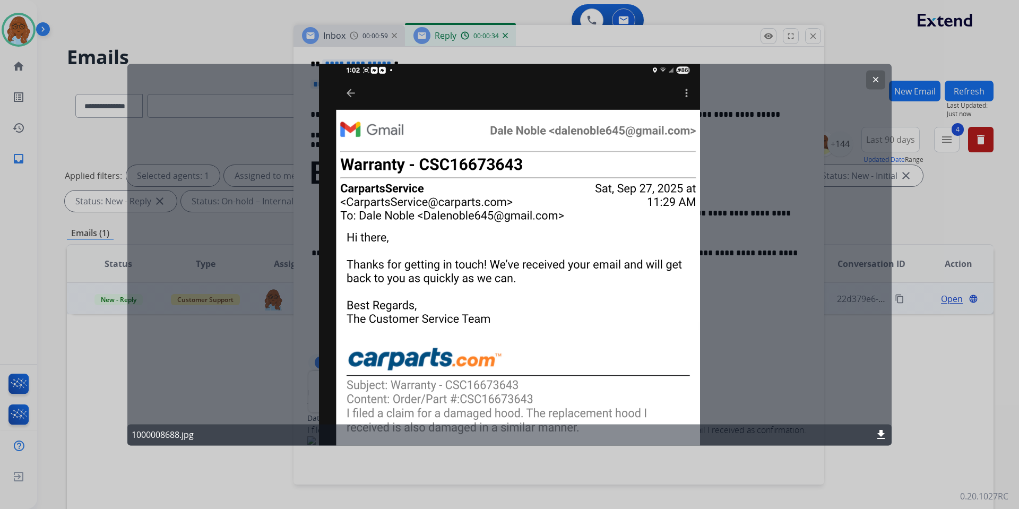
click at [695, 49] on div at bounding box center [509, 254] width 1019 height 509
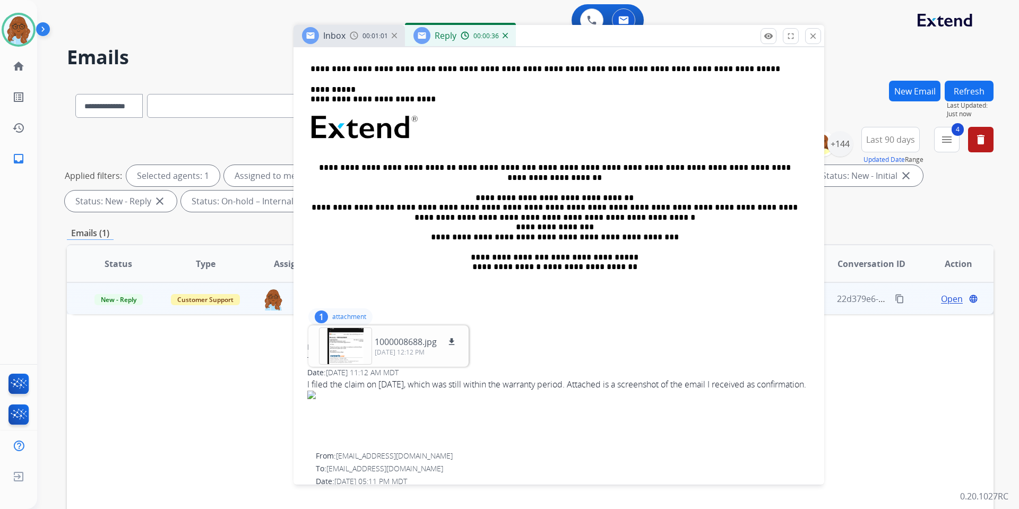
scroll to position [371, 0]
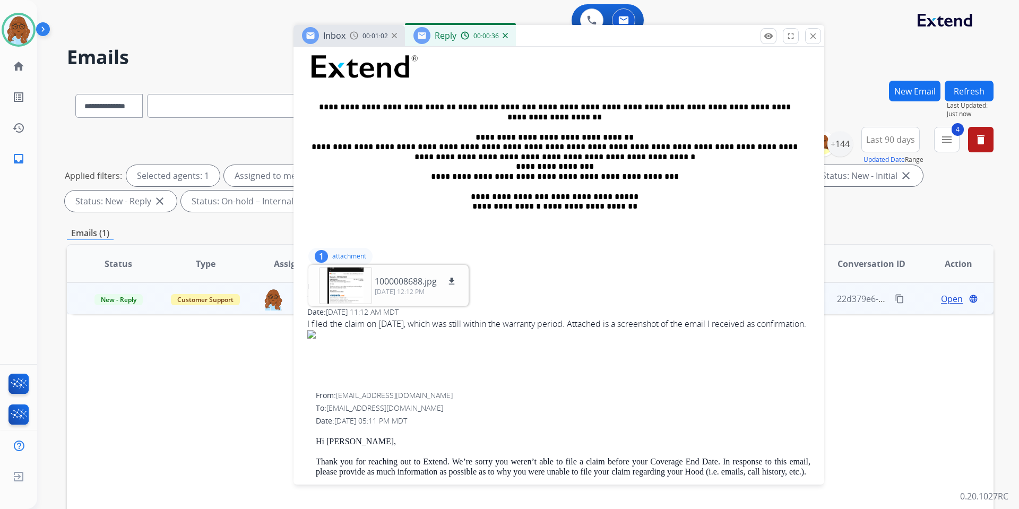
click at [353, 256] on p "attachment" at bounding box center [349, 256] width 34 height 8
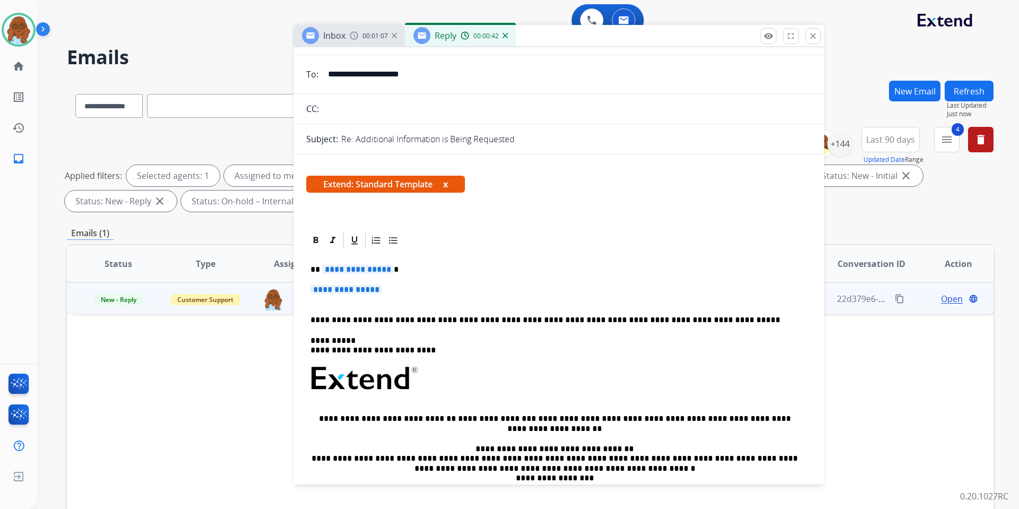
scroll to position [53, 0]
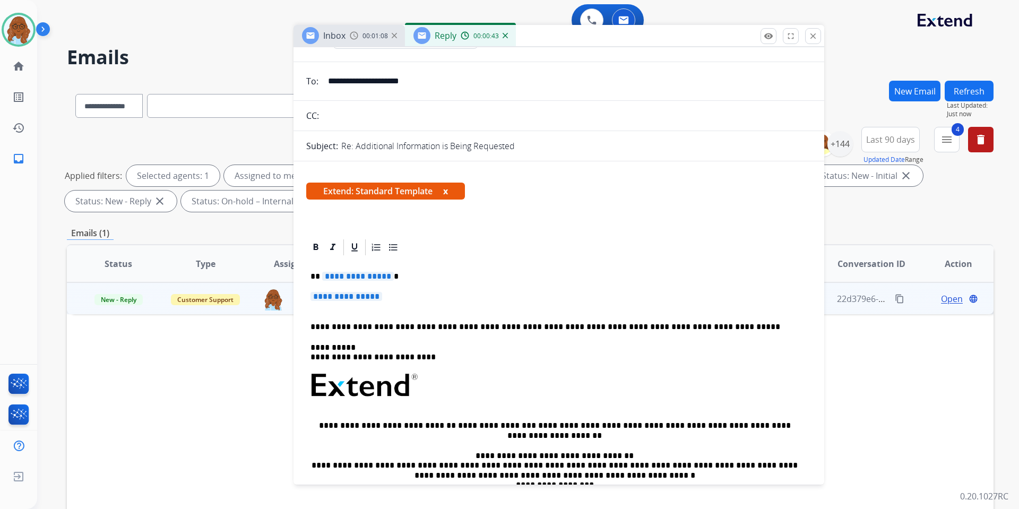
click at [326, 283] on div "**********" at bounding box center [558, 410] width 505 height 307
click at [328, 279] on span "**********" at bounding box center [358, 276] width 72 height 9
click at [337, 293] on span "**********" at bounding box center [346, 296] width 72 height 9
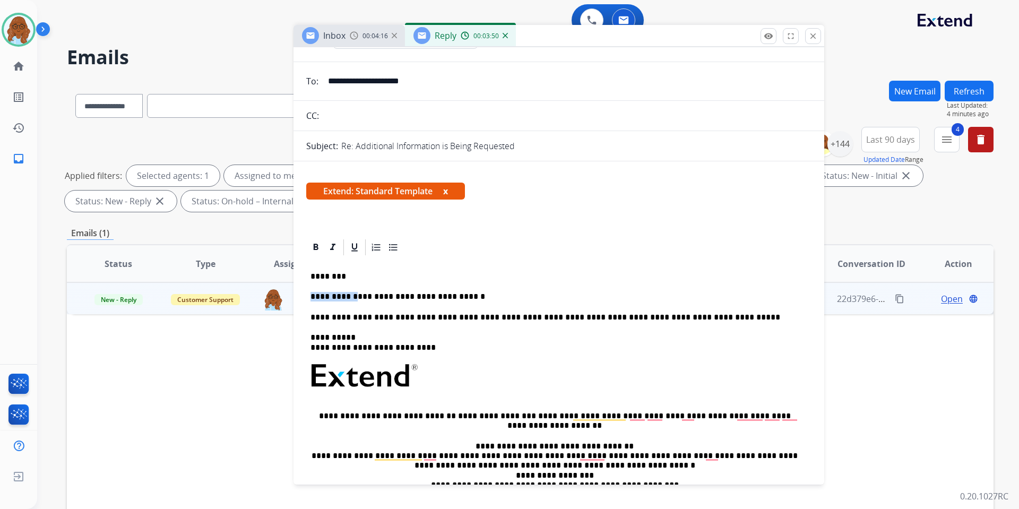
drag, startPoint x: 333, startPoint y: 296, endPoint x: 295, endPoint y: 296, distance: 37.7
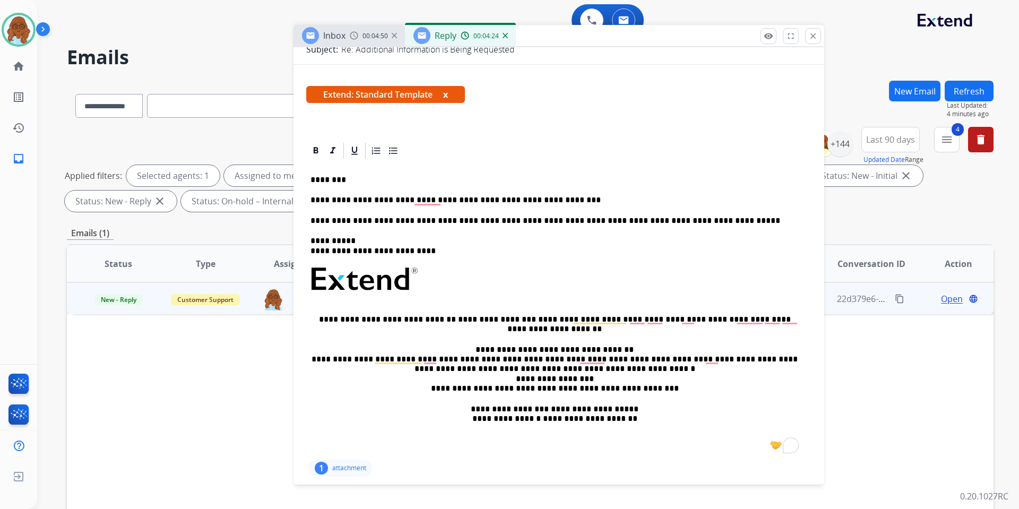
scroll to position [265, 0]
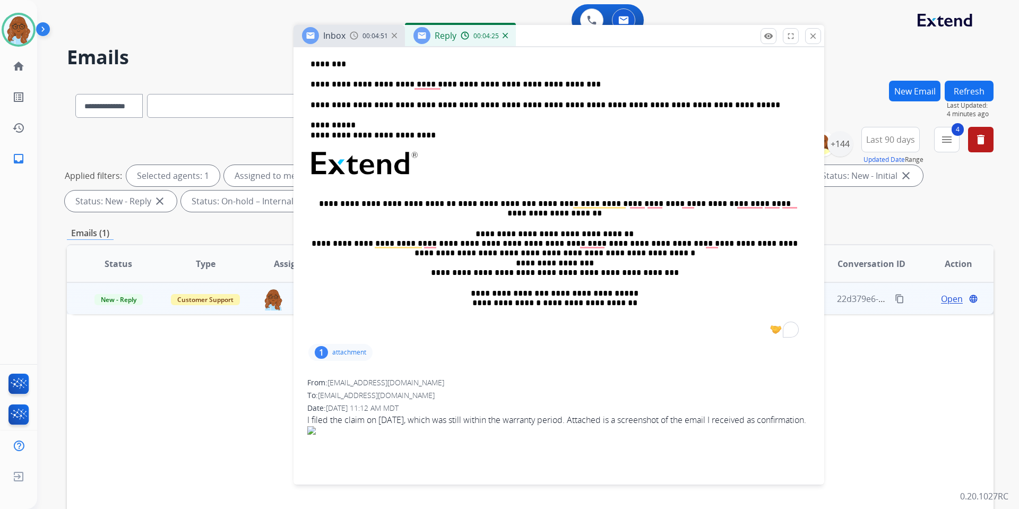
click at [328, 352] on div "1 attachment" at bounding box center [340, 352] width 64 height 17
click at [333, 377] on div at bounding box center [345, 381] width 53 height 37
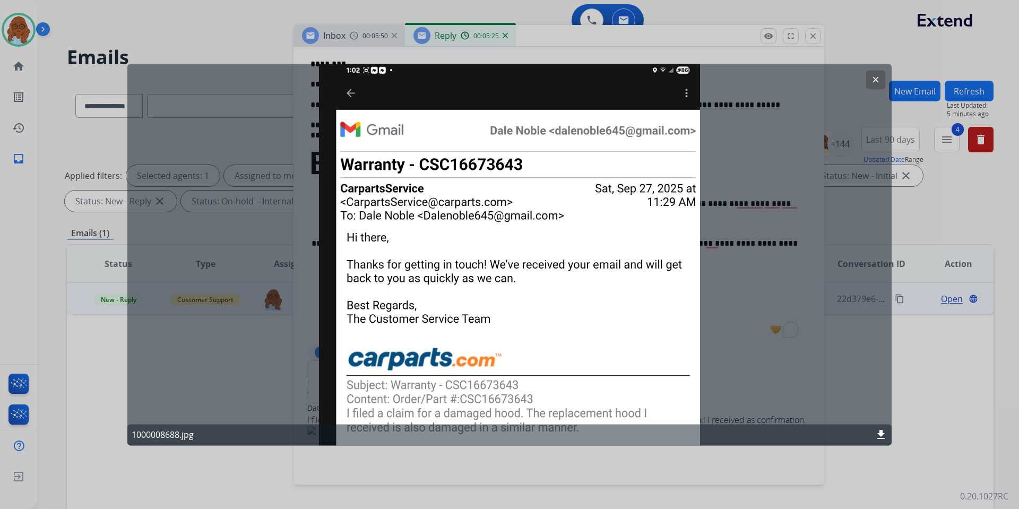
click at [722, 37] on div at bounding box center [509, 254] width 1019 height 509
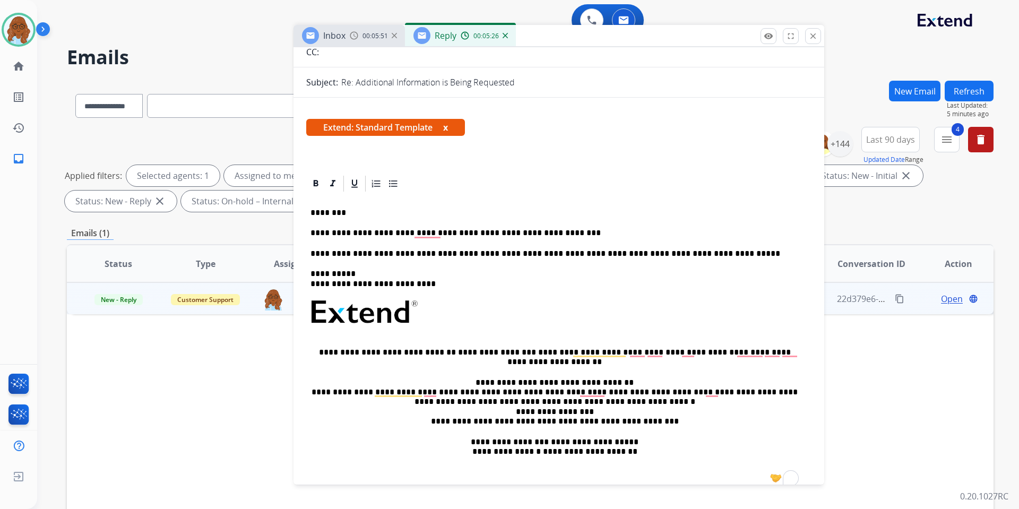
scroll to position [212, 0]
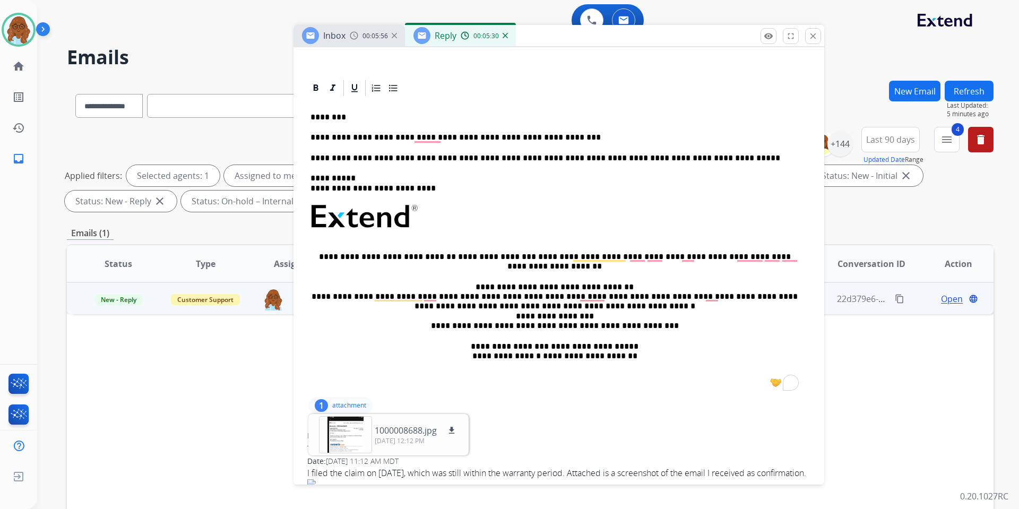
click at [445, 142] on p "**********" at bounding box center [554, 138] width 488 height 10
drag, startPoint x: 553, startPoint y: 140, endPoint x: 437, endPoint y: 135, distance: 115.8
click at [437, 135] on p "**********" at bounding box center [554, 138] width 488 height 10
drag, startPoint x: 460, startPoint y: 141, endPoint x: 311, endPoint y: 137, distance: 149.1
click at [311, 137] on p "**********" at bounding box center [554, 138] width 488 height 10
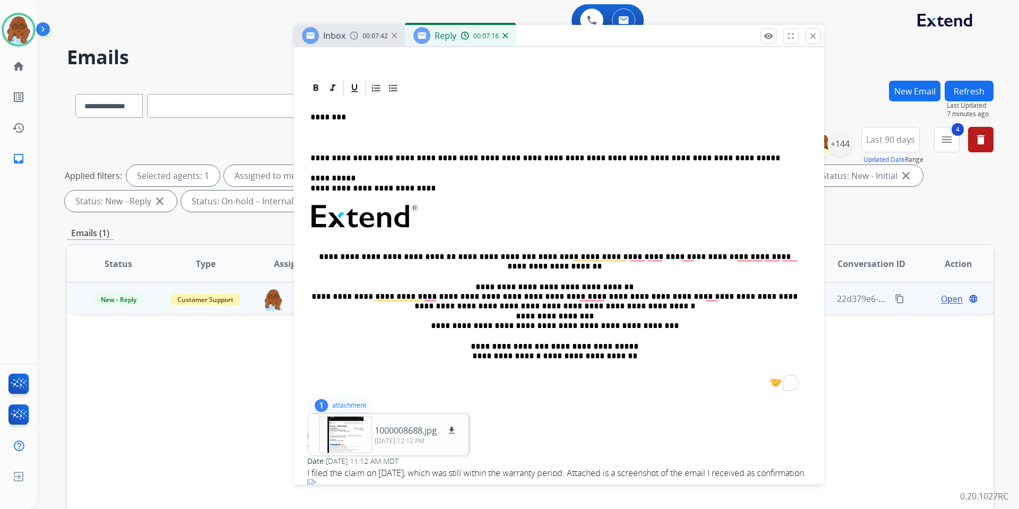
click at [319, 135] on p "To enrich screen reader interactions, please activate Accessibility in Grammarl…" at bounding box center [554, 138] width 488 height 10
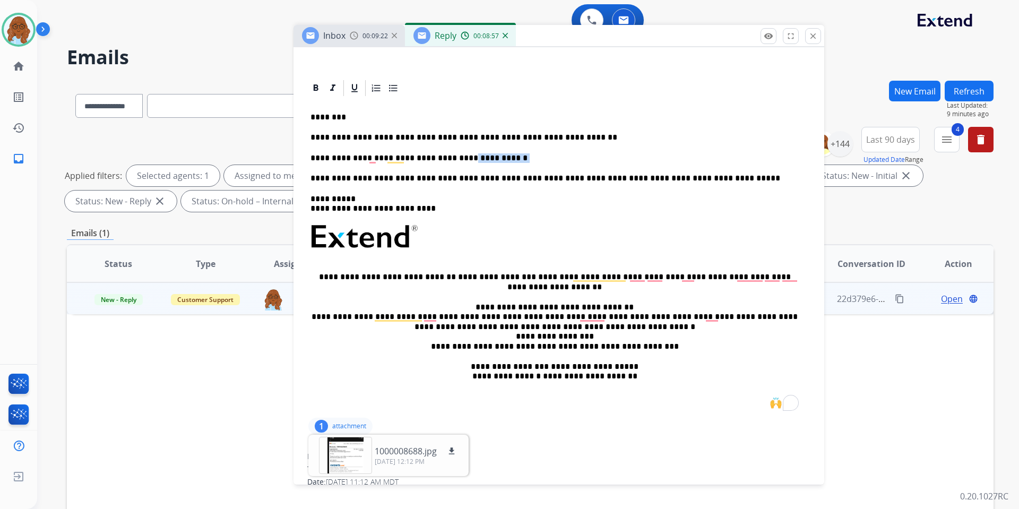
drag, startPoint x: 501, startPoint y: 158, endPoint x: 450, endPoint y: 161, distance: 51.5
click at [450, 161] on p "**********" at bounding box center [554, 158] width 488 height 10
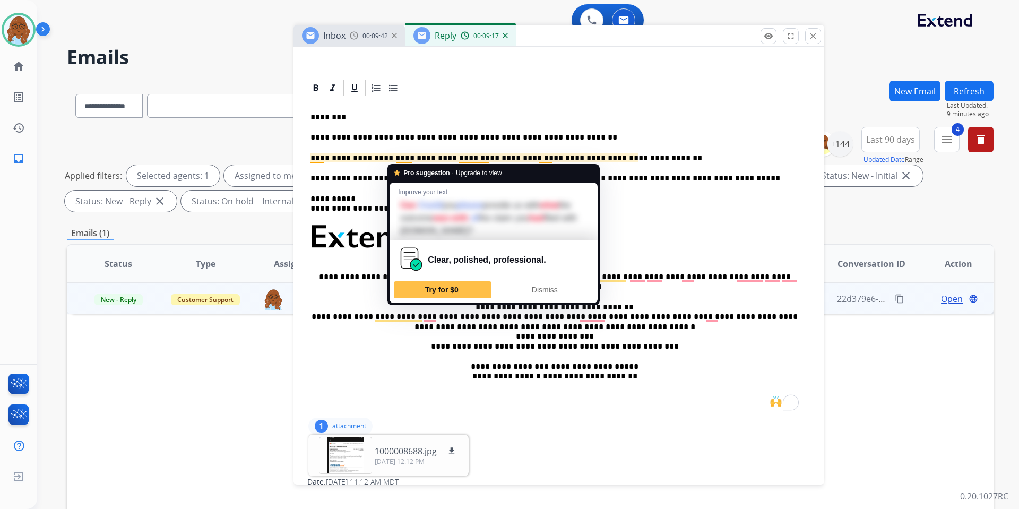
click at [396, 149] on div "**********" at bounding box center [558, 257] width 505 height 318
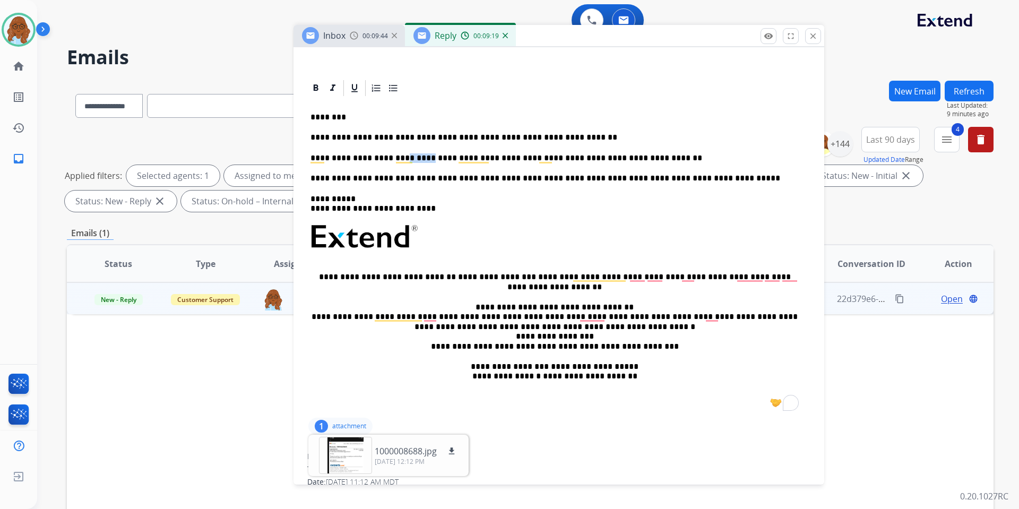
drag, startPoint x: 394, startPoint y: 157, endPoint x: 415, endPoint y: 158, distance: 20.7
click at [415, 158] on p "**********" at bounding box center [554, 158] width 488 height 10
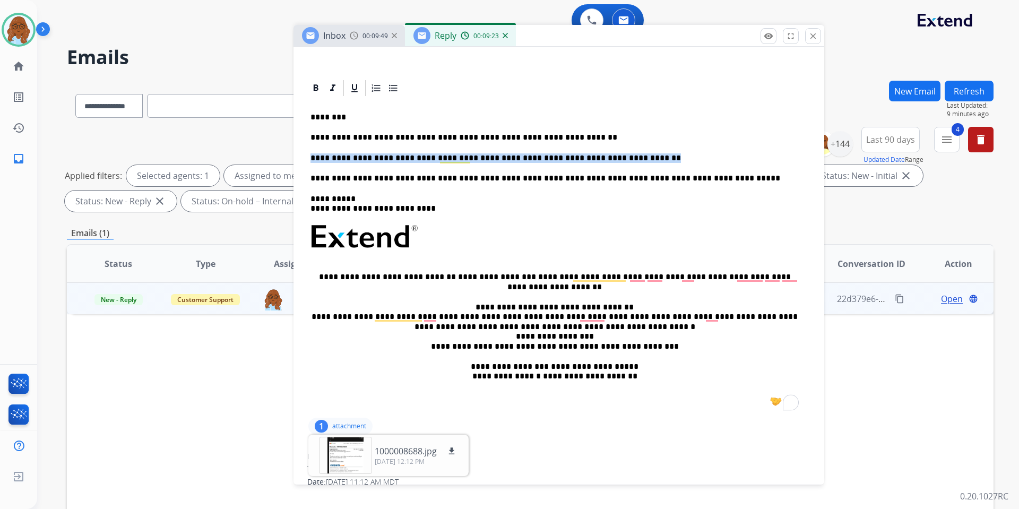
drag, startPoint x: 636, startPoint y: 159, endPoint x: 310, endPoint y: 158, distance: 325.8
click at [310, 158] on div "**********" at bounding box center [558, 257] width 505 height 318
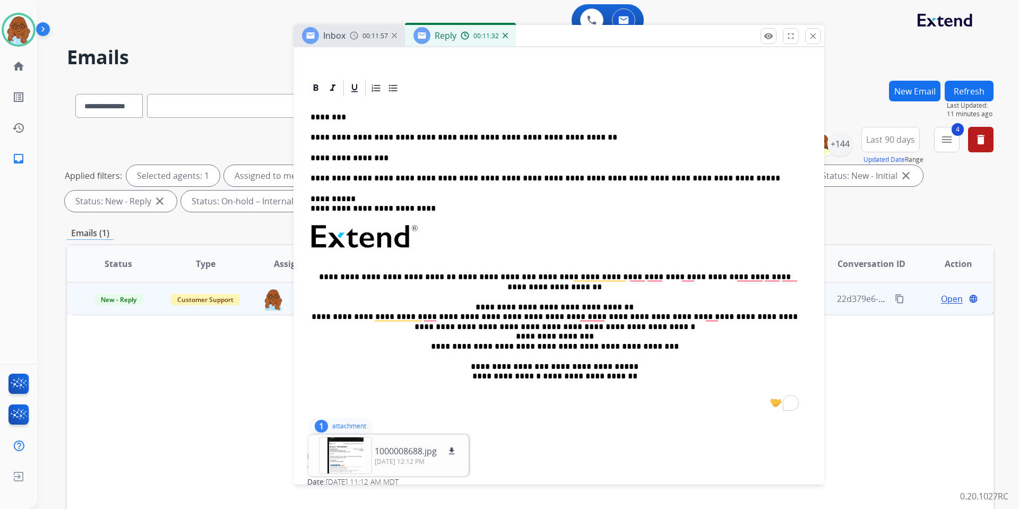
click at [407, 153] on p "**********" at bounding box center [554, 158] width 488 height 10
drag, startPoint x: 447, startPoint y: 158, endPoint x: 379, endPoint y: 158, distance: 67.9
click at [379, 158] on p "**********" at bounding box center [554, 158] width 488 height 10
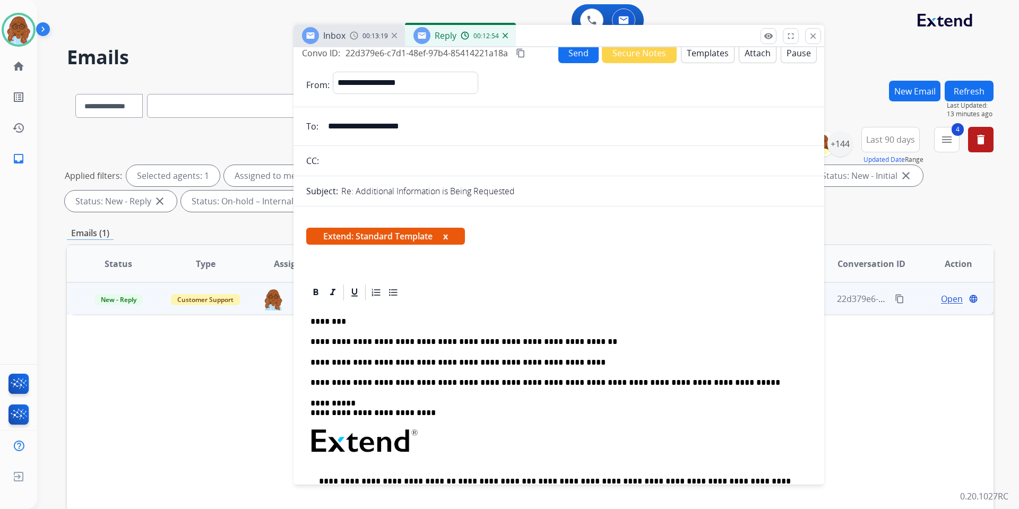
scroll to position [0, 0]
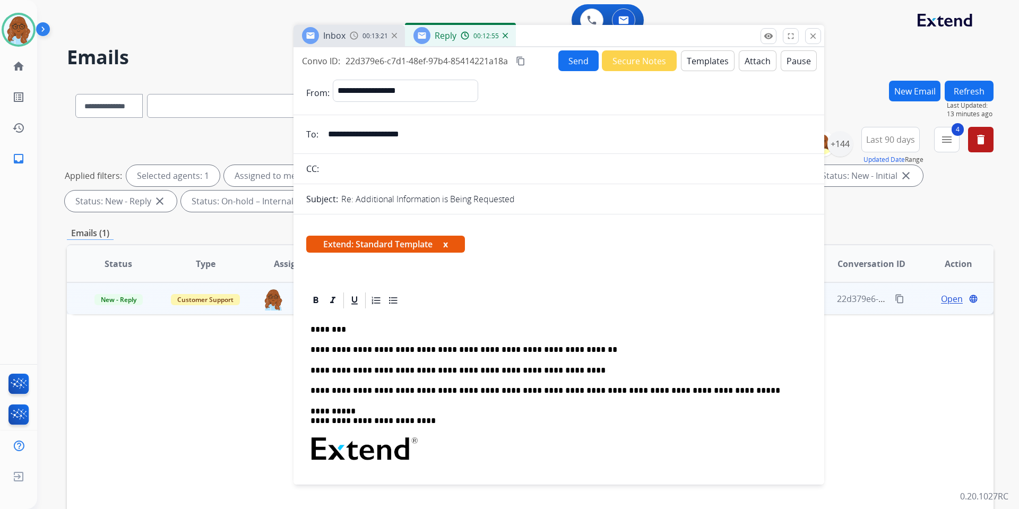
click at [520, 63] on mat-icon "content_copy" at bounding box center [521, 61] width 10 height 10
click at [576, 65] on button "Send" at bounding box center [578, 60] width 40 height 21
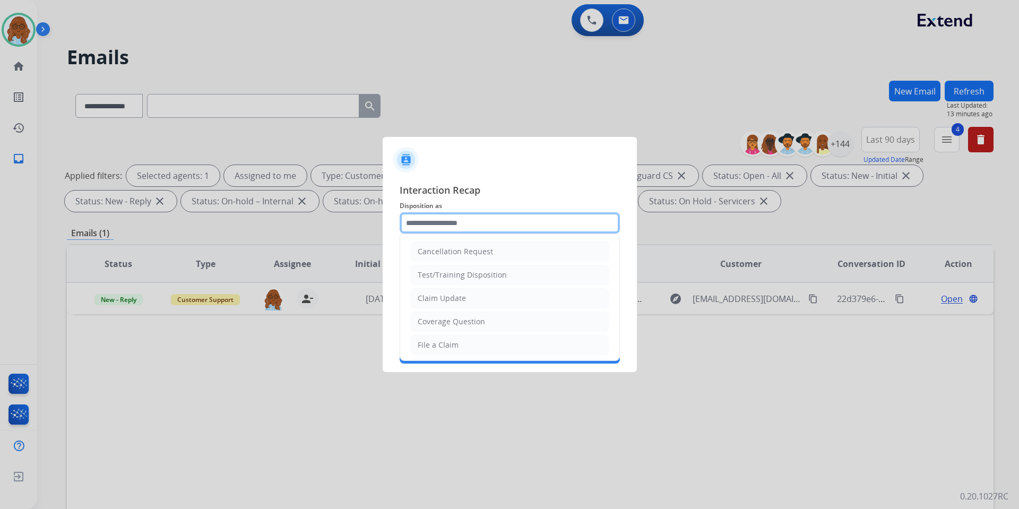
drag, startPoint x: 445, startPoint y: 229, endPoint x: 458, endPoint y: 228, distance: 12.8
click at [445, 229] on input "text" at bounding box center [510, 222] width 220 height 21
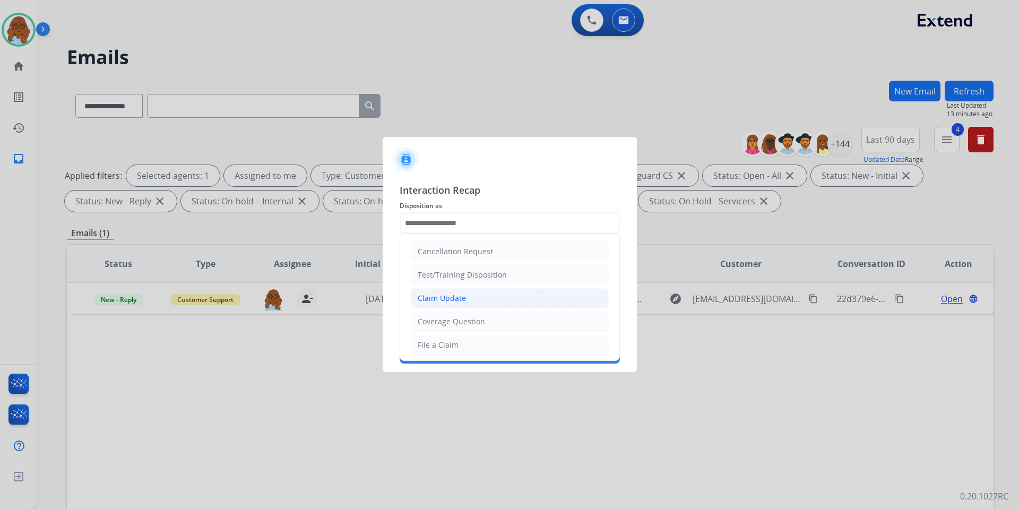
click at [450, 296] on div "Claim Update" at bounding box center [442, 298] width 48 height 11
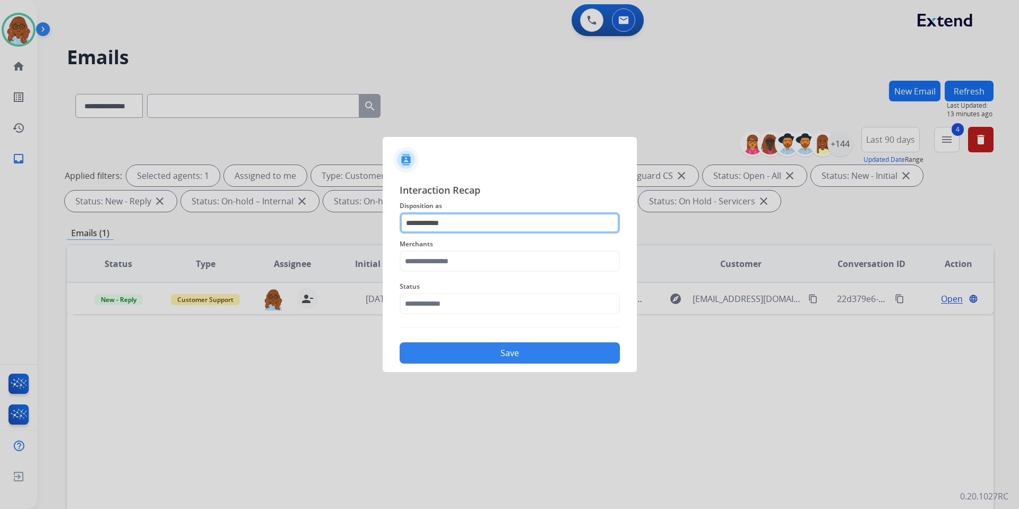
click at [388, 219] on div "**********" at bounding box center [510, 273] width 254 height 198
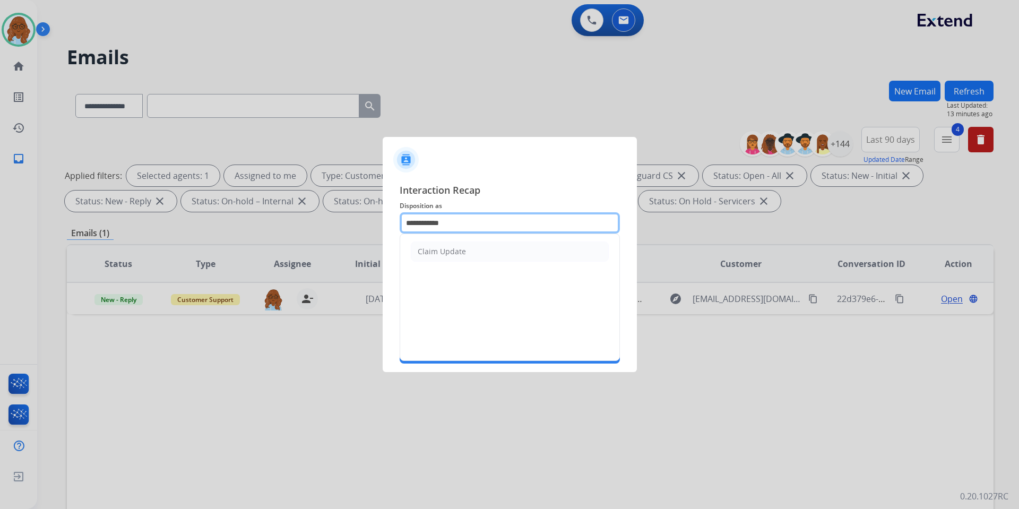
type input "*"
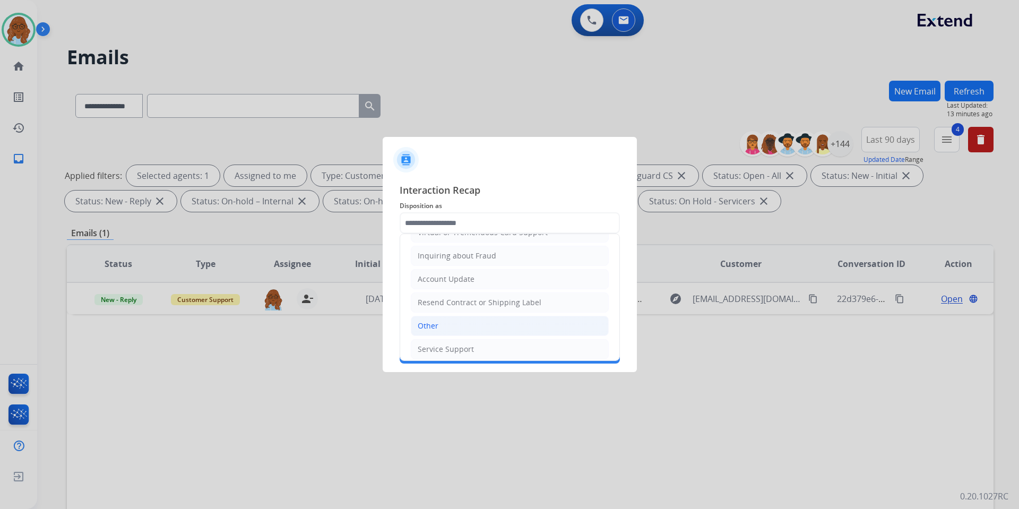
click at [432, 330] on div "Other" at bounding box center [428, 326] width 21 height 11
type input "*****"
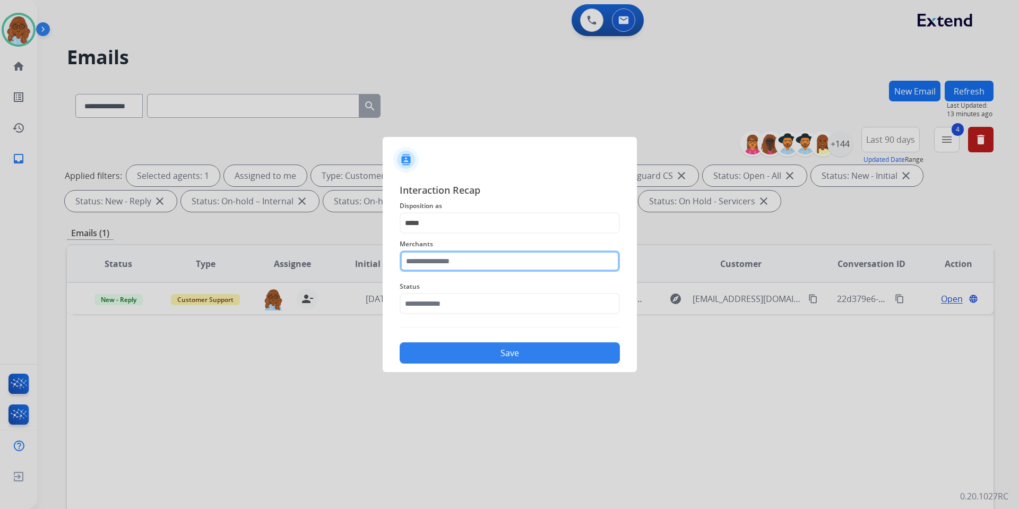
click at [436, 264] on input "text" at bounding box center [510, 260] width 220 height 21
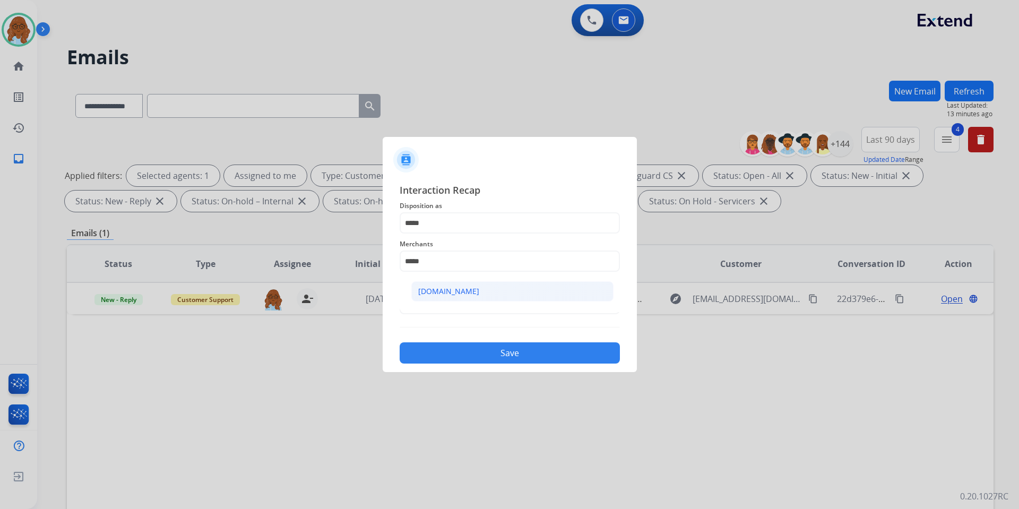
click at [507, 291] on li "[DOMAIN_NAME]" at bounding box center [512, 291] width 202 height 20
type input "**********"
click at [454, 313] on input "text" at bounding box center [510, 303] width 220 height 21
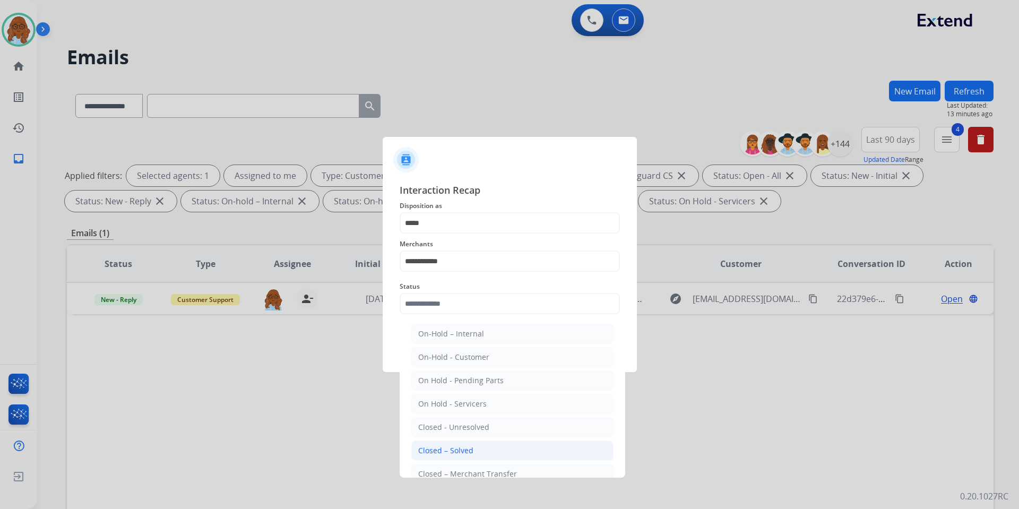
click at [460, 449] on div "Closed – Solved" at bounding box center [445, 450] width 55 height 11
type input "**********"
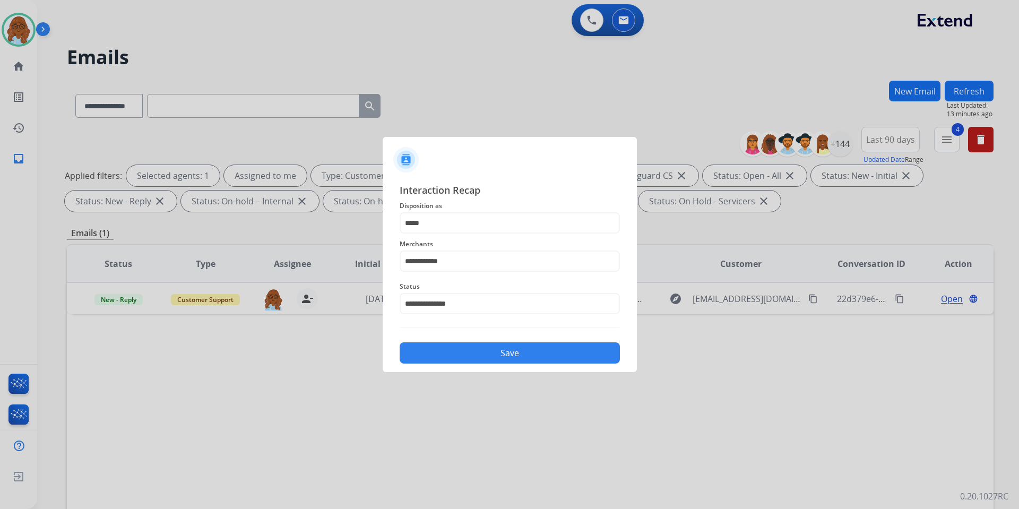
click at [457, 359] on button "Save" at bounding box center [510, 352] width 220 height 21
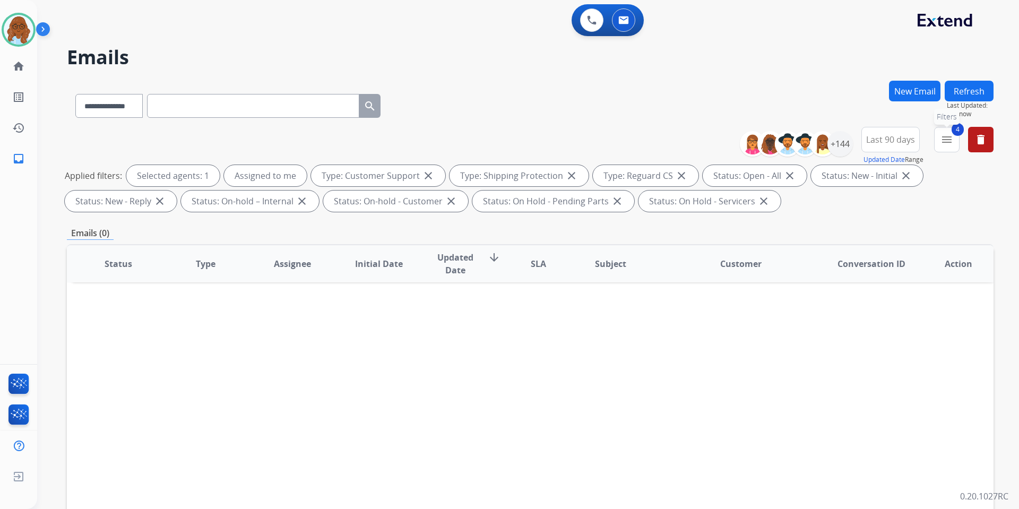
click at [951, 138] on mat-icon "menu" at bounding box center [946, 139] width 13 height 13
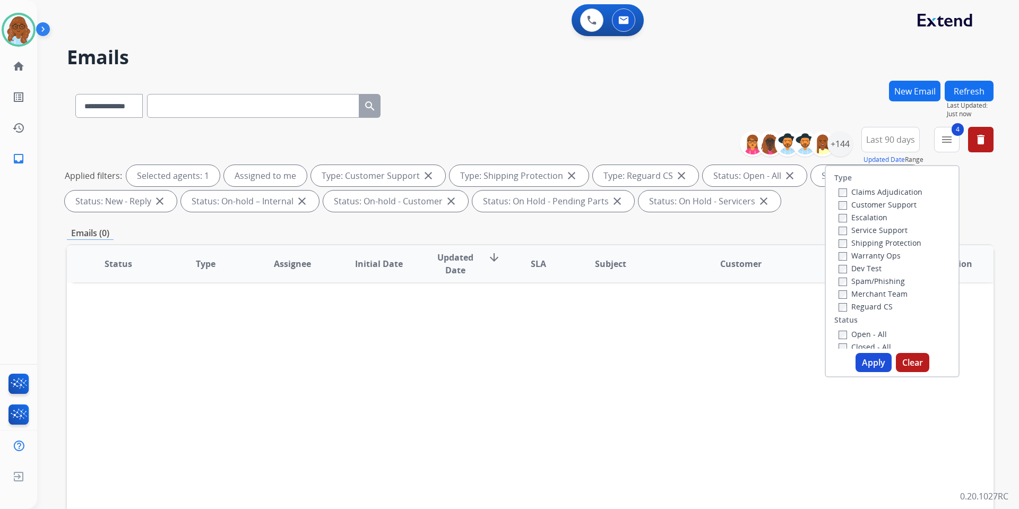
drag, startPoint x: 885, startPoint y: 112, endPoint x: 855, endPoint y: 129, distance: 33.8
click at [883, 112] on div "**********" at bounding box center [530, 104] width 927 height 46
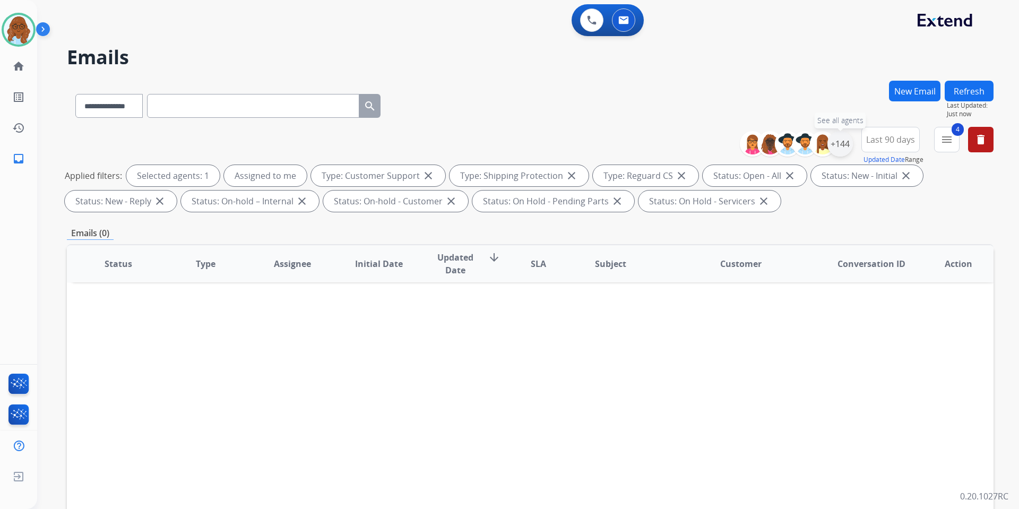
click at [843, 141] on div "+144" at bounding box center [839, 143] width 25 height 25
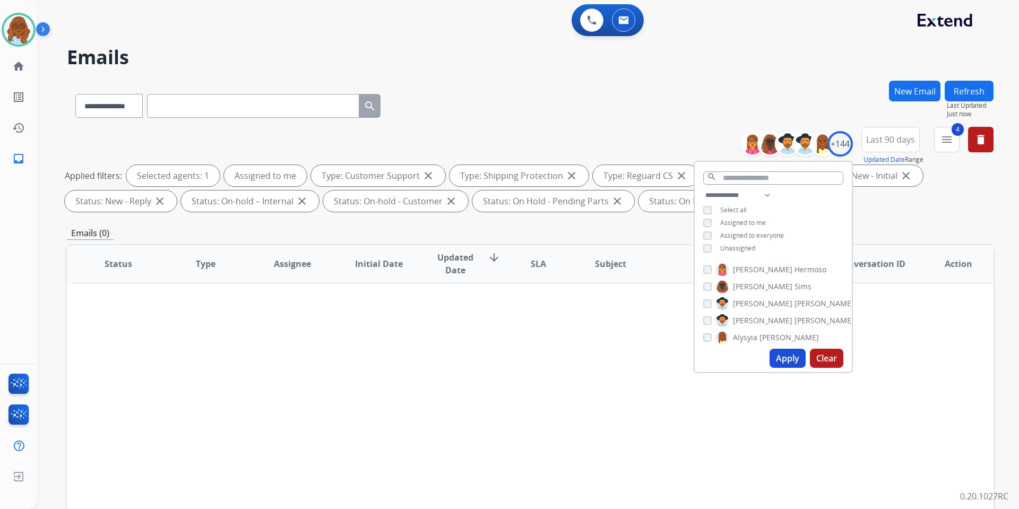
click at [747, 218] on span "Assigned to me" at bounding box center [743, 222] width 46 height 9
drag, startPoint x: 744, startPoint y: 243, endPoint x: 742, endPoint y: 249, distance: 6.9
click at [743, 244] on span "Unassigned" at bounding box center [737, 248] width 35 height 9
drag, startPoint x: 782, startPoint y: 357, endPoint x: 818, endPoint y: 353, distance: 35.7
click at [783, 358] on button "Apply" at bounding box center [787, 358] width 36 height 19
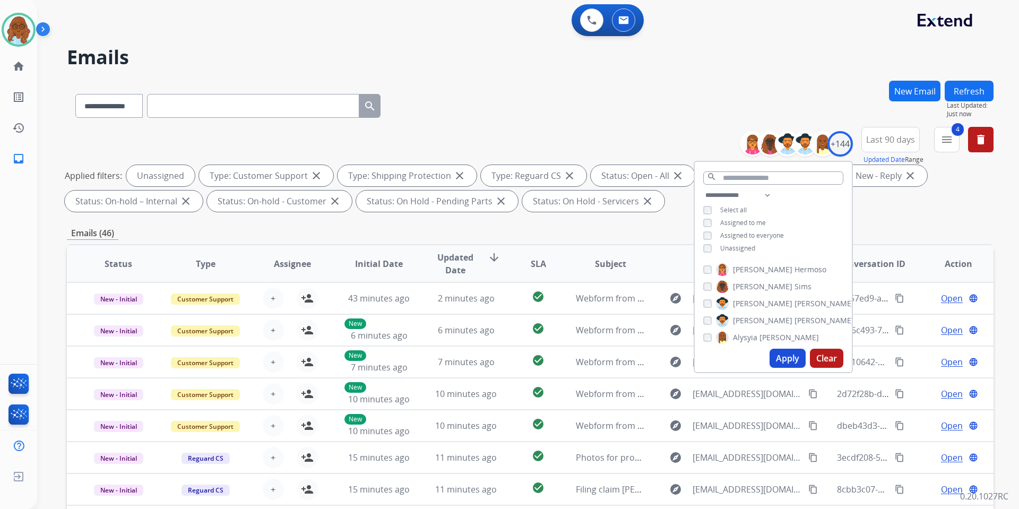
click at [915, 240] on div "**********" at bounding box center [530, 368] width 927 height 574
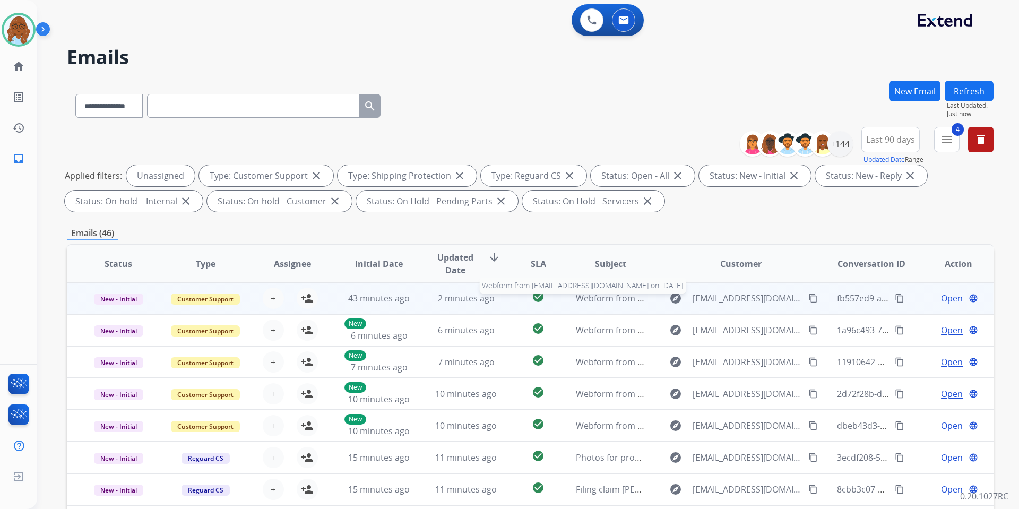
scroll to position [146, 0]
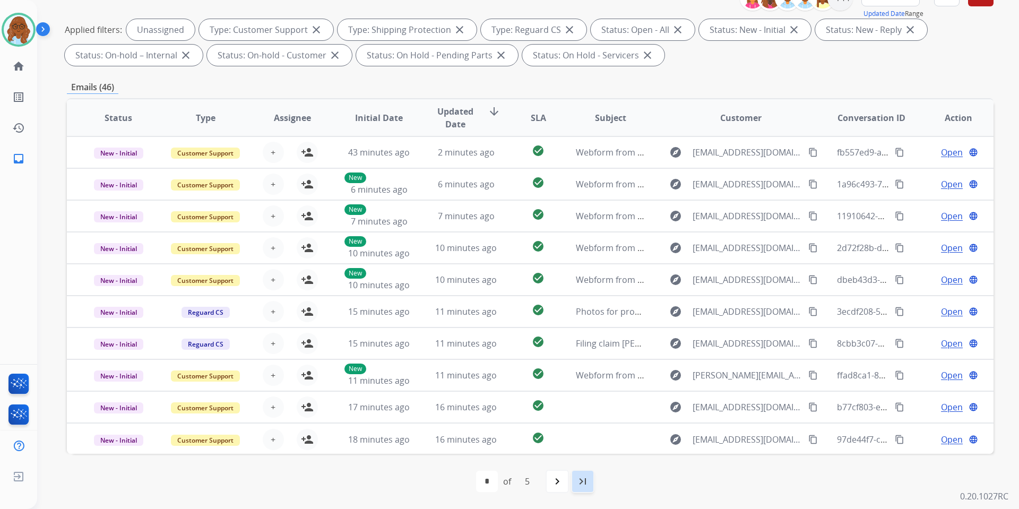
click at [581, 478] on mat-icon "last_page" at bounding box center [582, 481] width 13 height 13
select select "*"
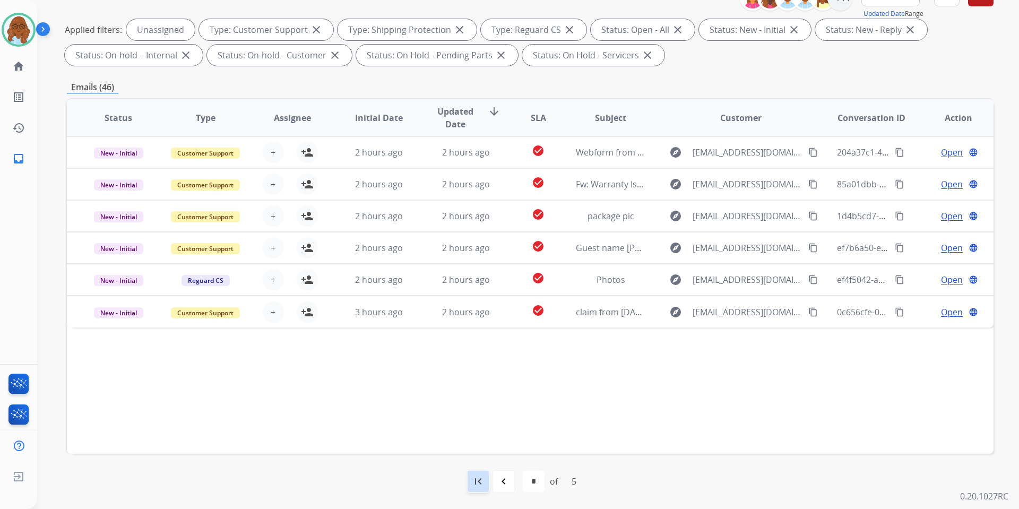
click at [480, 480] on mat-icon "first_page" at bounding box center [478, 481] width 13 height 13
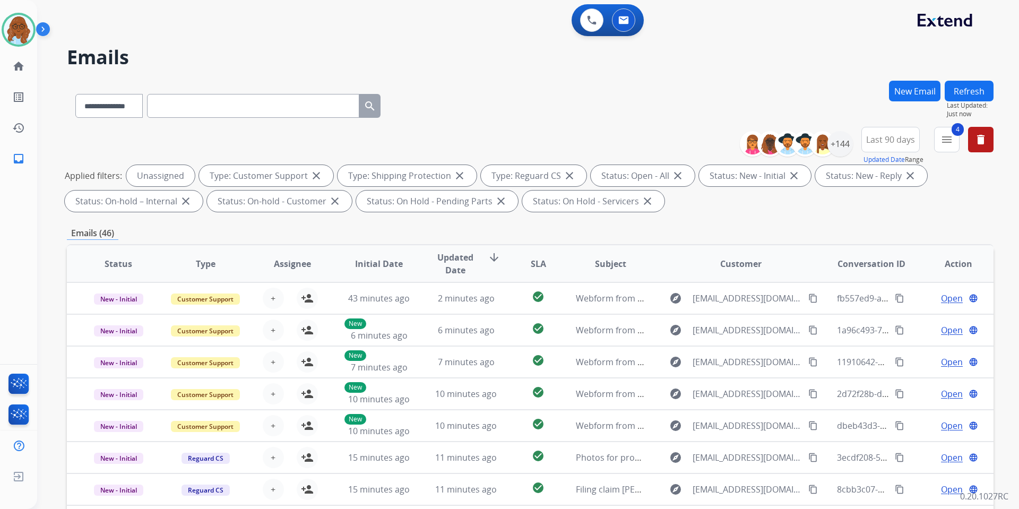
click at [466, 257] on span "Updated Date" at bounding box center [455, 263] width 48 height 25
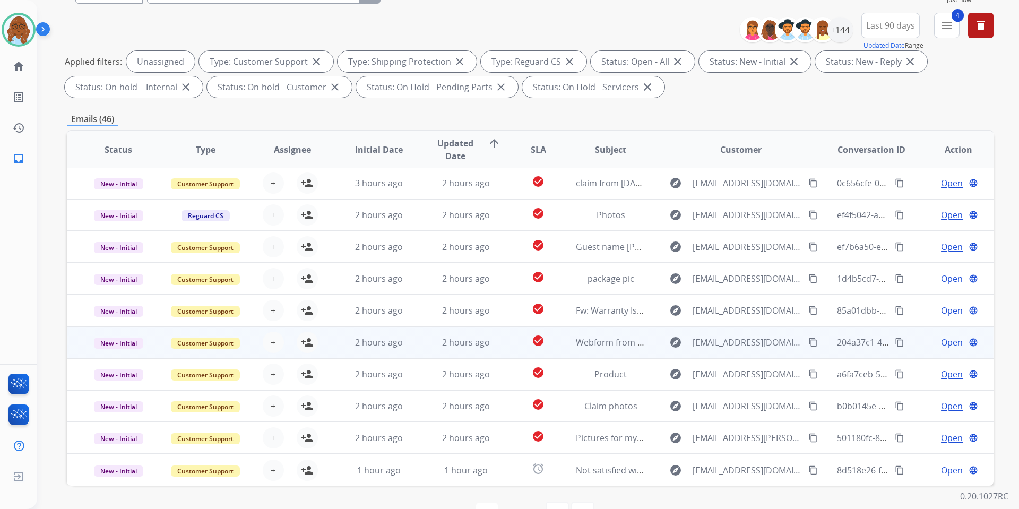
scroll to position [146, 0]
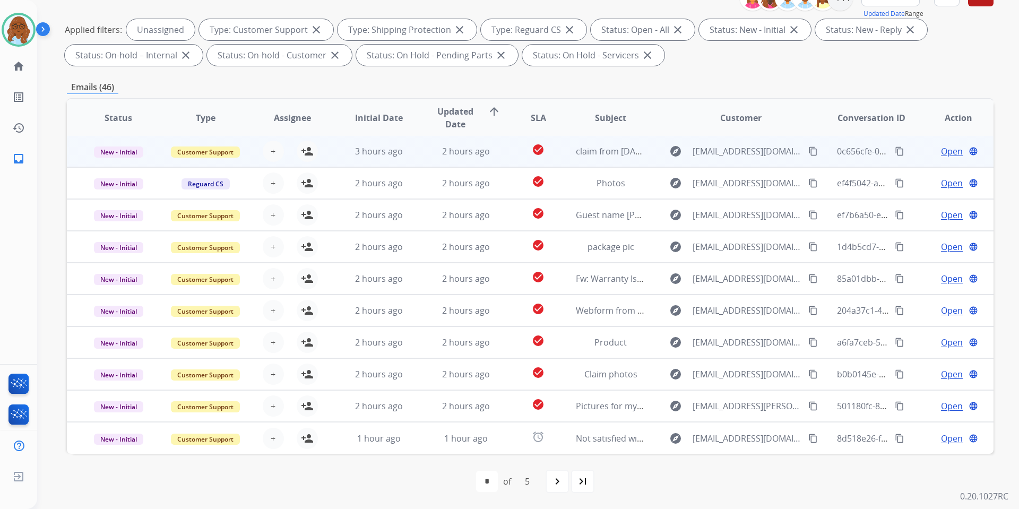
click at [941, 150] on span "Open" at bounding box center [952, 151] width 22 height 13
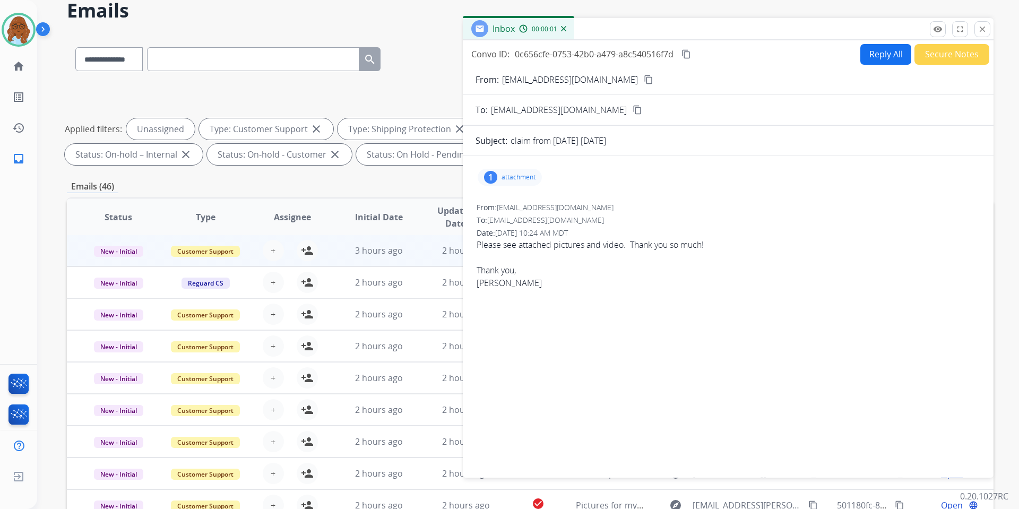
scroll to position [0, 0]
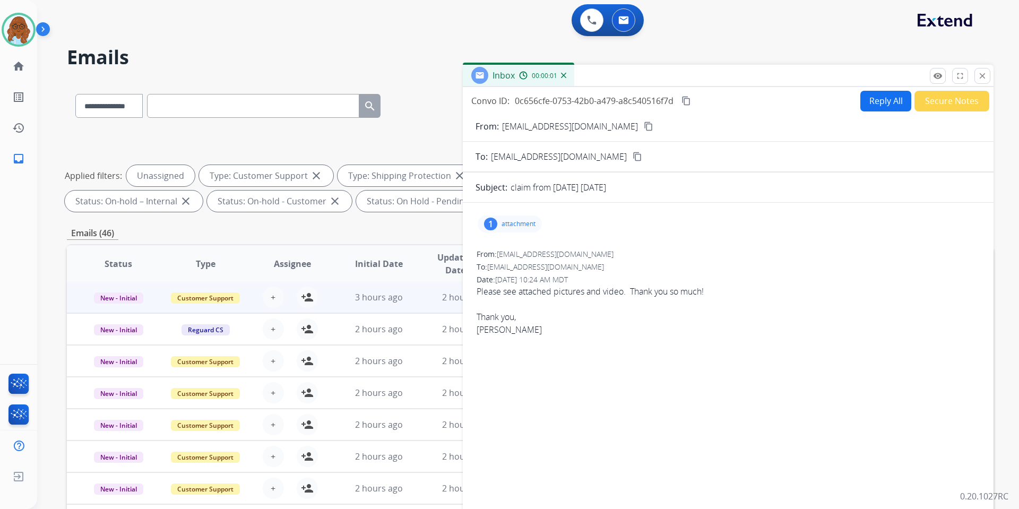
drag, startPoint x: 704, startPoint y: 74, endPoint x: 510, endPoint y: 72, distance: 193.7
click at [532, 73] on div "Inbox 00:00:01" at bounding box center [728, 76] width 531 height 22
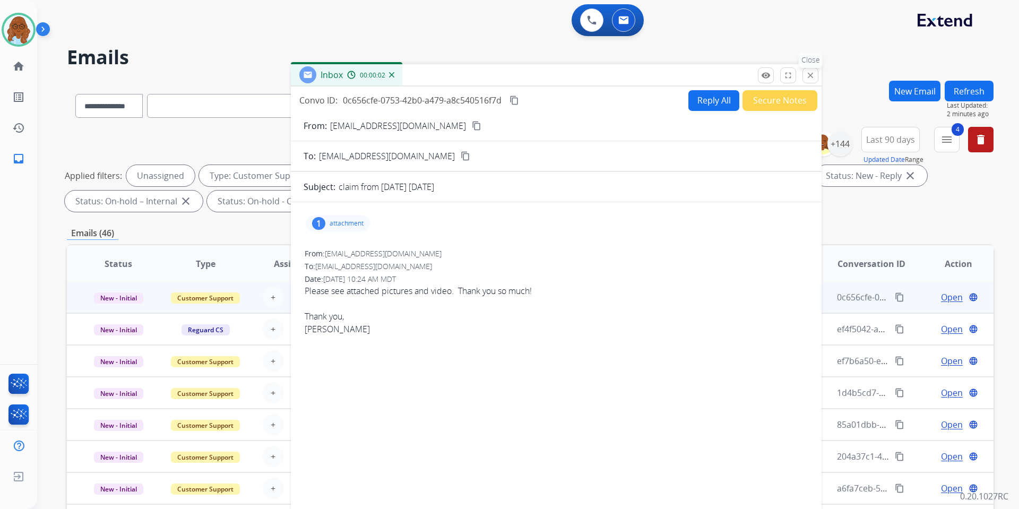
click at [816, 77] on button "close Close" at bounding box center [810, 75] width 16 height 16
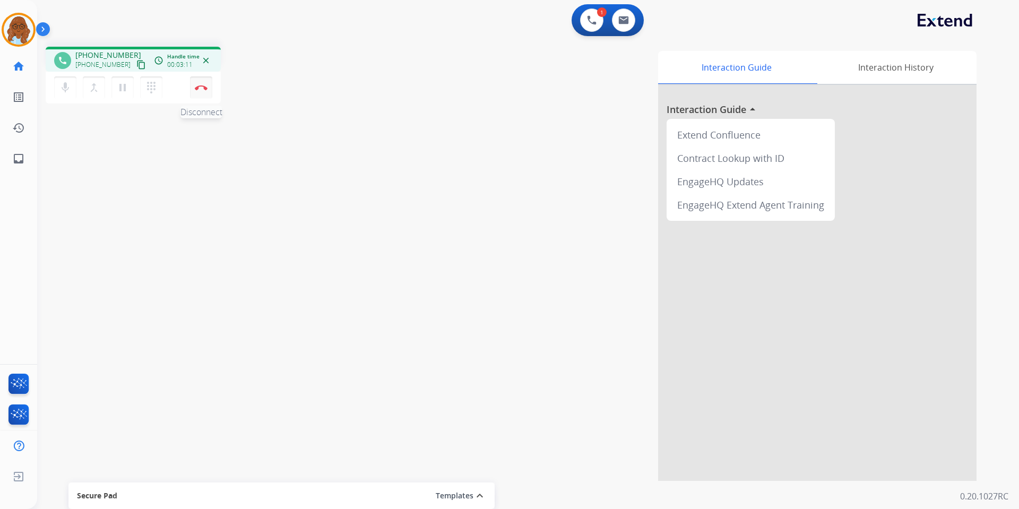
drag, startPoint x: 200, startPoint y: 84, endPoint x: 206, endPoint y: 91, distance: 9.8
click at [200, 84] on button "Disconnect" at bounding box center [201, 87] width 22 height 22
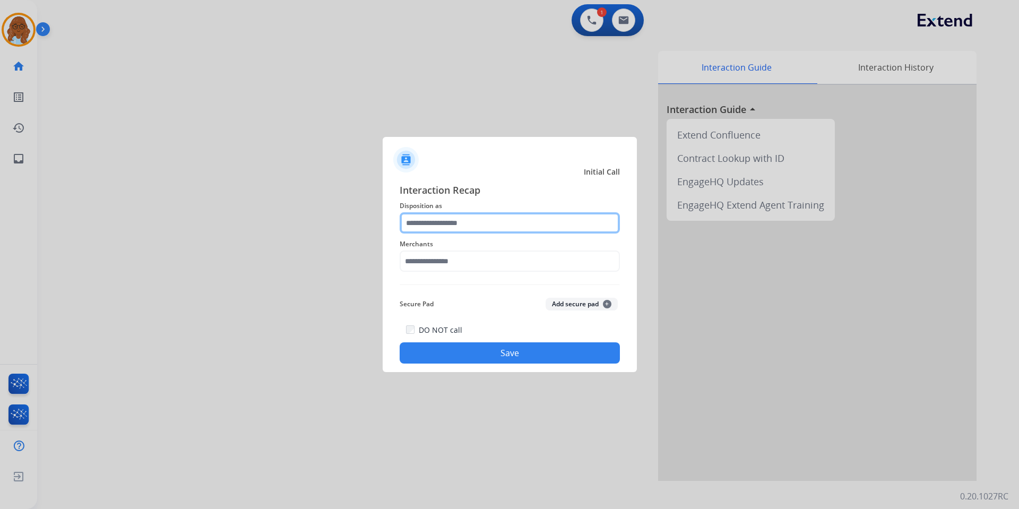
drag, startPoint x: 496, startPoint y: 219, endPoint x: 491, endPoint y: 224, distance: 6.4
click at [493, 222] on input "text" at bounding box center [510, 222] width 220 height 21
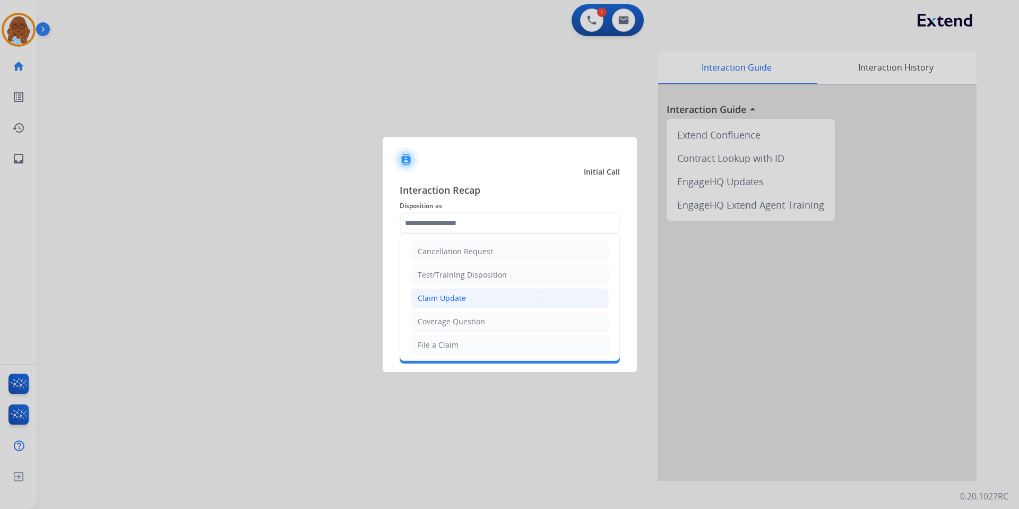
click at [446, 296] on div "Claim Update" at bounding box center [442, 298] width 48 height 11
type input "**********"
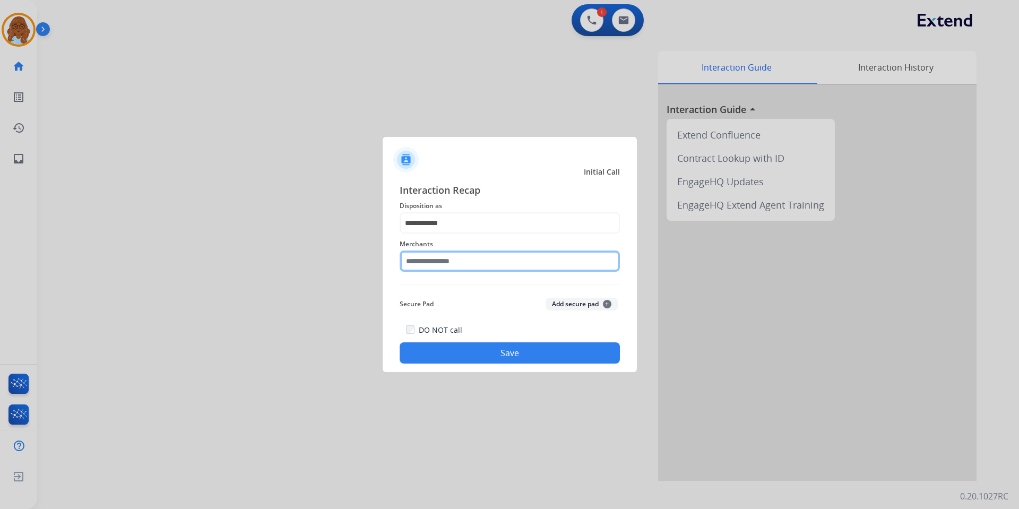
click at [434, 261] on input "text" at bounding box center [510, 260] width 220 height 21
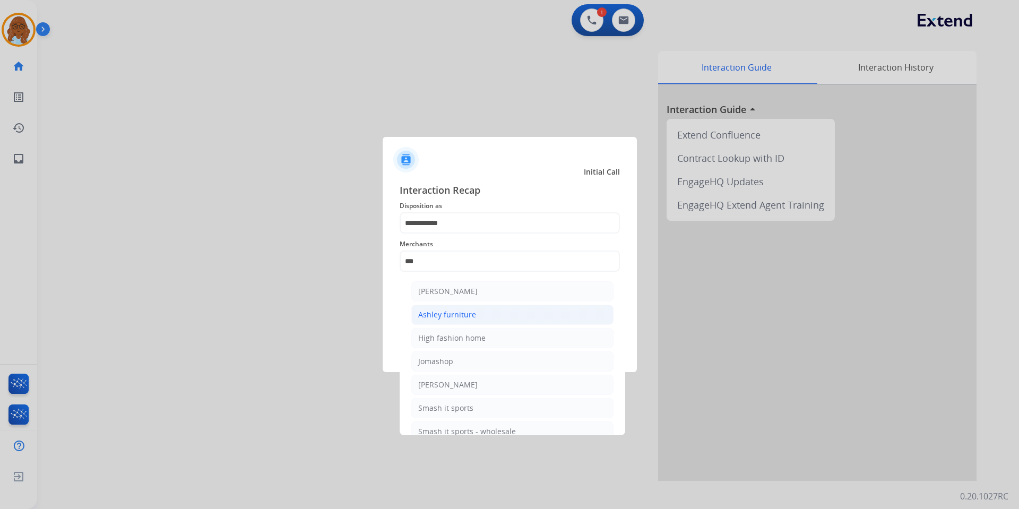
click at [461, 308] on li "Ashley furniture" at bounding box center [512, 315] width 202 height 20
type input "**********"
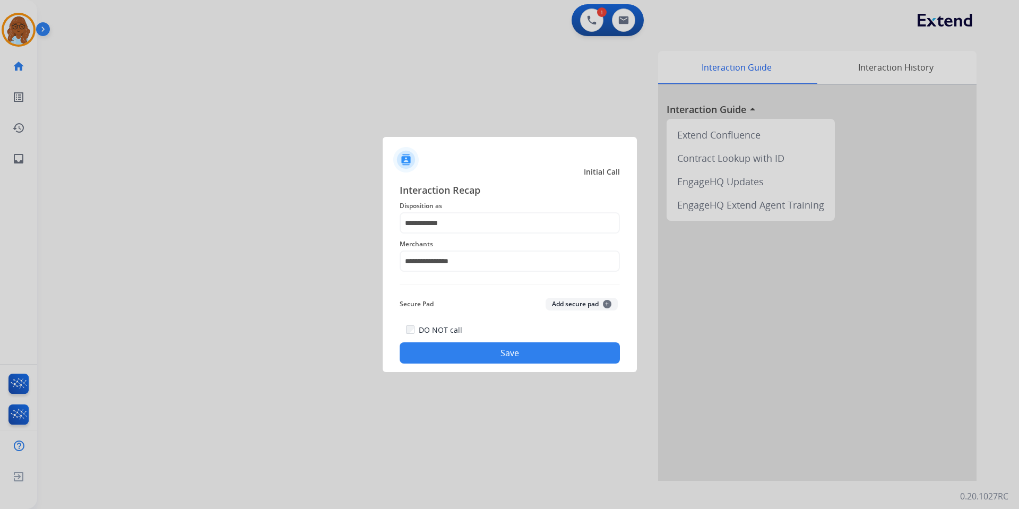
drag, startPoint x: 478, startPoint y: 330, endPoint x: 481, endPoint y: 343, distance: 13.1
click at [479, 330] on div "DO NOT call Save" at bounding box center [510, 343] width 220 height 40
click at [481, 343] on button "Save" at bounding box center [510, 352] width 220 height 21
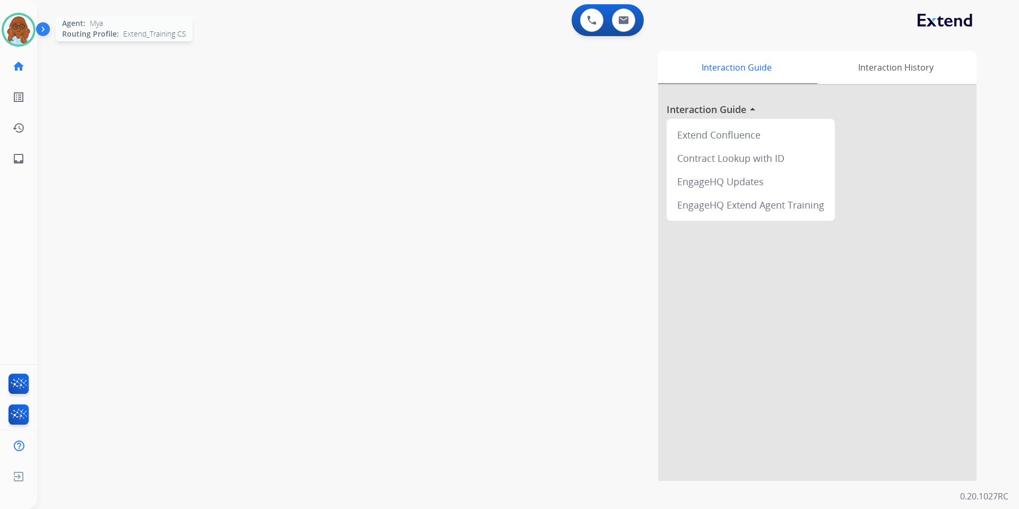
click at [6, 42] on div "Agent: Mya Routing Profile: Extend_Training CS" at bounding box center [19, 30] width 34 height 34
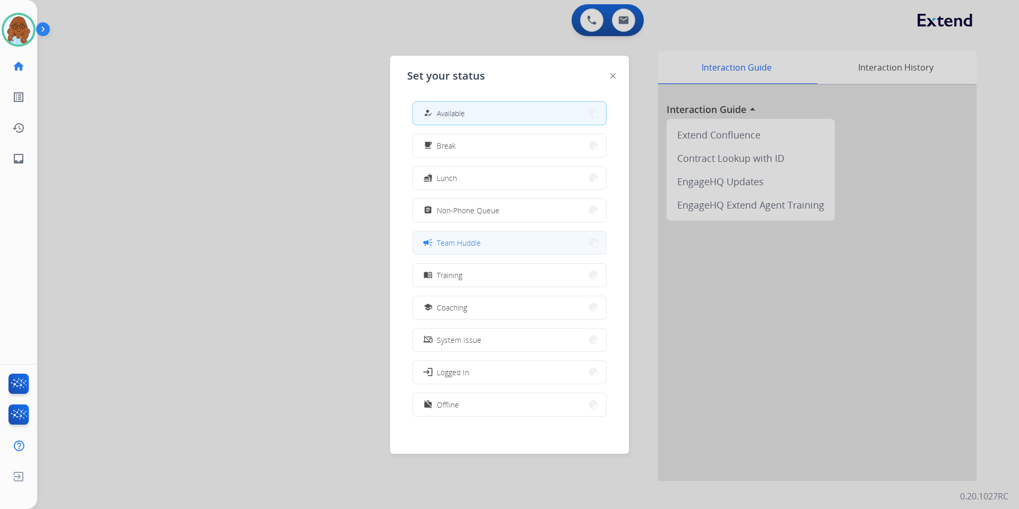
click at [473, 240] on span "Team Huddle" at bounding box center [459, 242] width 44 height 11
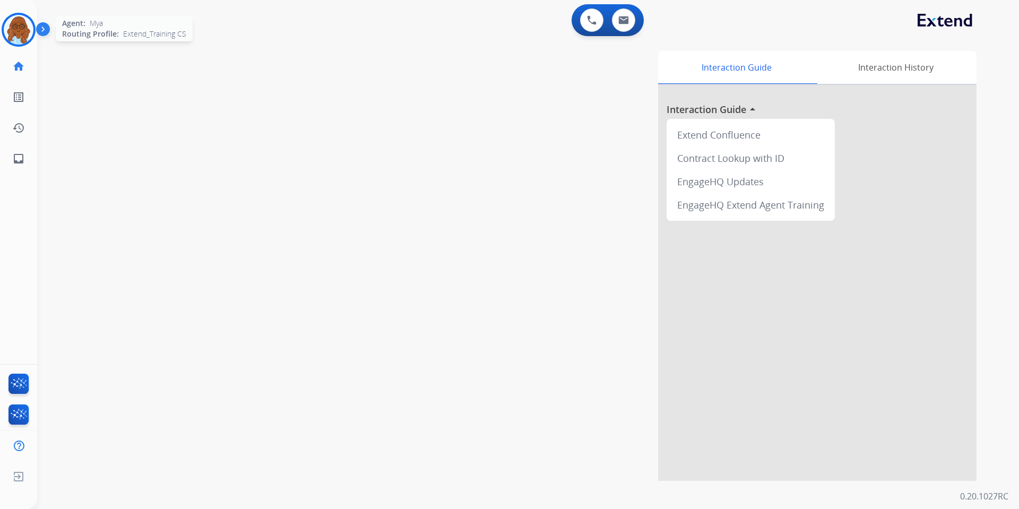
click at [9, 27] on img at bounding box center [19, 30] width 30 height 30
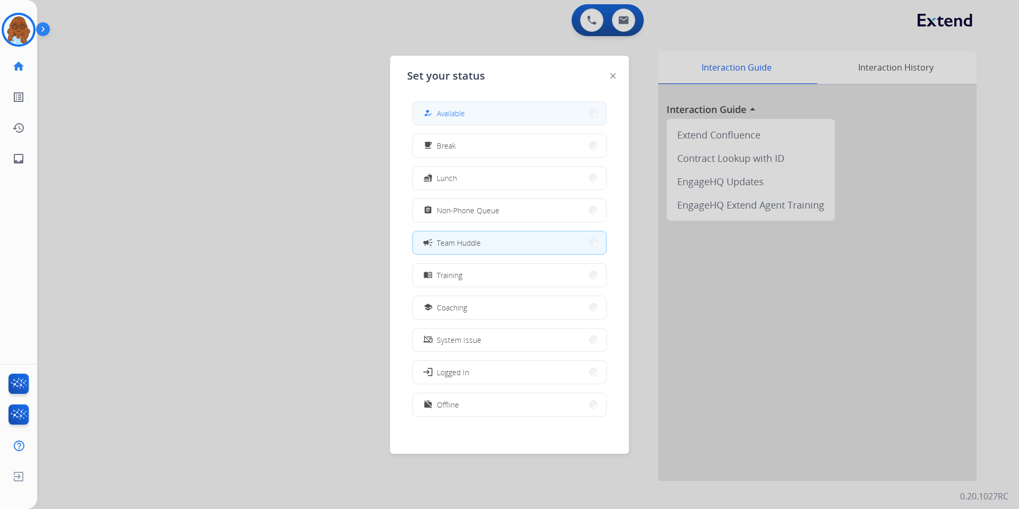
click at [428, 108] on div "how_to_reg" at bounding box center [428, 113] width 15 height 13
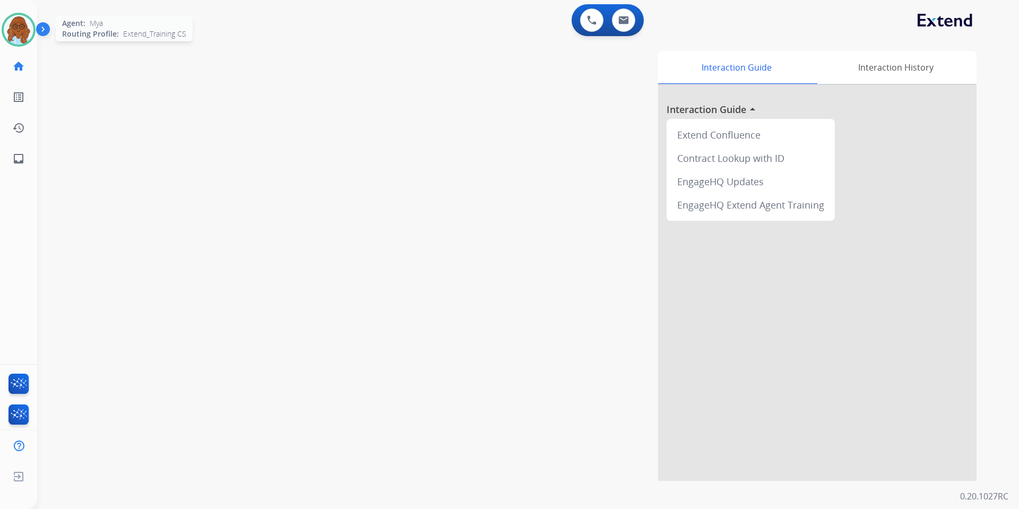
click at [27, 33] on img at bounding box center [19, 30] width 30 height 30
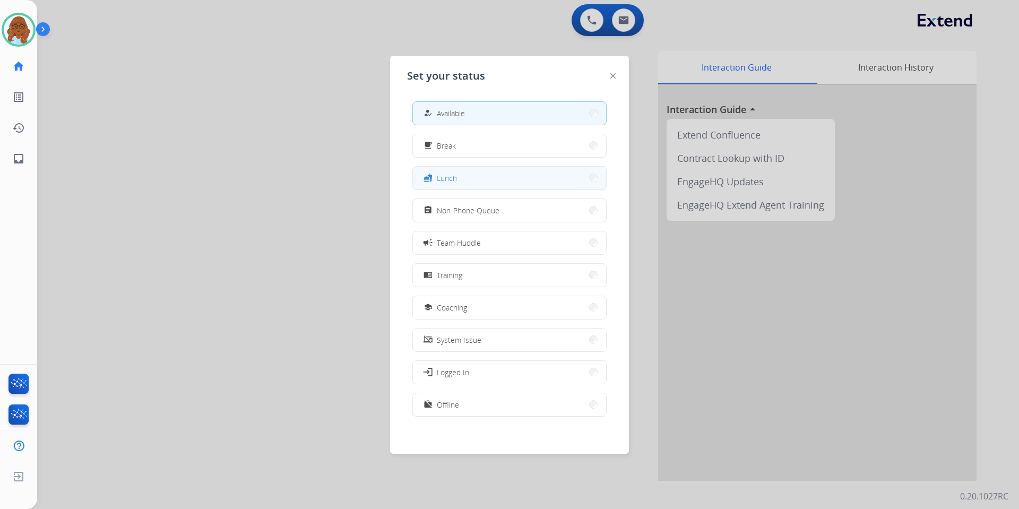
click at [459, 188] on button "fastfood Lunch" at bounding box center [509, 178] width 193 height 23
